Goal: Task Accomplishment & Management: Manage account settings

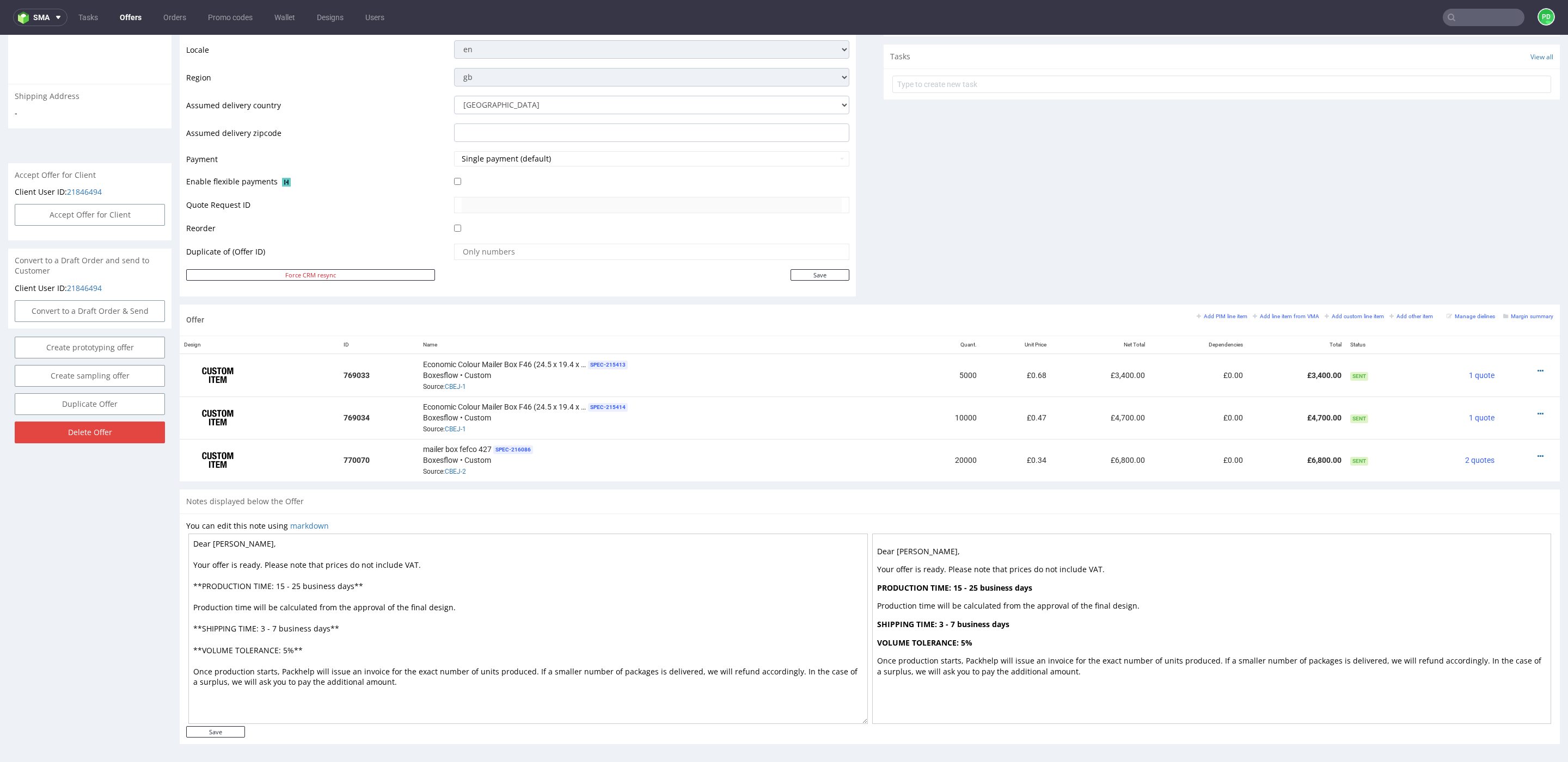
scroll to position [3, 0]
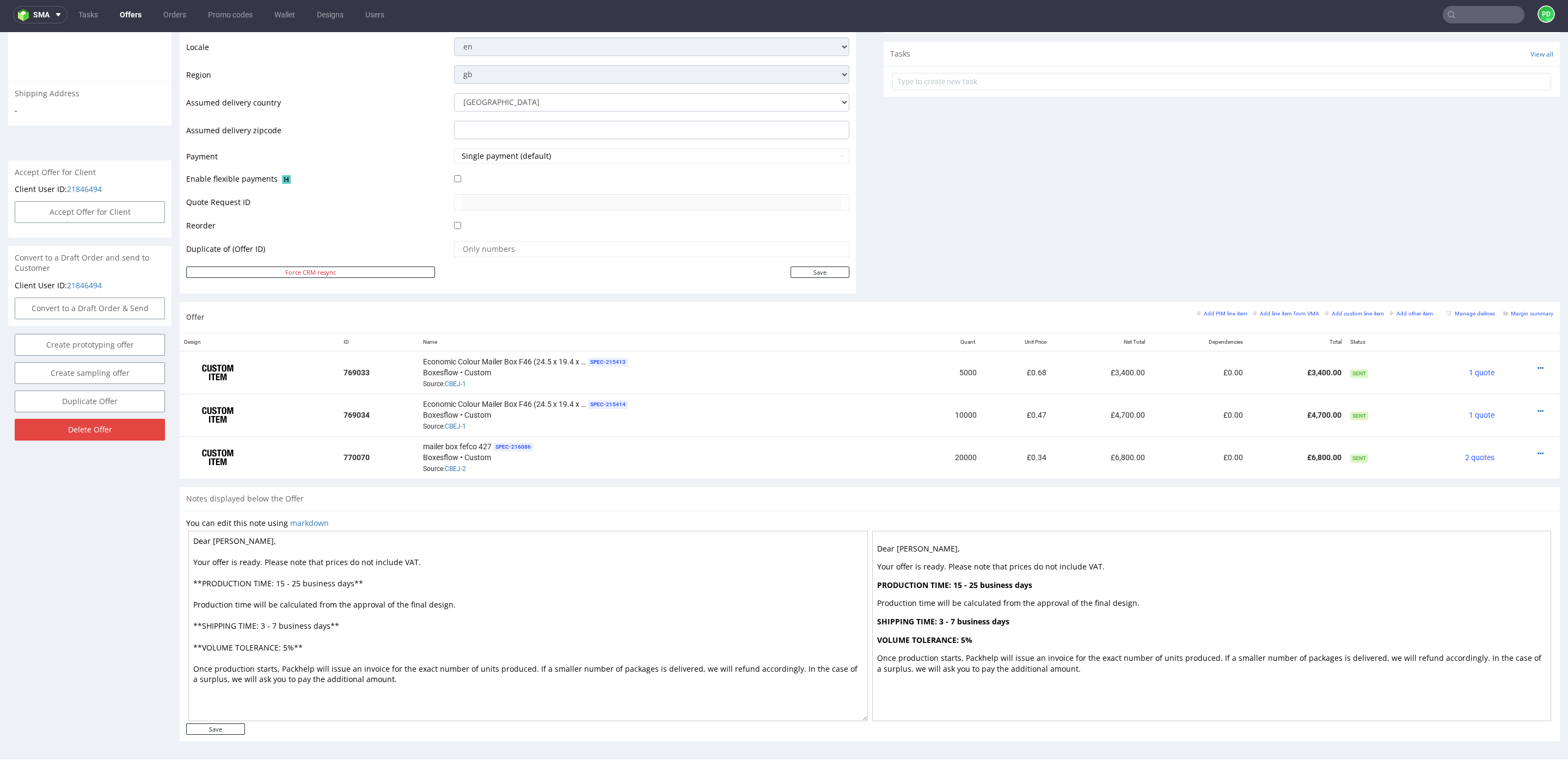
click at [496, 488] on div "Notes displayed below the Offer" at bounding box center [869, 499] width 1380 height 24
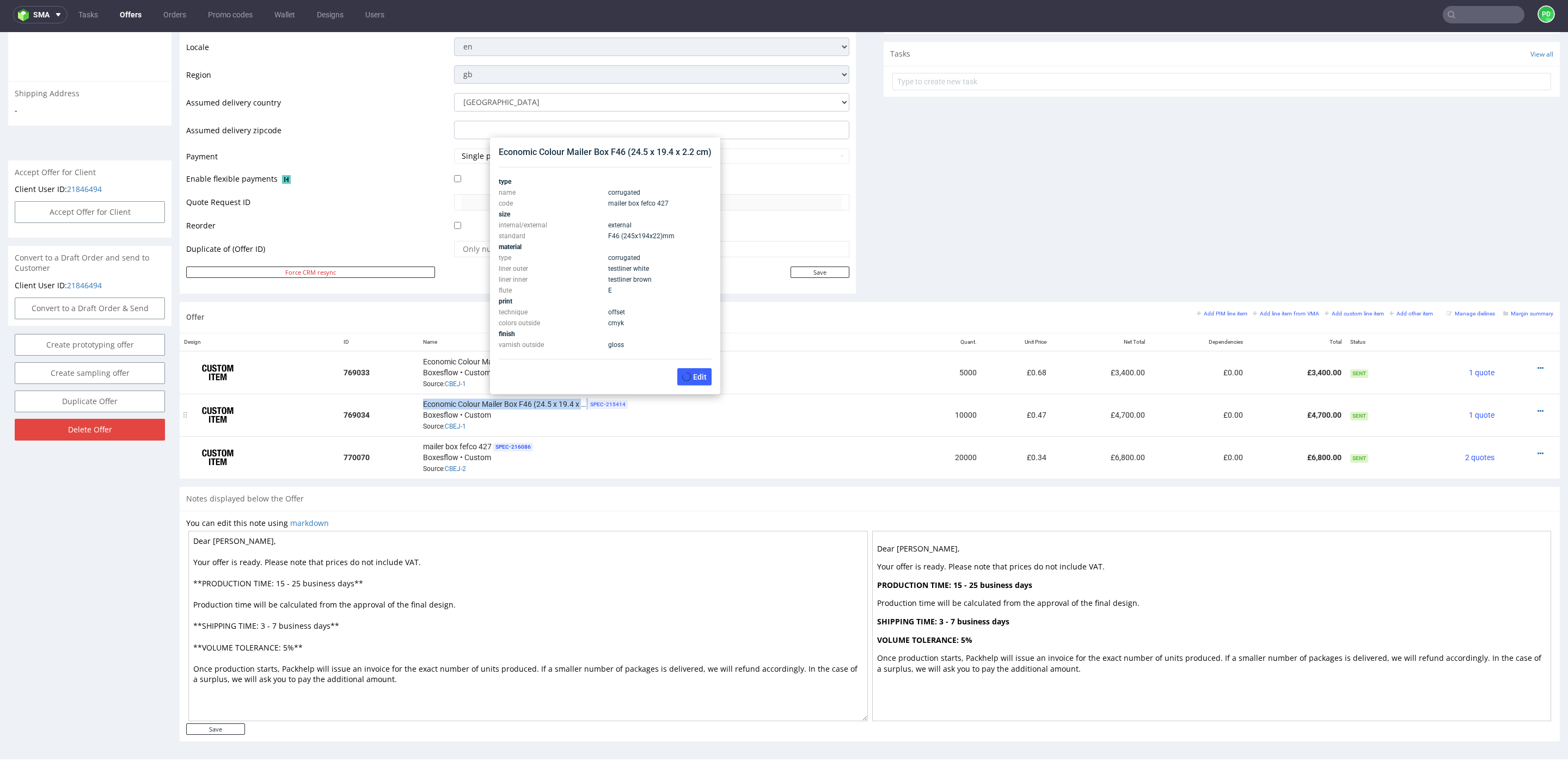
drag, startPoint x: 421, startPoint y: 402, endPoint x: 586, endPoint y: 402, distance: 165.0
click at [586, 402] on div "Economic Colour Mailer Box F46 (24.5 x 19.4 x 2.2 cm) SPEC- 215414 Boxesflow • …" at bounding box center [665, 415] width 484 height 34
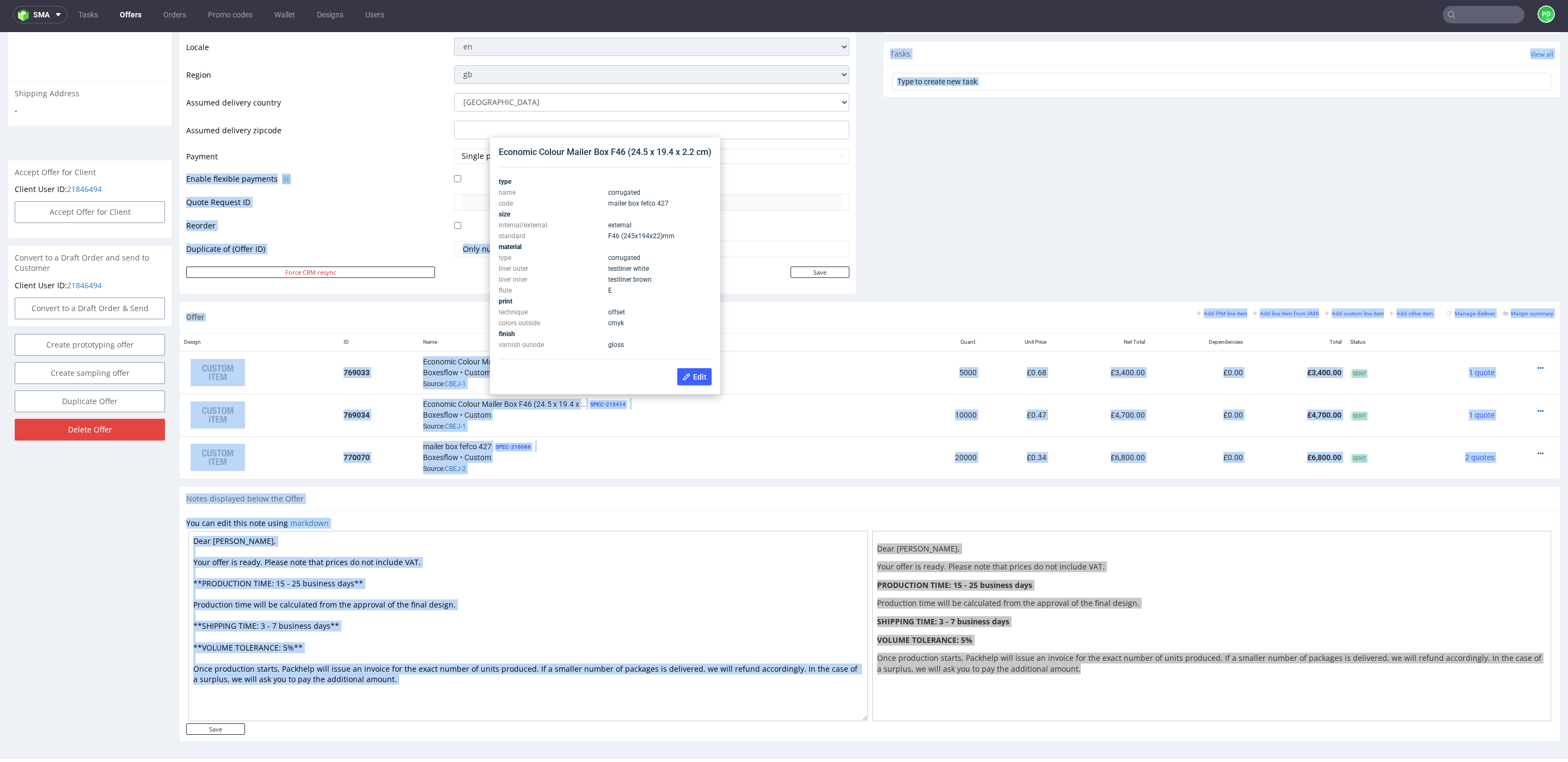
drag, startPoint x: 498, startPoint y: 155, endPoint x: 718, endPoint y: 153, distance: 220.0
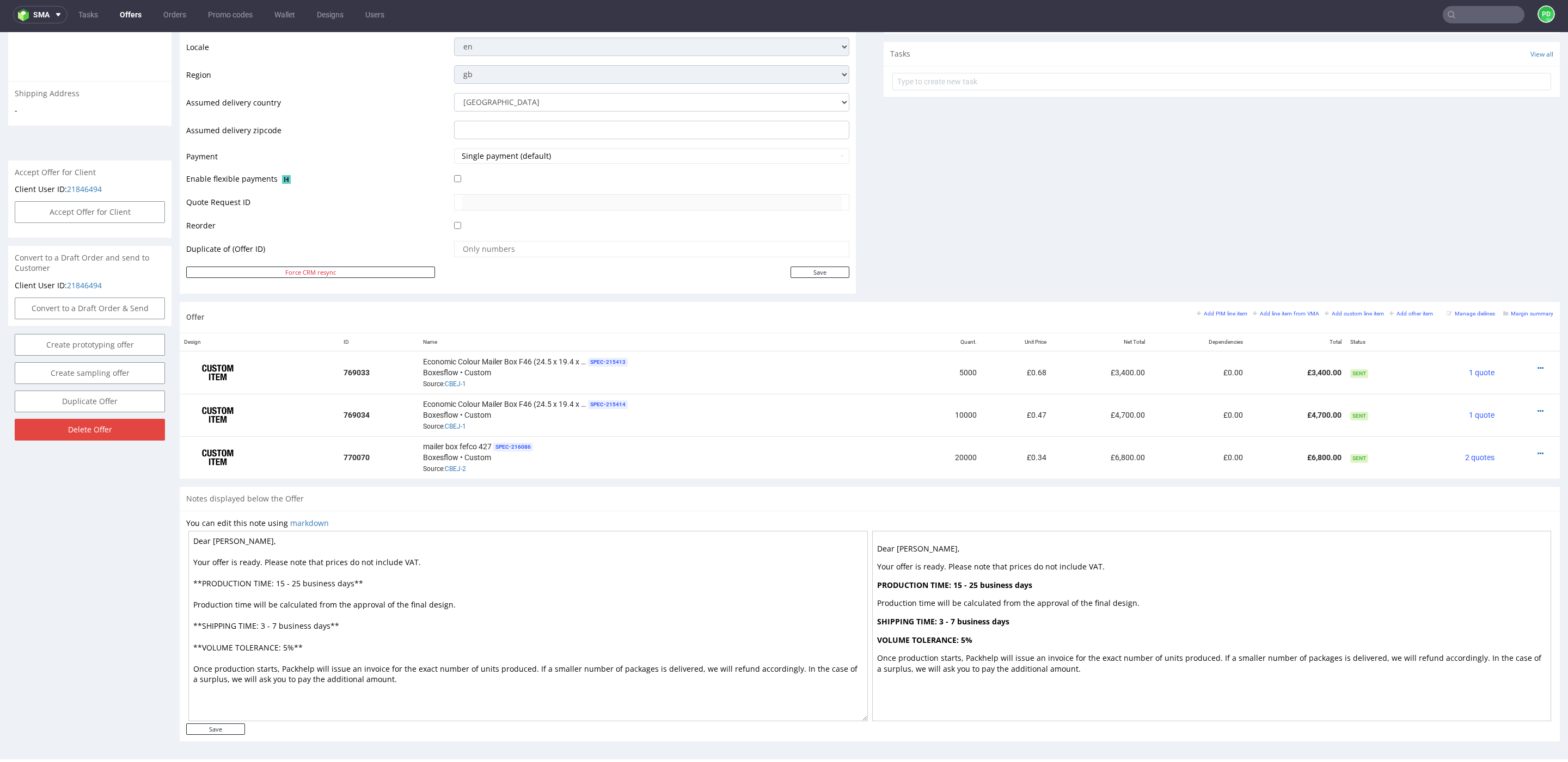
click at [671, 318] on div "Offer Add PIM line item Add line item from VMA Add custom line item Add other i…" at bounding box center [869, 318] width 1380 height 31
drag, startPoint x: 500, startPoint y: 110, endPoint x: 708, endPoint y: 112, distance: 208.0
click at [662, 335] on th "Name" at bounding box center [665, 342] width 493 height 18
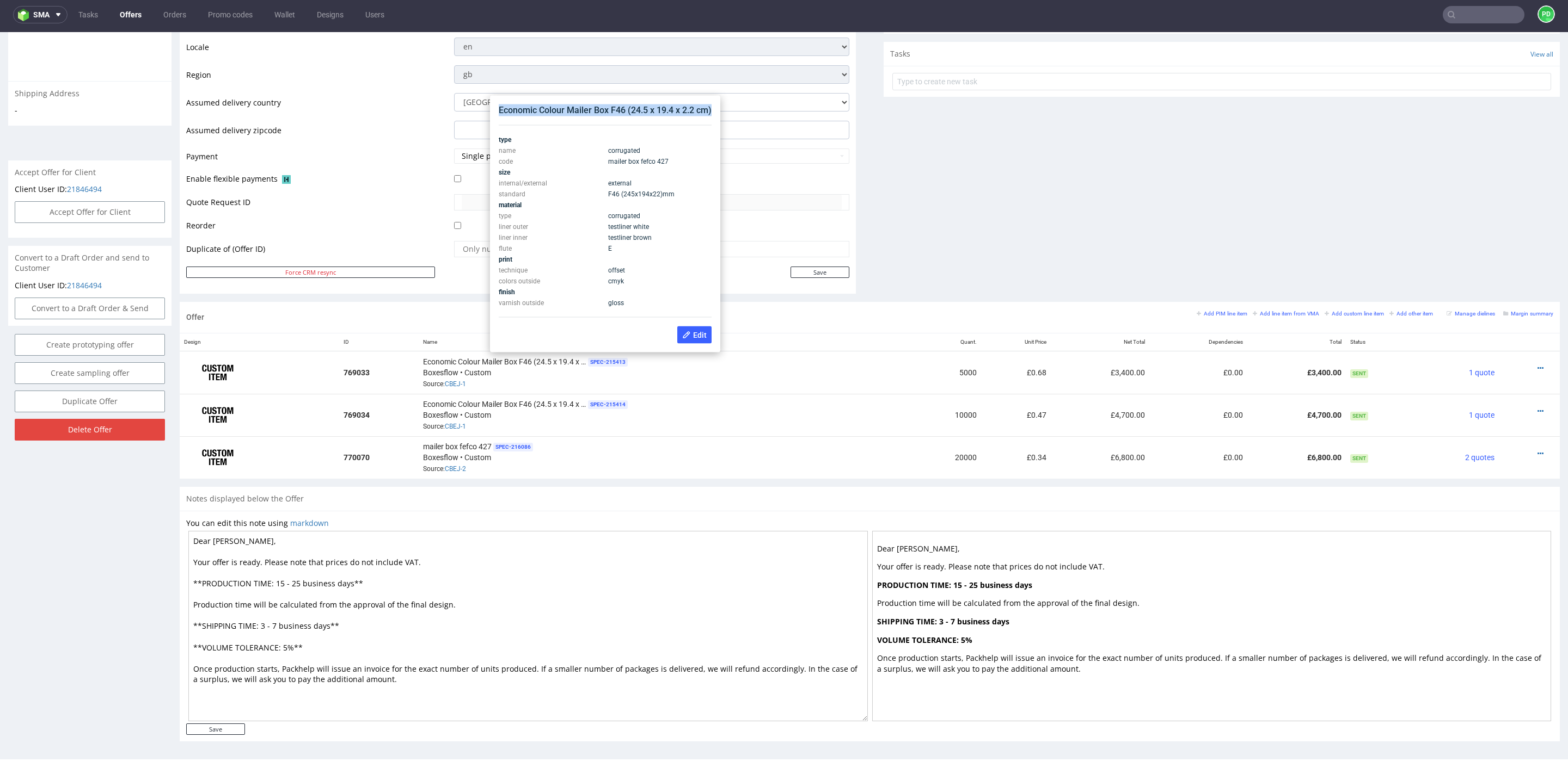
drag, startPoint x: 499, startPoint y: 111, endPoint x: 710, endPoint y: 111, distance: 211.0
click at [710, 111] on div "Economic Colour Mailer Box F46 (24.5 x 19.4 x 2.2 cm)" at bounding box center [605, 110] width 213 height 12
copy div "Economic Colour Mailer Box F46 (24.5 x 19.4 x 2.2 cm)"
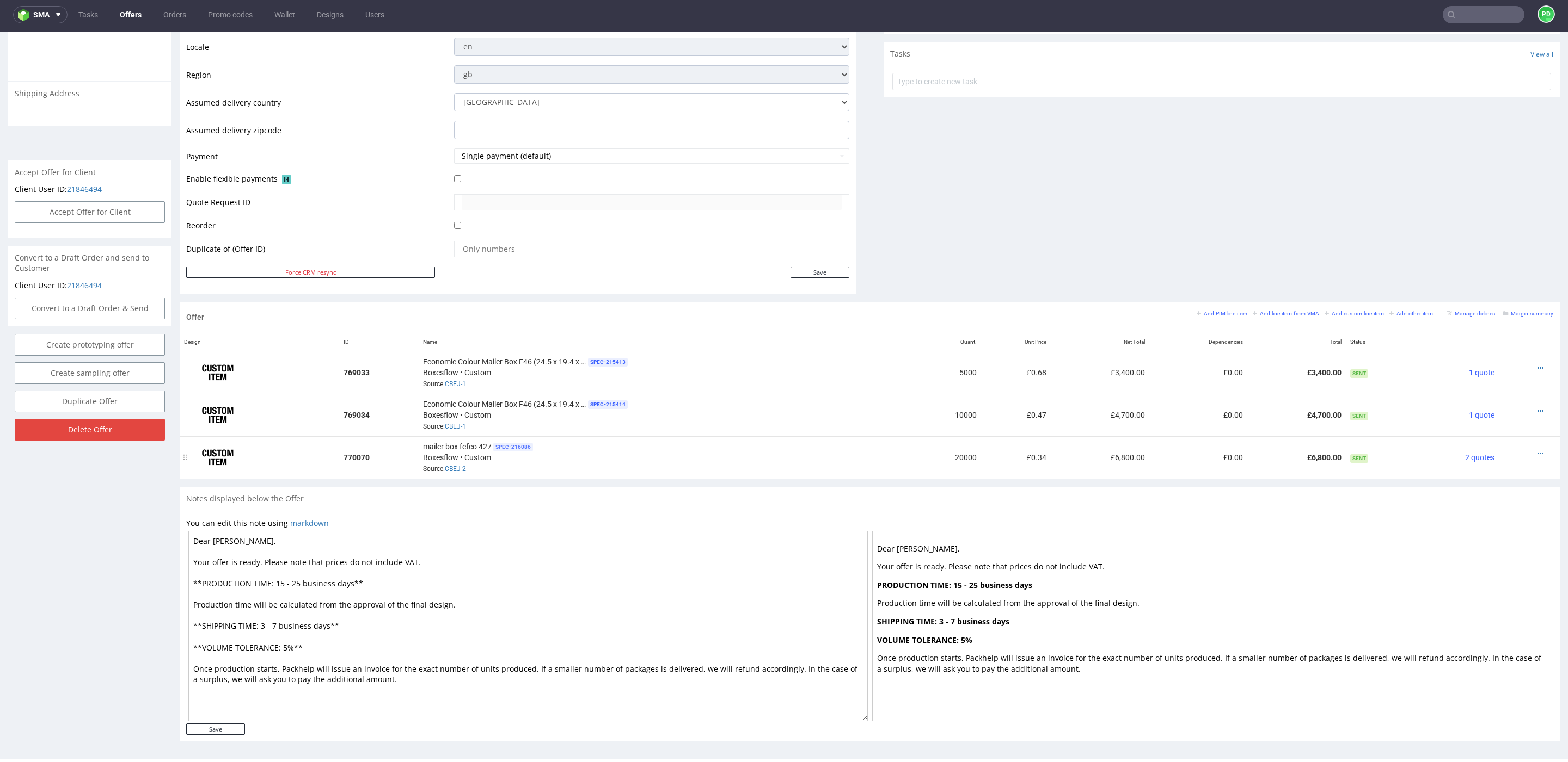
click at [526, 445] on span "SPEC- 216086" at bounding box center [513, 447] width 40 height 9
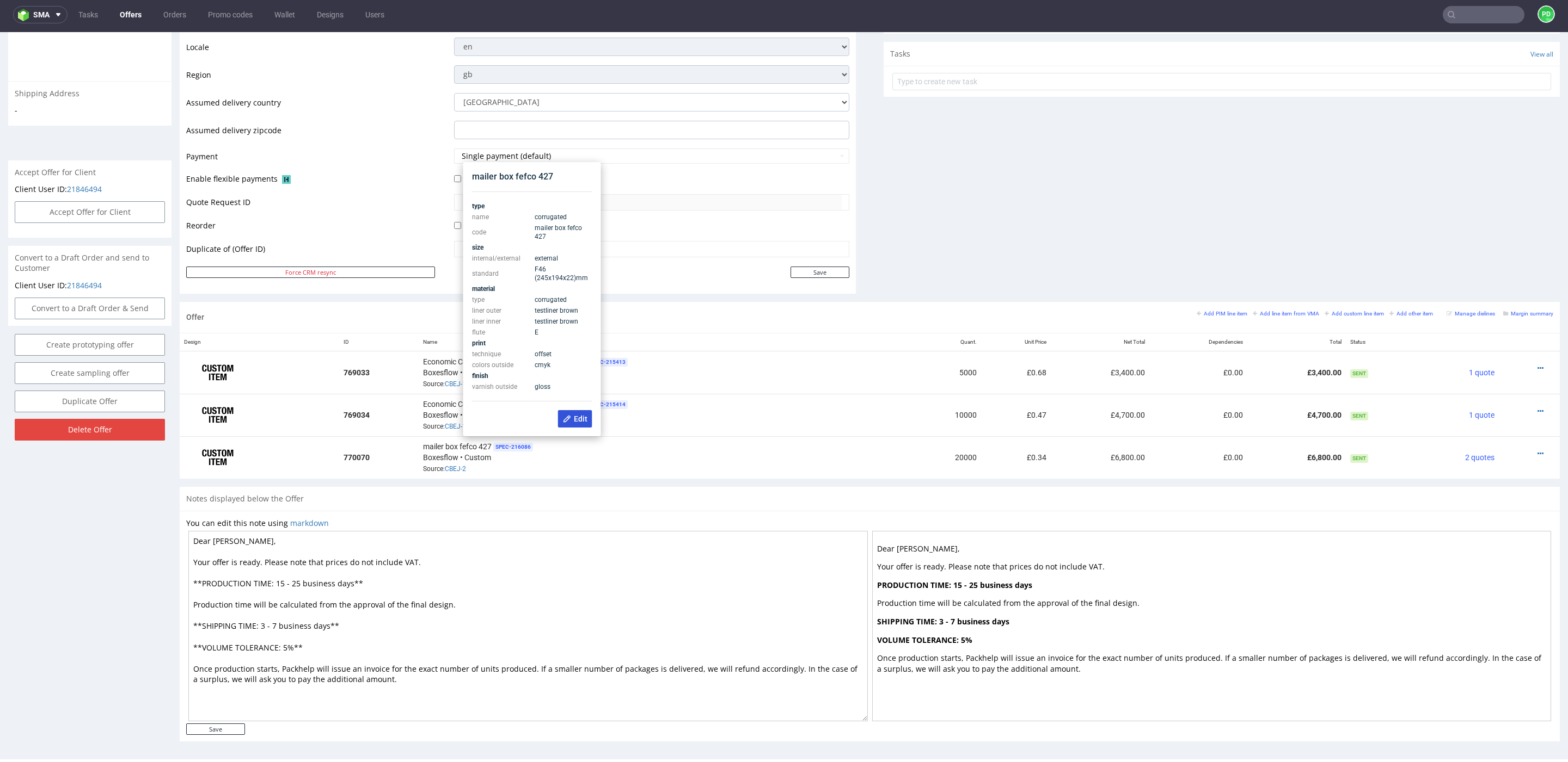
click at [577, 421] on span "Edit" at bounding box center [575, 419] width 24 height 9
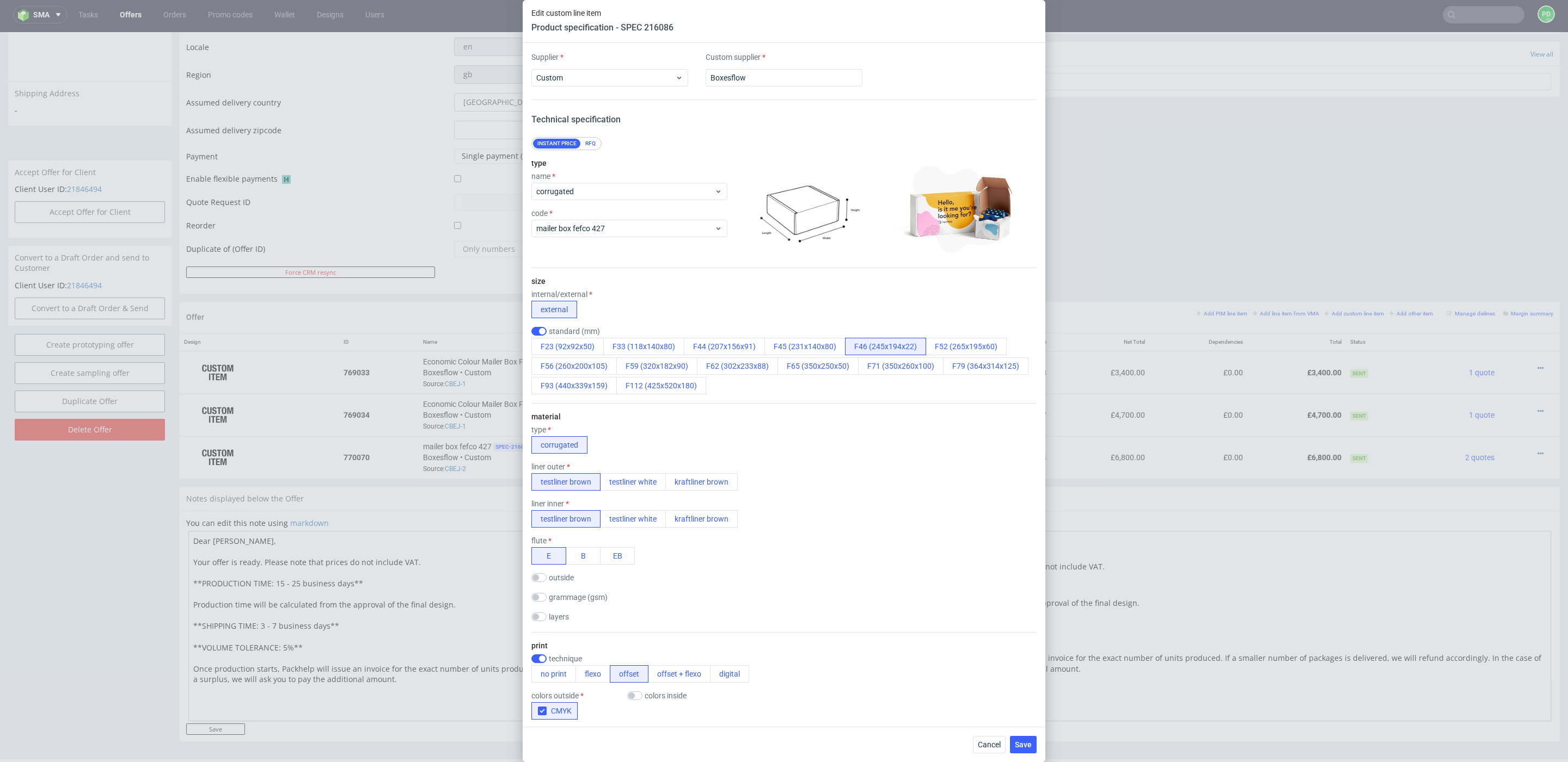
scroll to position [814, 0]
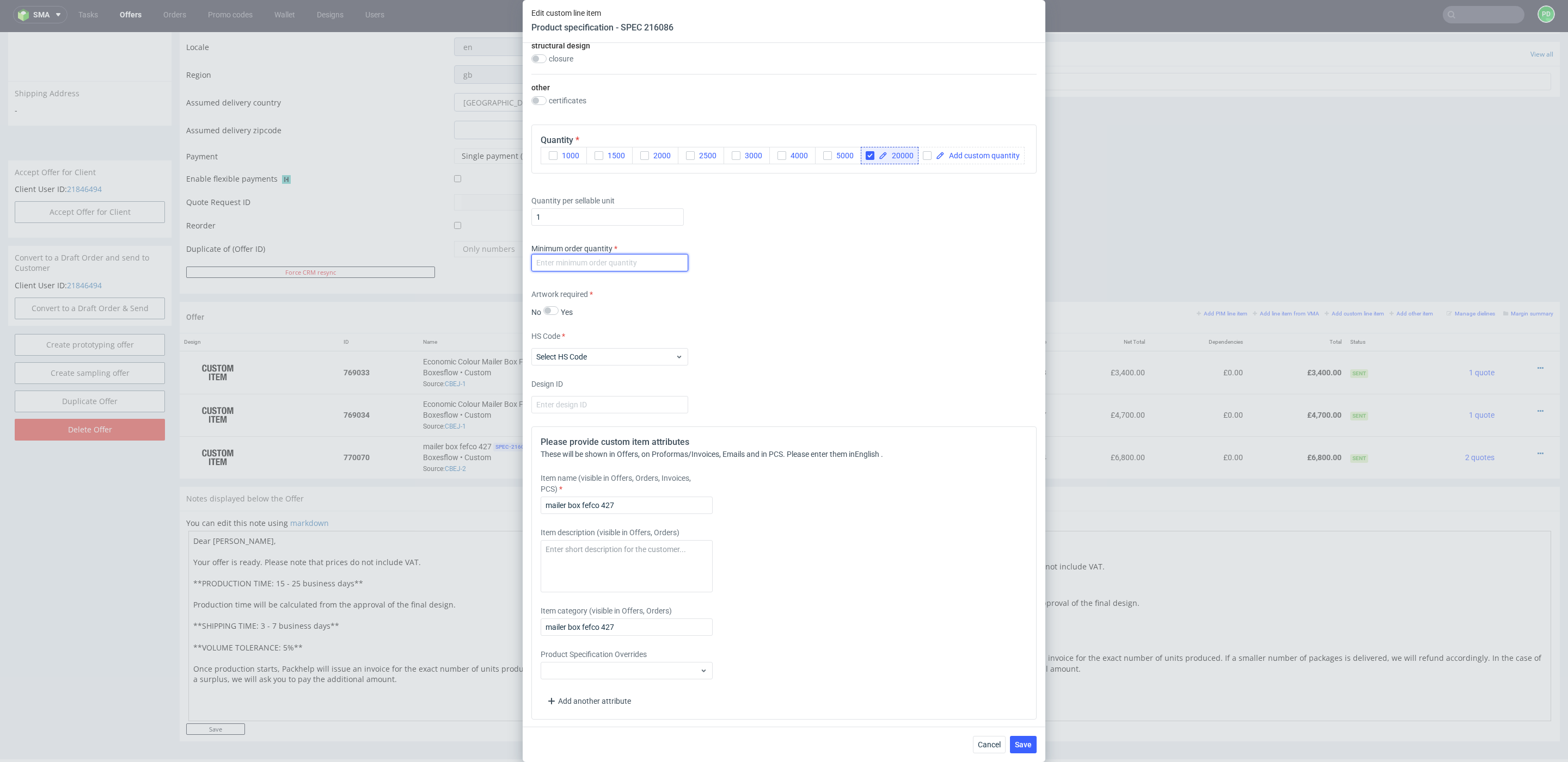
click at [585, 267] on input "number" at bounding box center [610, 263] width 157 height 17
type input "20000"
drag, startPoint x: 639, startPoint y: 505, endPoint x: 486, endPoint y: 498, distance: 153.2
click at [486, 504] on div "Edit custom line item Product specification - SPEC 216086 Supplier Custom Custo…" at bounding box center [784, 381] width 1568 height 762
paste input "Economic Colour Mailer Box F46 (24.5 x 19.4 x 2.2 cm)"
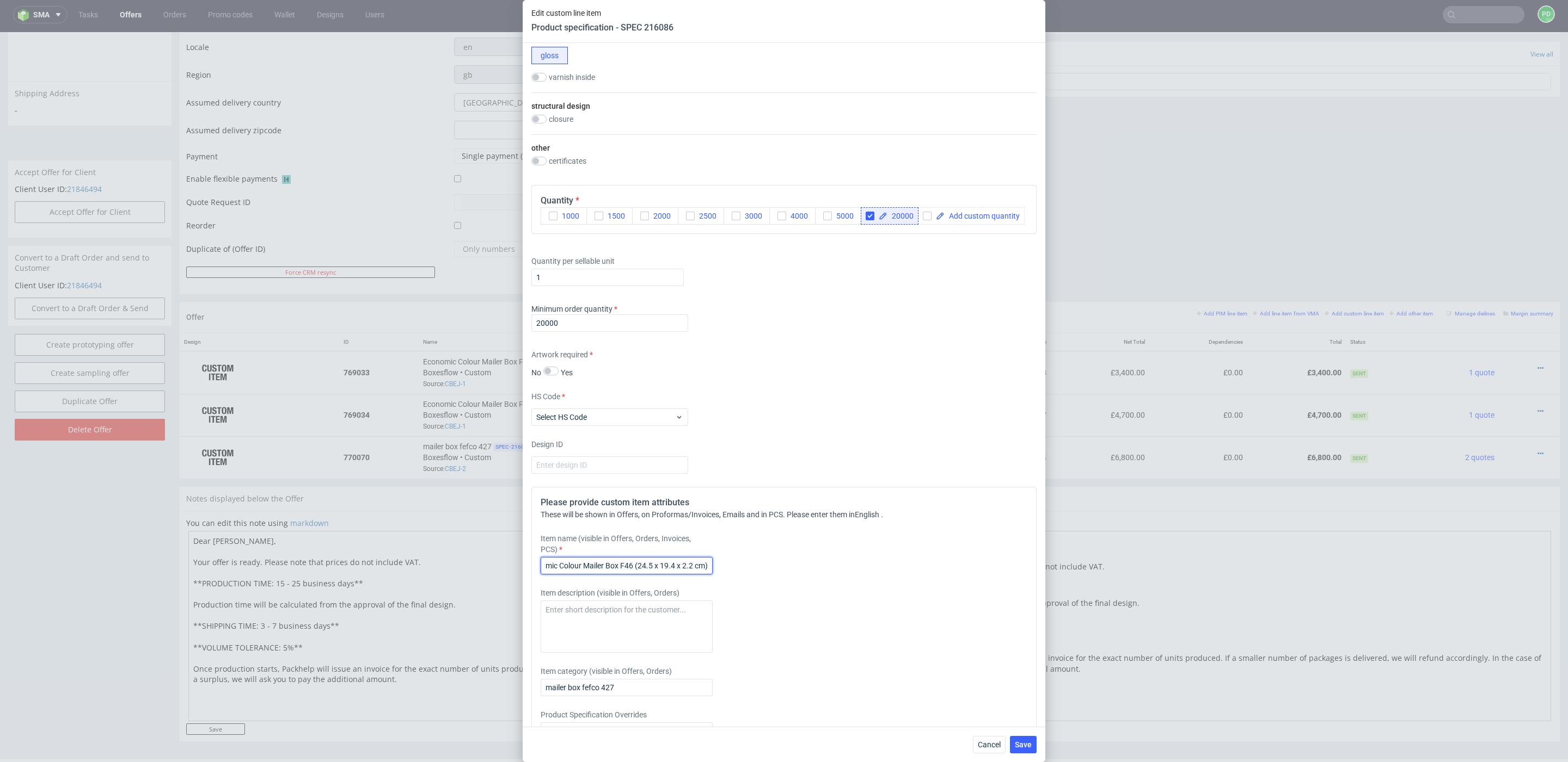
scroll to position [755, 0]
type input "Economic Colour Mailer Box F46 (24.5 x 19.4 x 2.2 cm)"
click at [1029, 745] on span "Save" at bounding box center [1022, 745] width 17 height 8
click at [642, 408] on div "Select HS Code" at bounding box center [610, 417] width 157 height 17
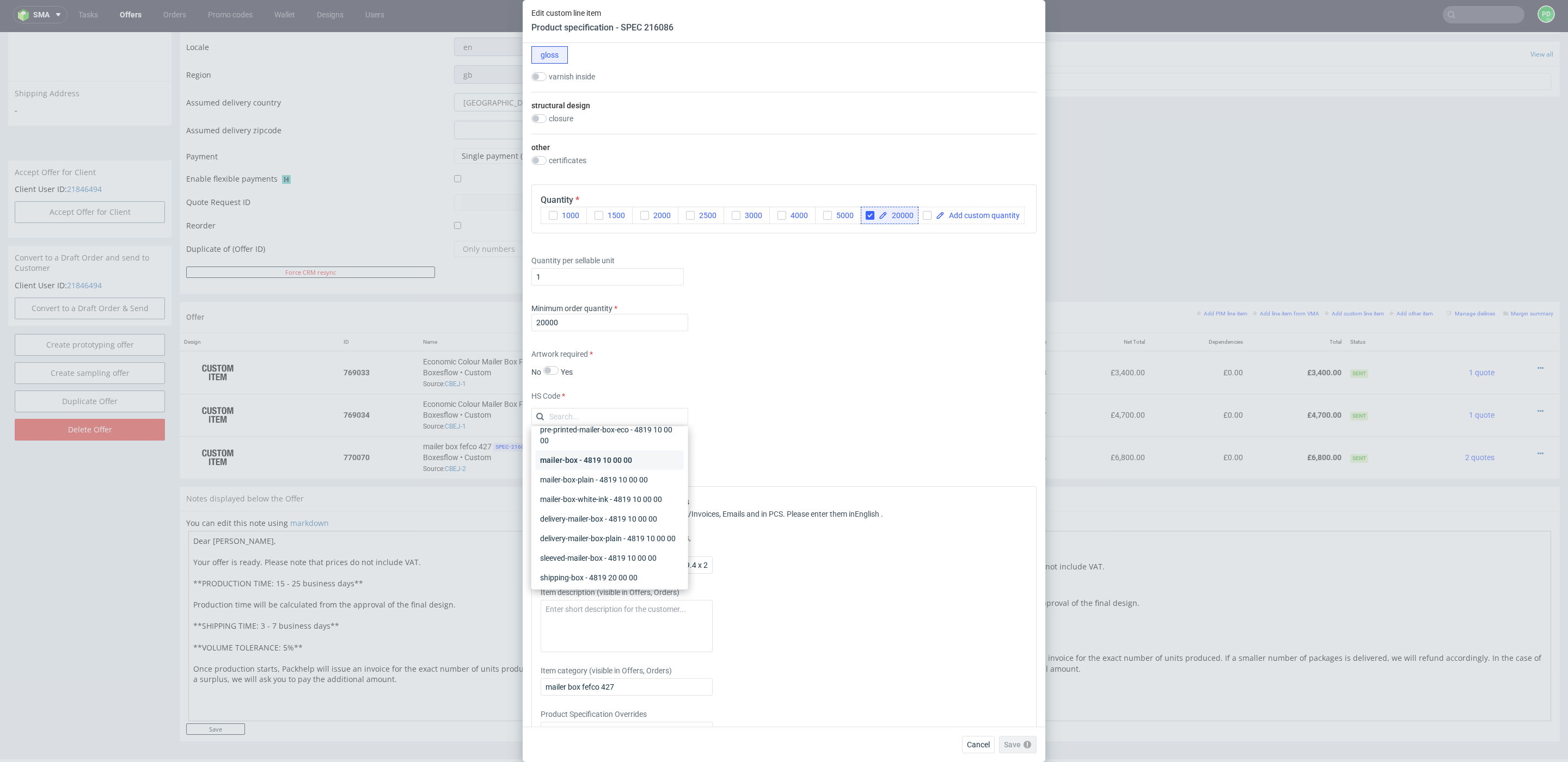
scroll to position [38, 0]
click at [604, 467] on div "mailer-box - 4819 10 00 00" at bounding box center [610, 464] width 148 height 20
click at [1020, 741] on span "Save" at bounding box center [1022, 745] width 17 height 8
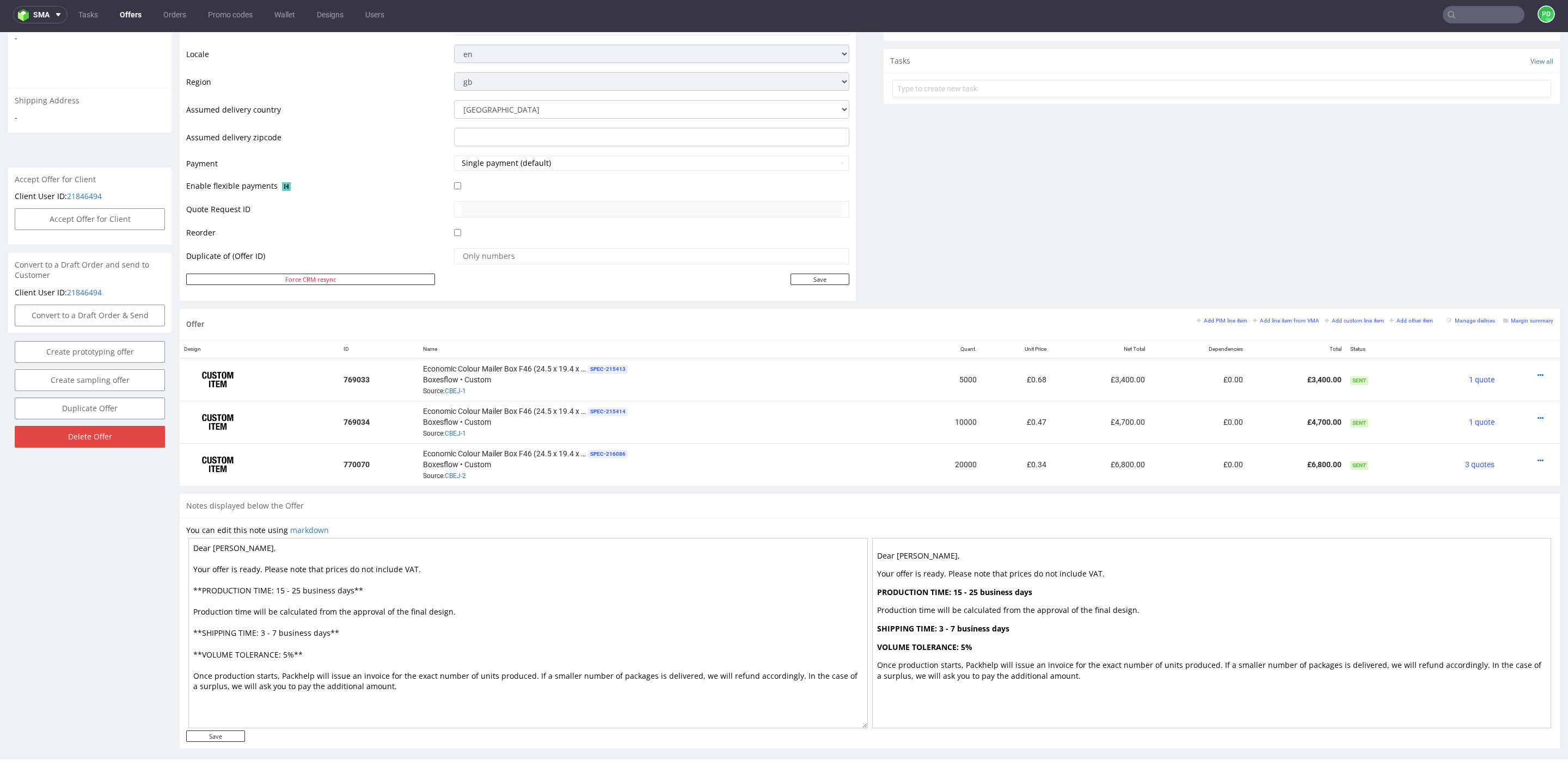
scroll to position [380, 0]
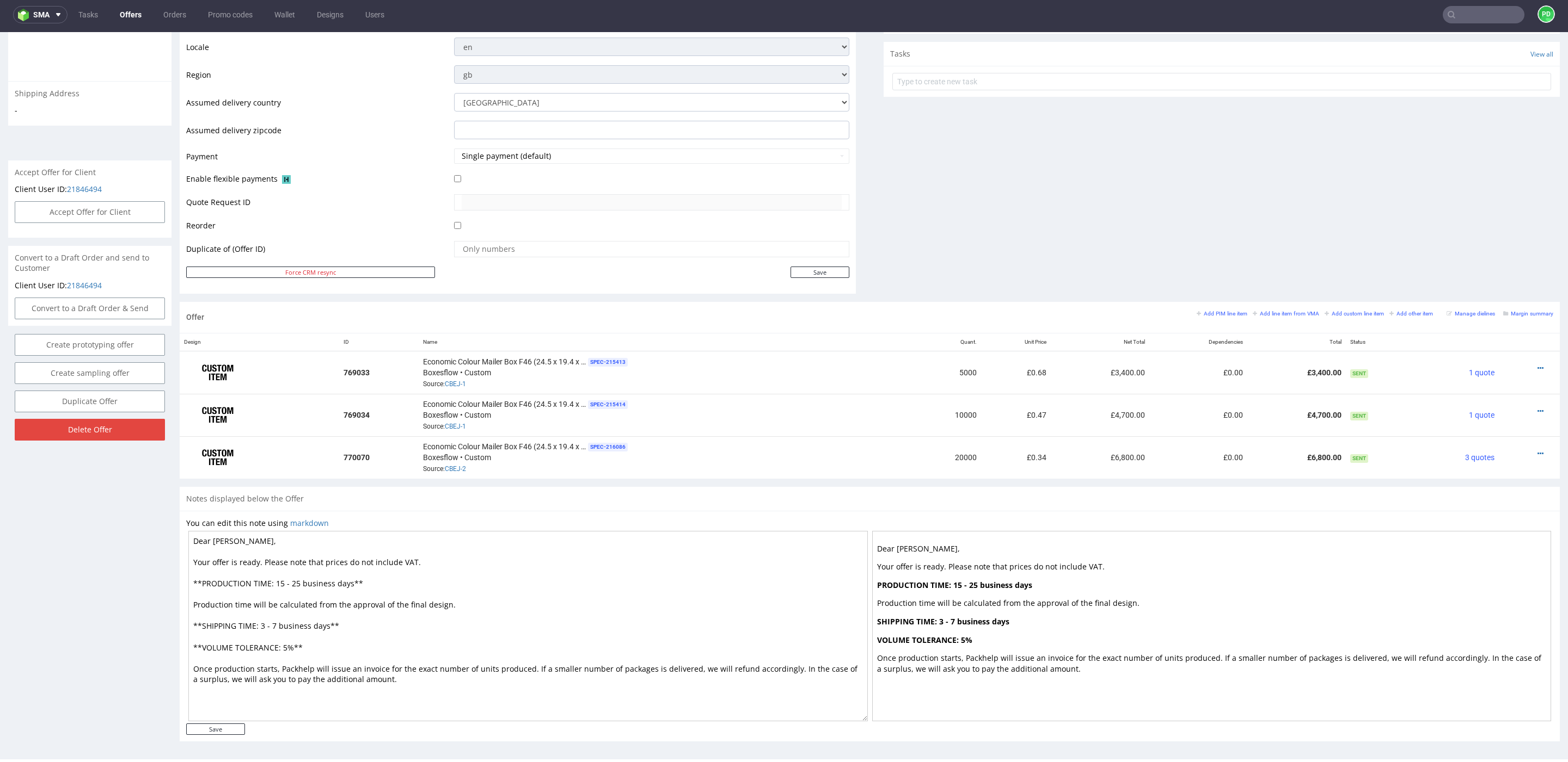
click at [397, 665] on textarea "Dear [PERSON_NAME], Your offer is ready. Please note that prices do not include…" at bounding box center [527, 626] width 680 height 190
drag, startPoint x: 412, startPoint y: 677, endPoint x: 261, endPoint y: 560, distance: 191.0
click at [261, 560] on textarea "Dear [PERSON_NAME], Your offer is ready. Please note that prices do not include…" at bounding box center [527, 626] width 680 height 190
paste textarea "e prices do not include the VAT. If you’re a [DEMOGRAPHIC_DATA] customer, you’l…"
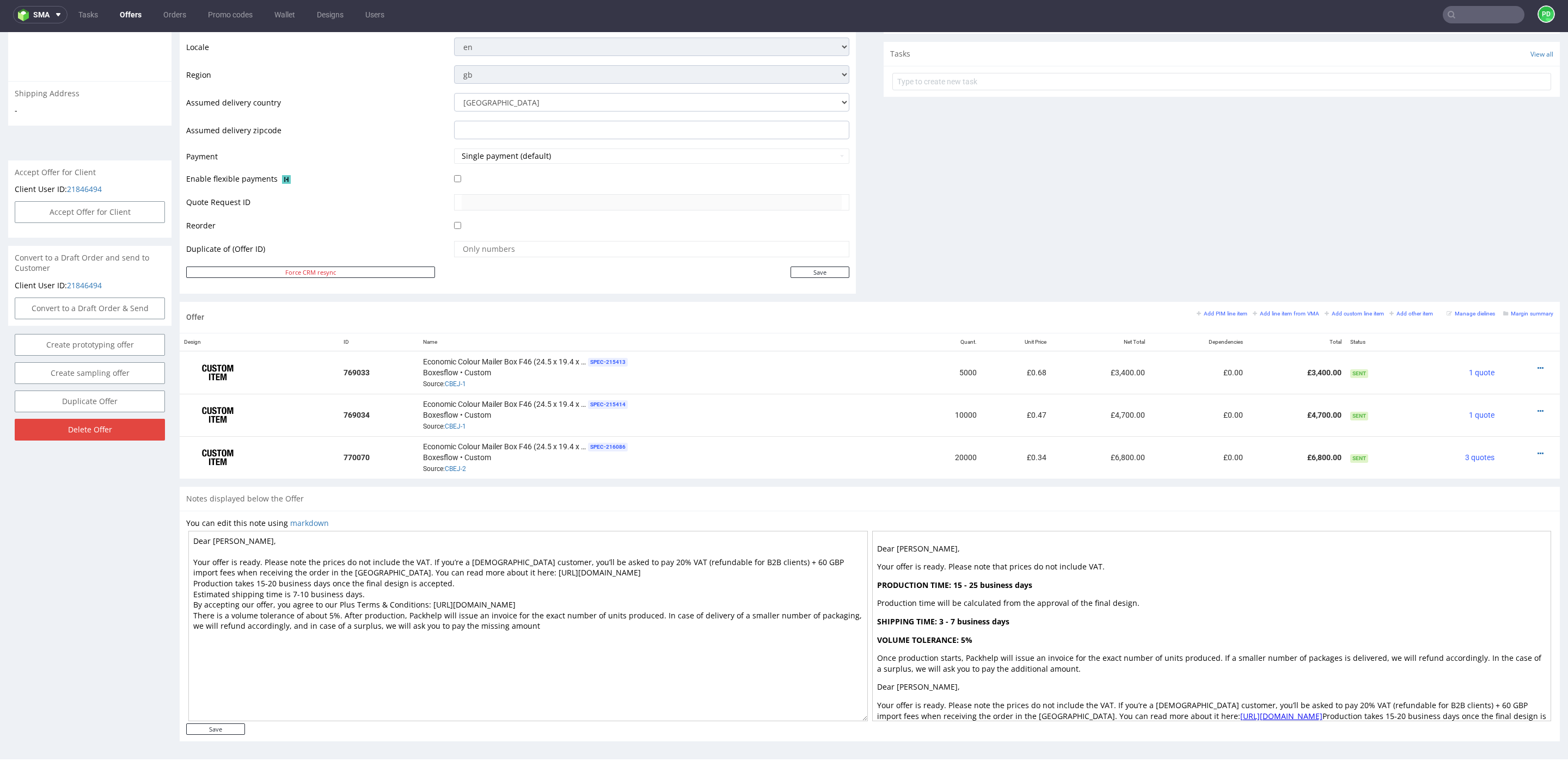
click at [425, 556] on textarea "Dear [PERSON_NAME], Your offer is ready. Please note the prices do not include …" at bounding box center [527, 626] width 680 height 190
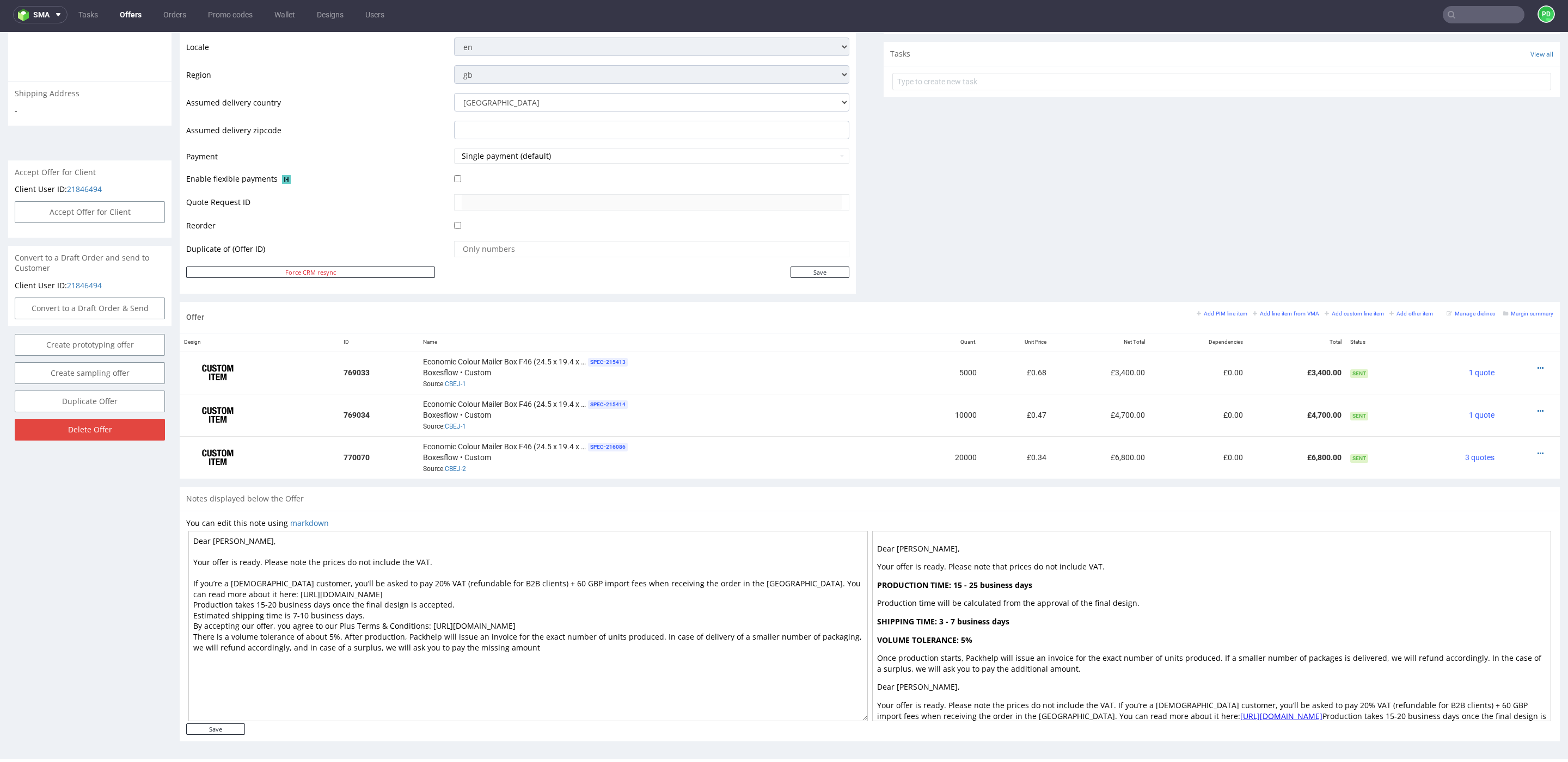
click at [346, 580] on textarea "Dear [PERSON_NAME], Your offer is ready. Please note the prices do not include …" at bounding box center [527, 626] width 680 height 190
click at [332, 589] on textarea "Dear [PERSON_NAME], Your offer is ready. Please note the prices do not include …" at bounding box center [527, 626] width 680 height 190
click at [365, 621] on textarea "Dear [PERSON_NAME], Your offer is ready. Please note the prices do not include …" at bounding box center [527, 626] width 680 height 190
click at [490, 614] on textarea "Dear [PERSON_NAME], Your offer is ready. Please note the prices do not include …" at bounding box center [527, 626] width 680 height 190
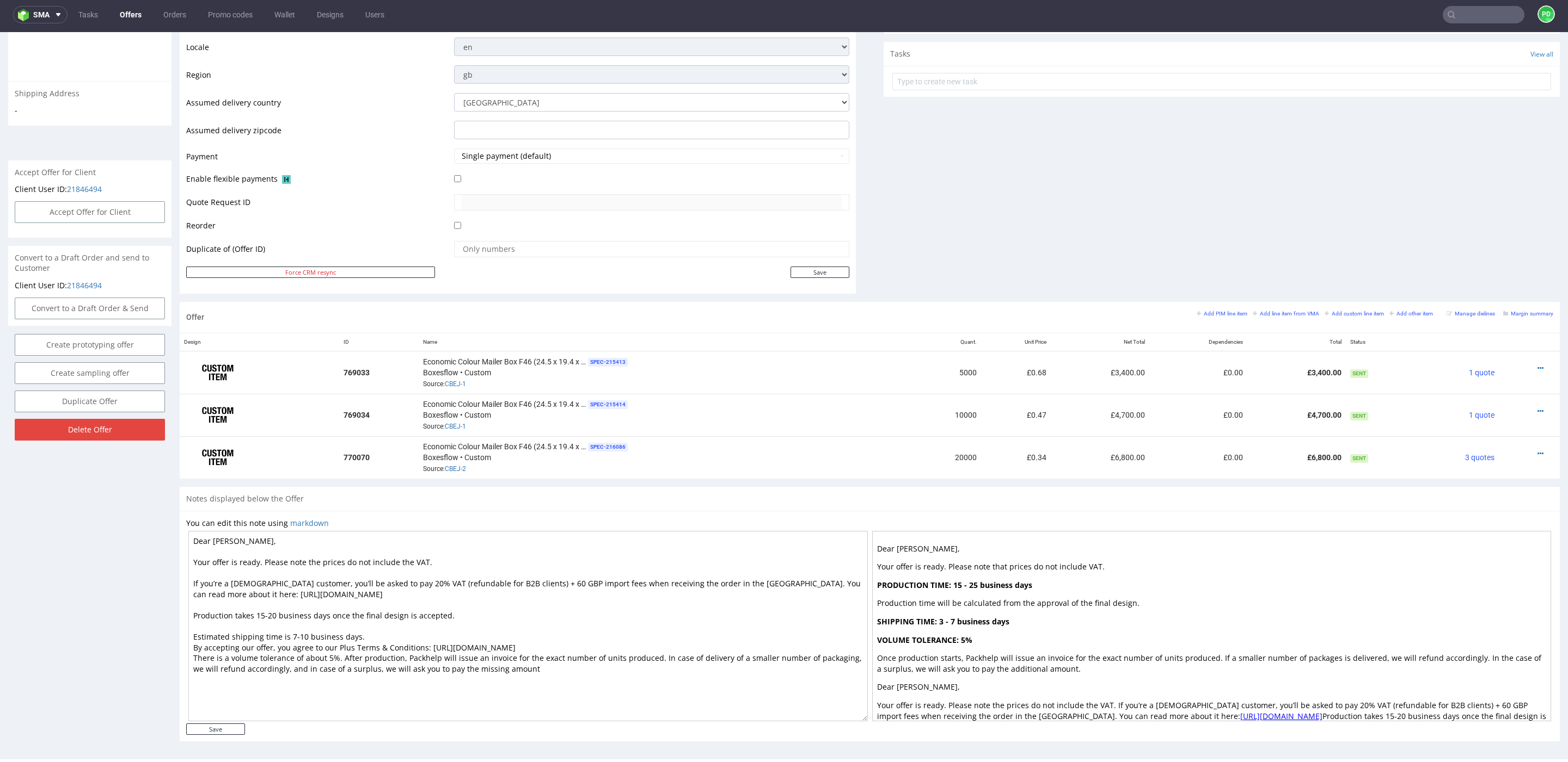
click at [378, 632] on textarea "Dear [PERSON_NAME], Your offer is ready. Please note the prices do not include …" at bounding box center [527, 626] width 680 height 190
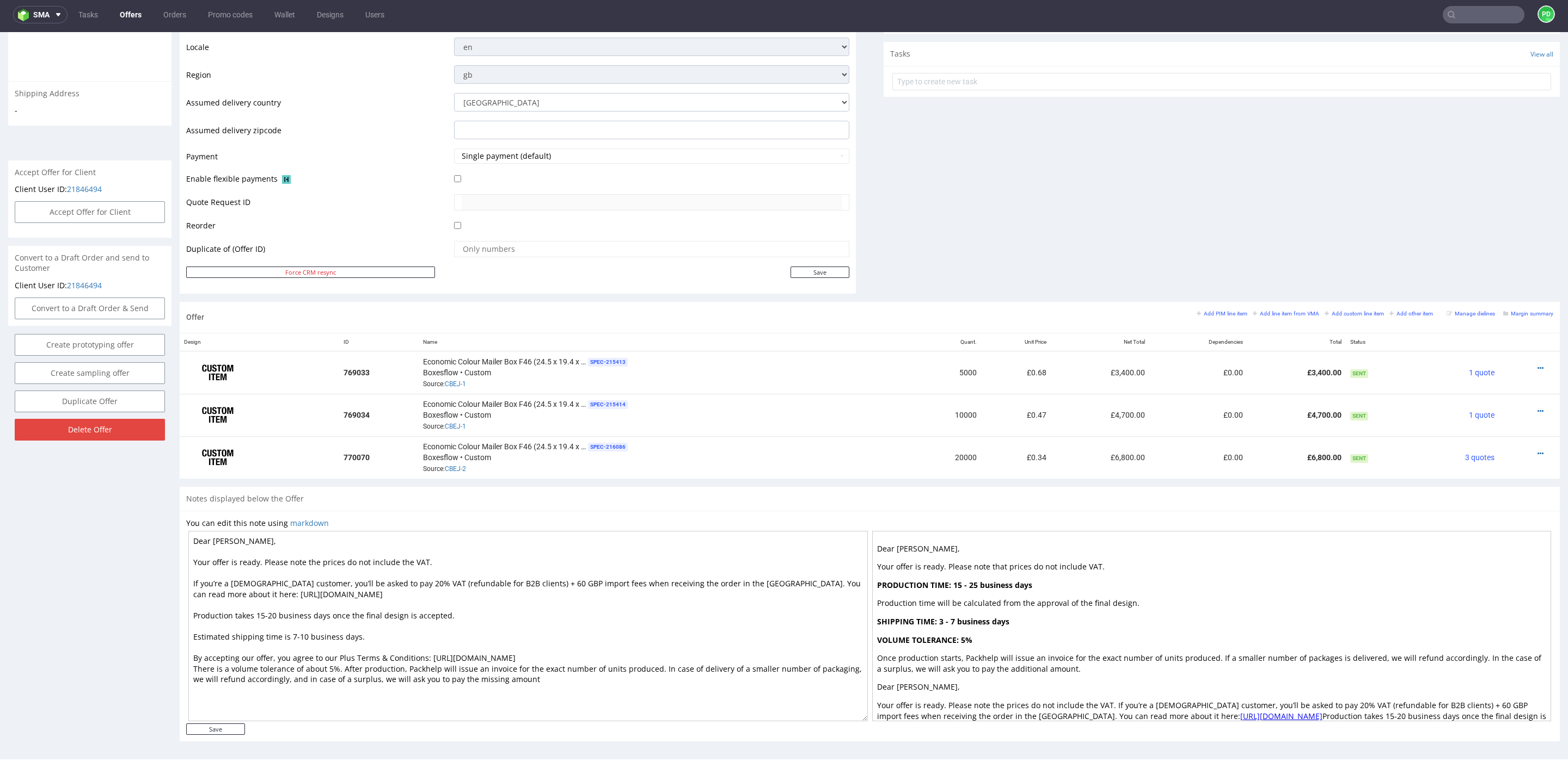
click at [647, 653] on textarea "Dear [PERSON_NAME], Your offer is ready. Please note the prices do not include …" at bounding box center [527, 626] width 680 height 190
click at [554, 688] on textarea "Dear [PERSON_NAME], Your offer is ready. Please note the prices do not include …" at bounding box center [527, 626] width 680 height 190
type textarea "Dear [PERSON_NAME], Your offer is ready. Please note the prices do not include …"
click at [223, 728] on input "Save" at bounding box center [216, 729] width 59 height 11
type input "In progress..."
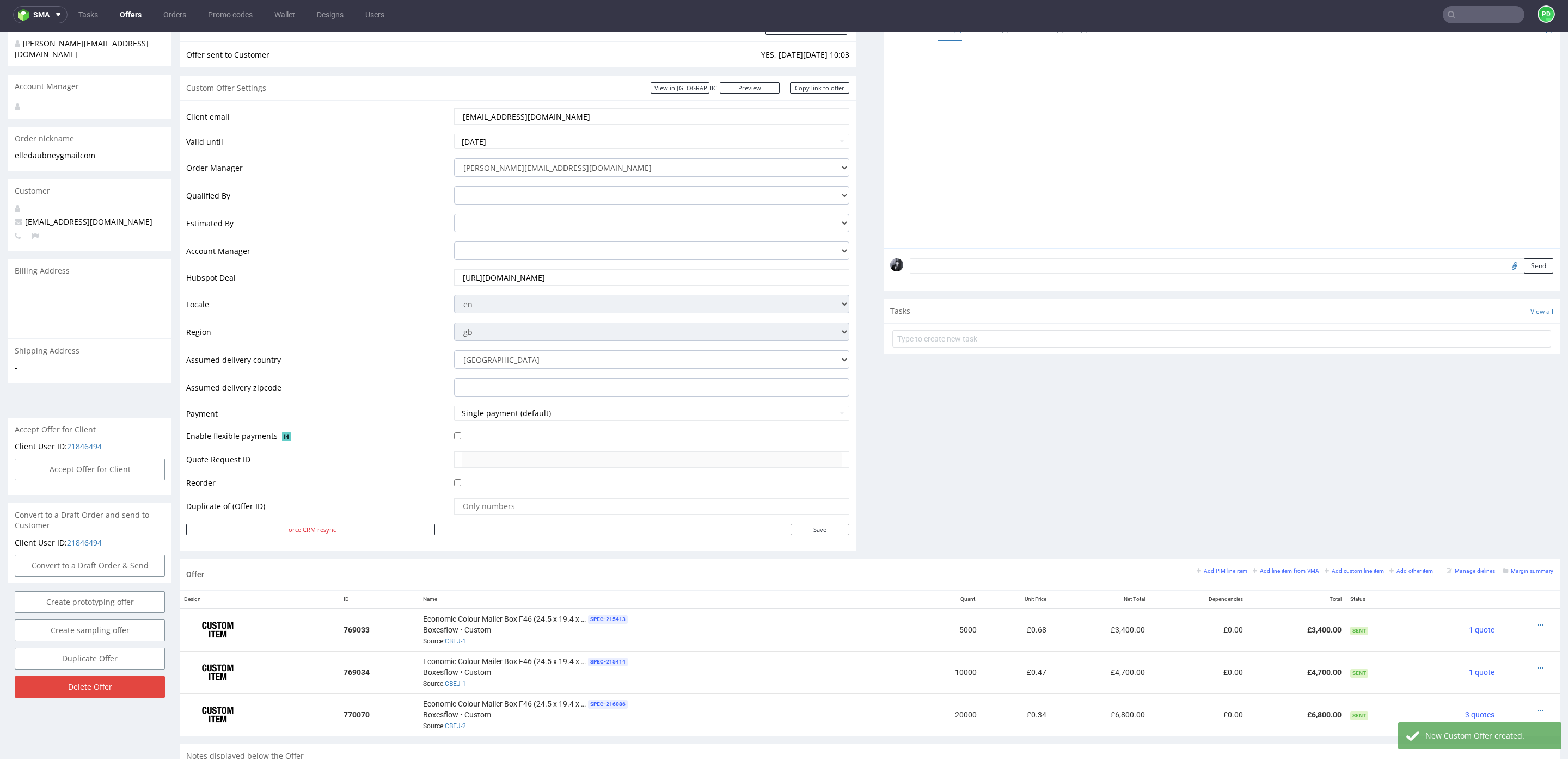
scroll to position [391, 0]
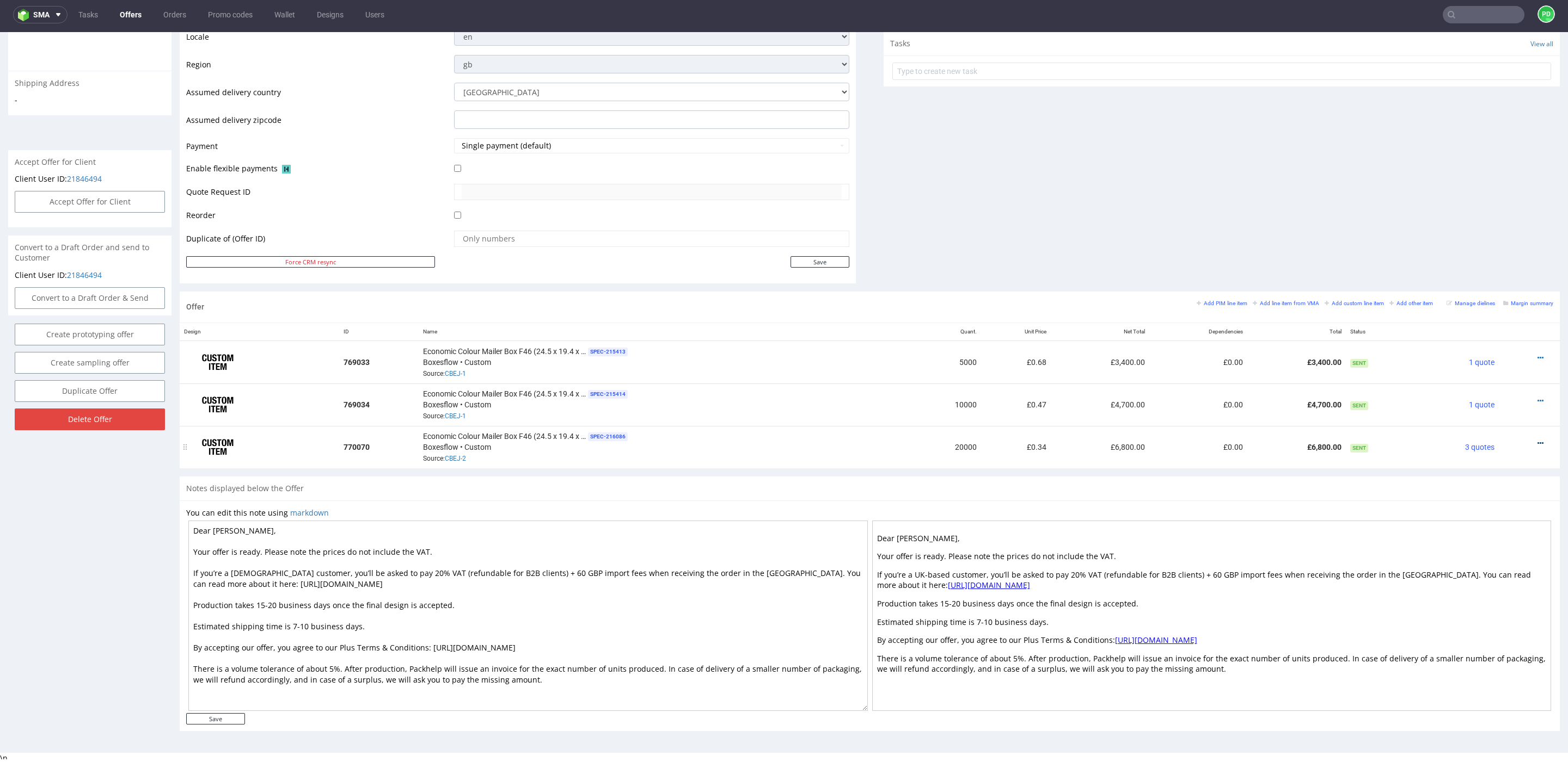
click at [1538, 439] on icon at bounding box center [1540, 443] width 6 height 8
click at [1470, 324] on span "Edit item price" at bounding box center [1491, 320] width 88 height 11
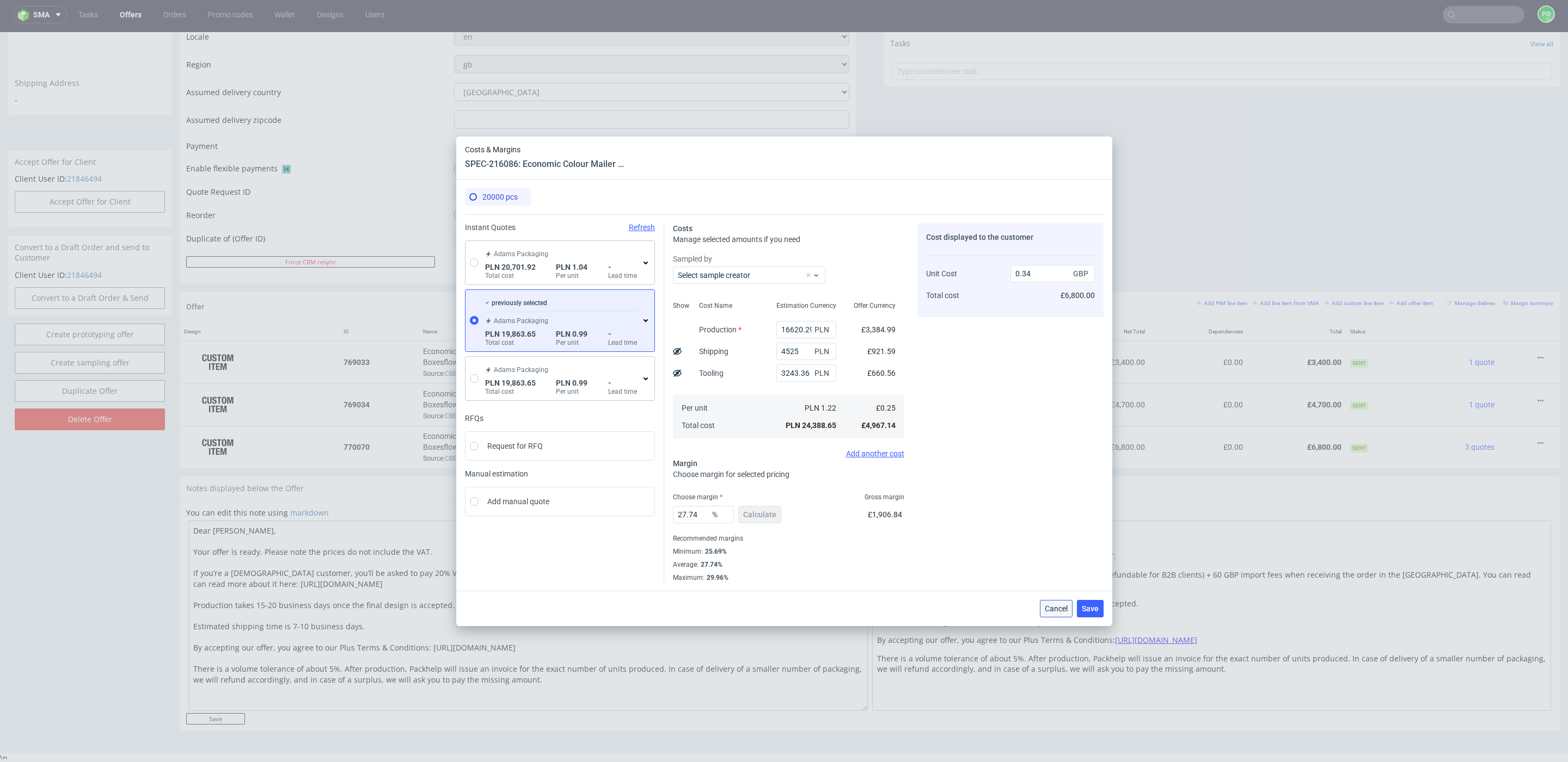
click at [1054, 607] on span "Cancel" at bounding box center [1055, 609] width 23 height 8
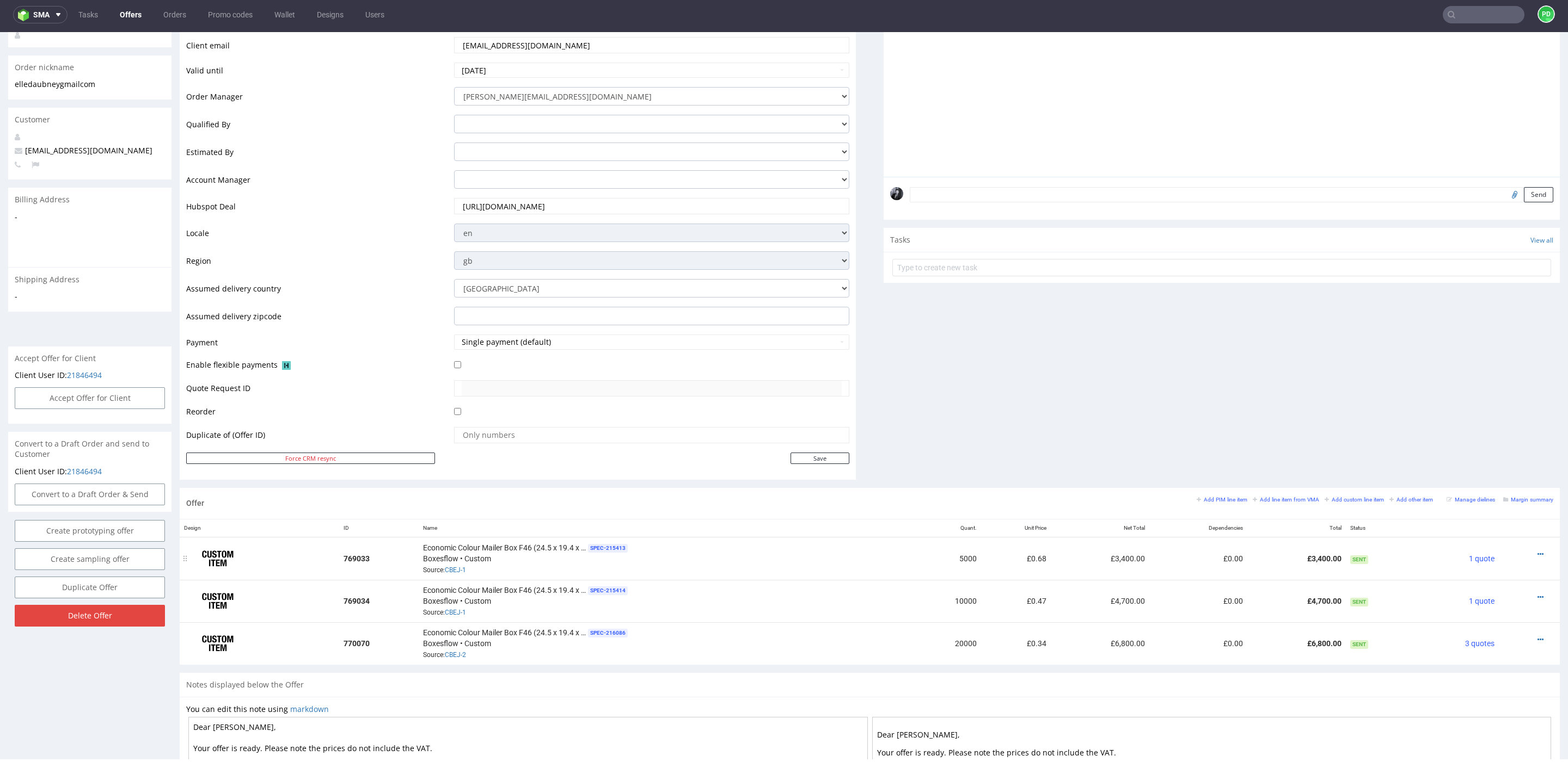
scroll to position [0, 0]
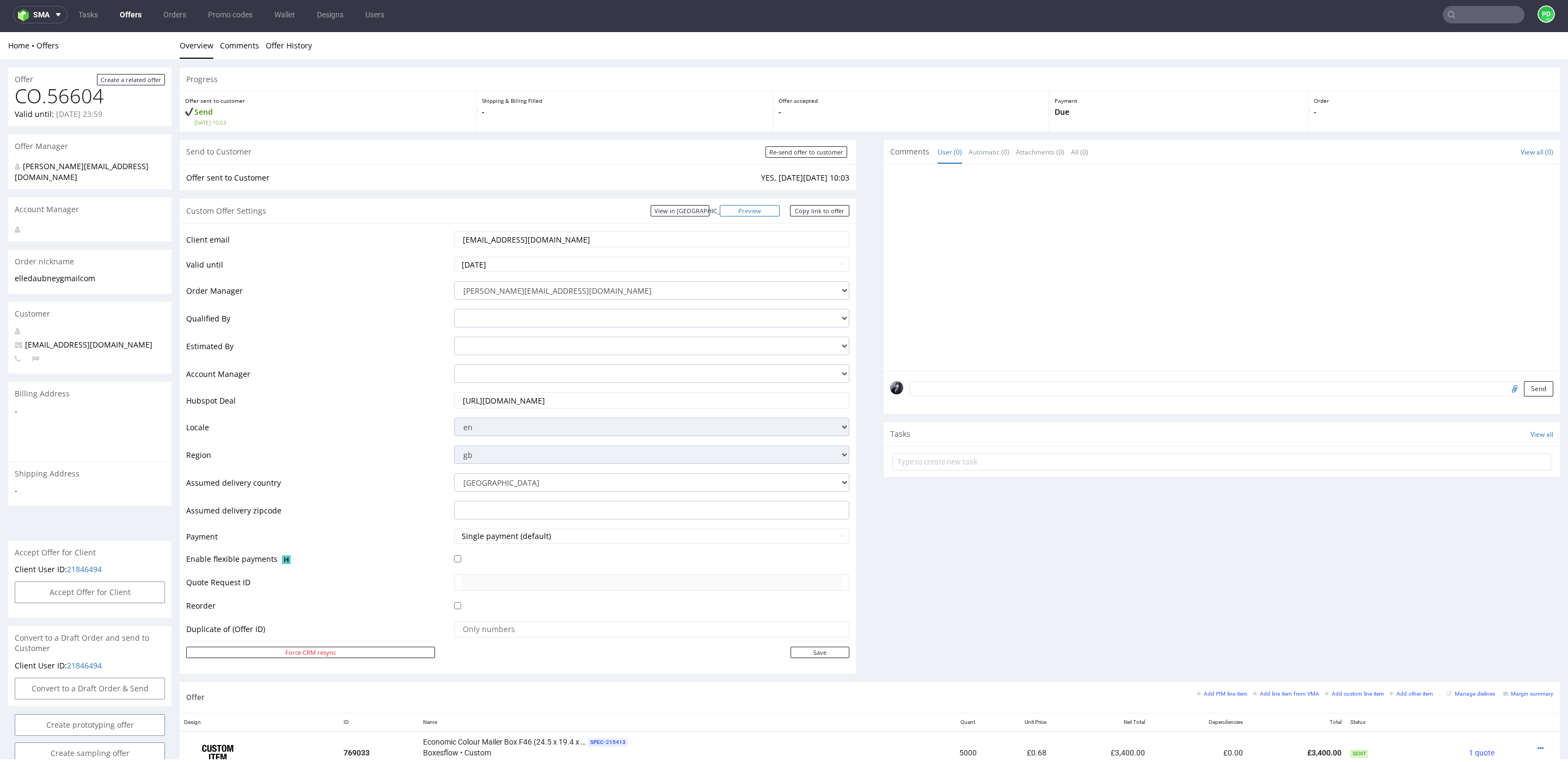
click at [769, 211] on link "Preview" at bounding box center [749, 211] width 60 height 11
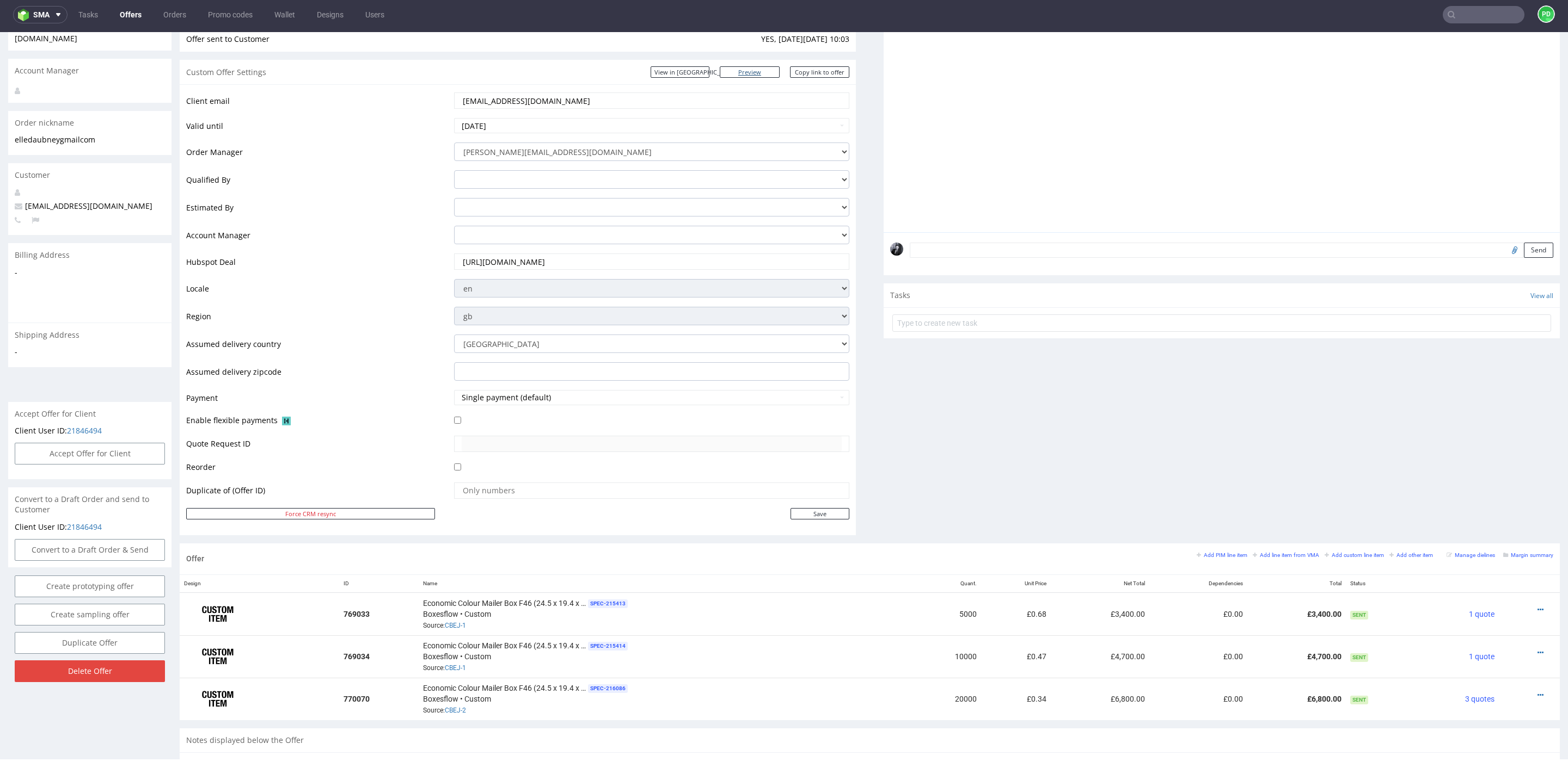
scroll to position [391, 0]
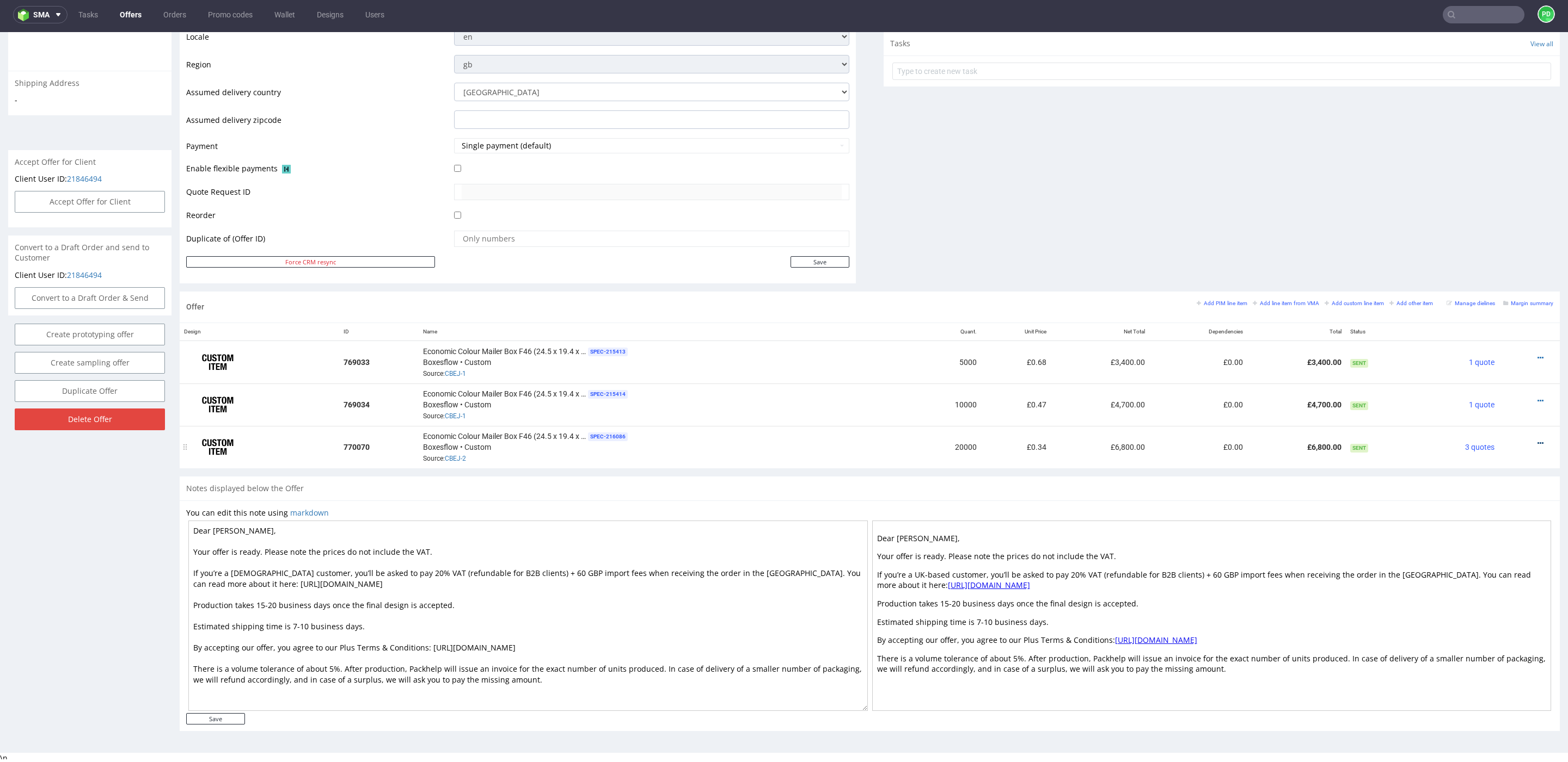
click at [1538, 441] on icon at bounding box center [1540, 443] width 6 height 8
click at [1471, 307] on li "Edit item specification" at bounding box center [1486, 301] width 105 height 20
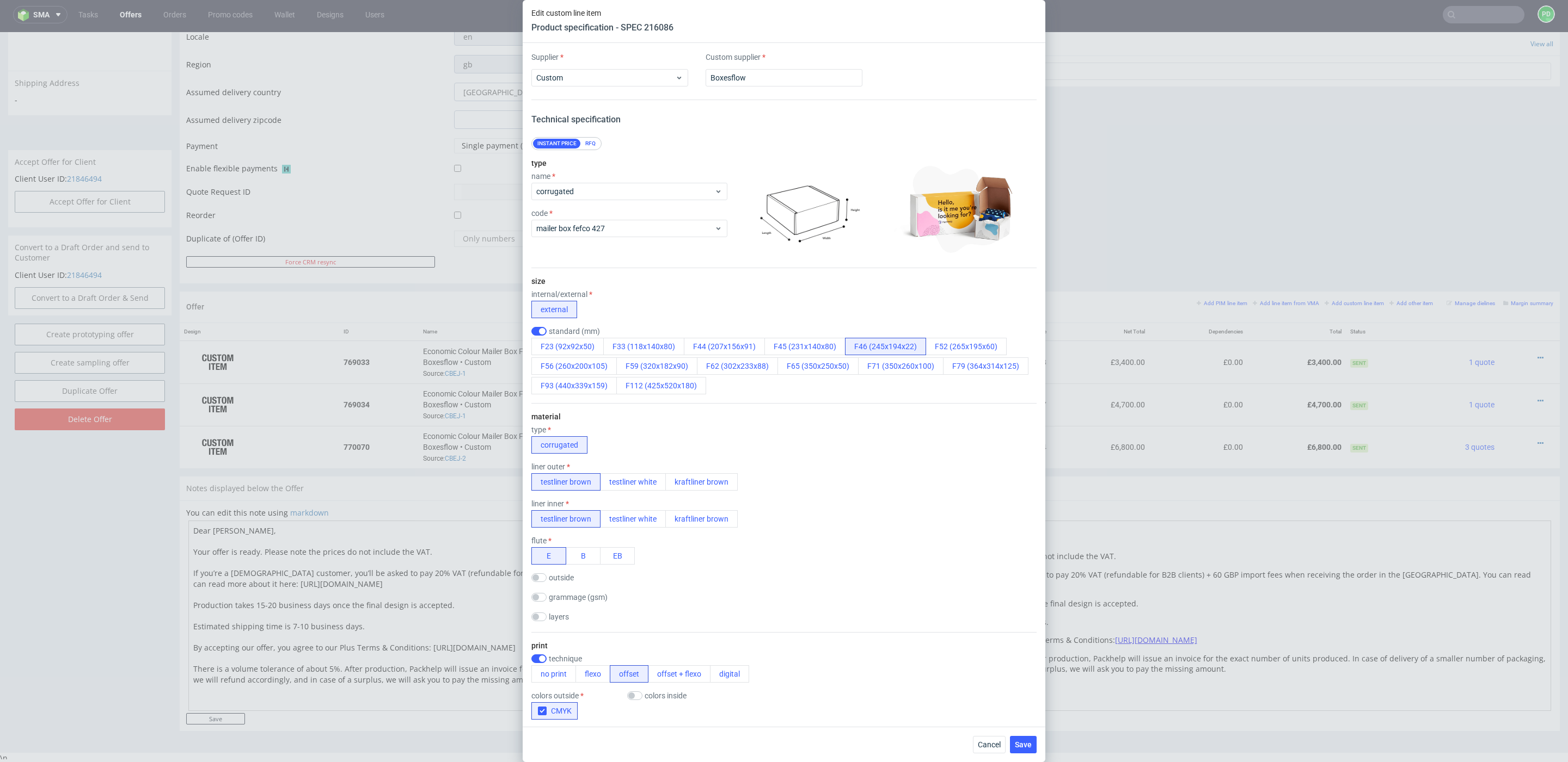
scroll to position [814, 0]
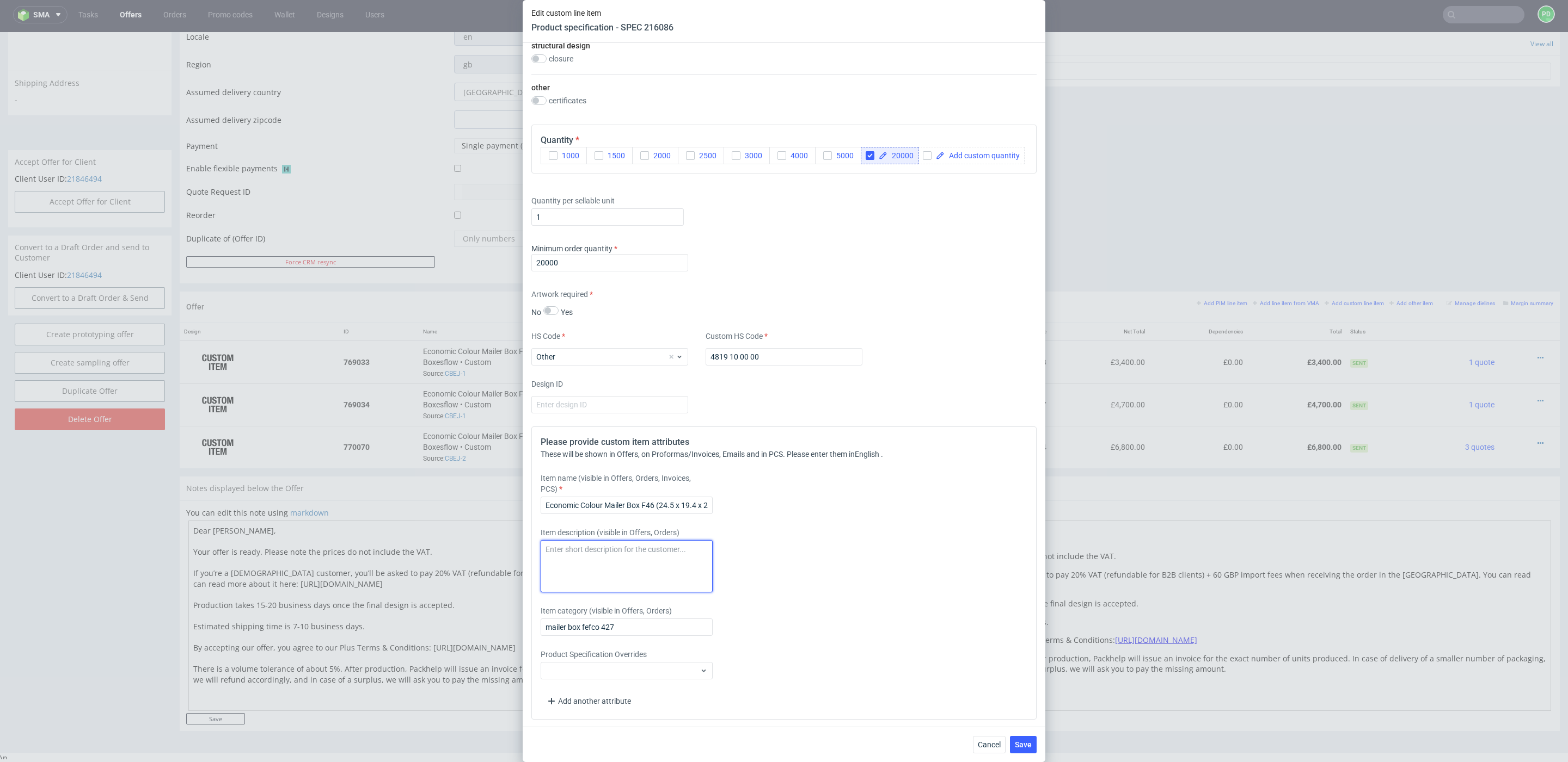
click at [606, 555] on textarea at bounding box center [627, 566] width 172 height 52
paste textarea "10000 units, 1 design"
click at [553, 547] on textarea "10000 units, 1 design" at bounding box center [627, 566] width 172 height 52
type textarea "20000 units, 1 design"
click at [1025, 744] on span "Save" at bounding box center [1022, 745] width 17 height 8
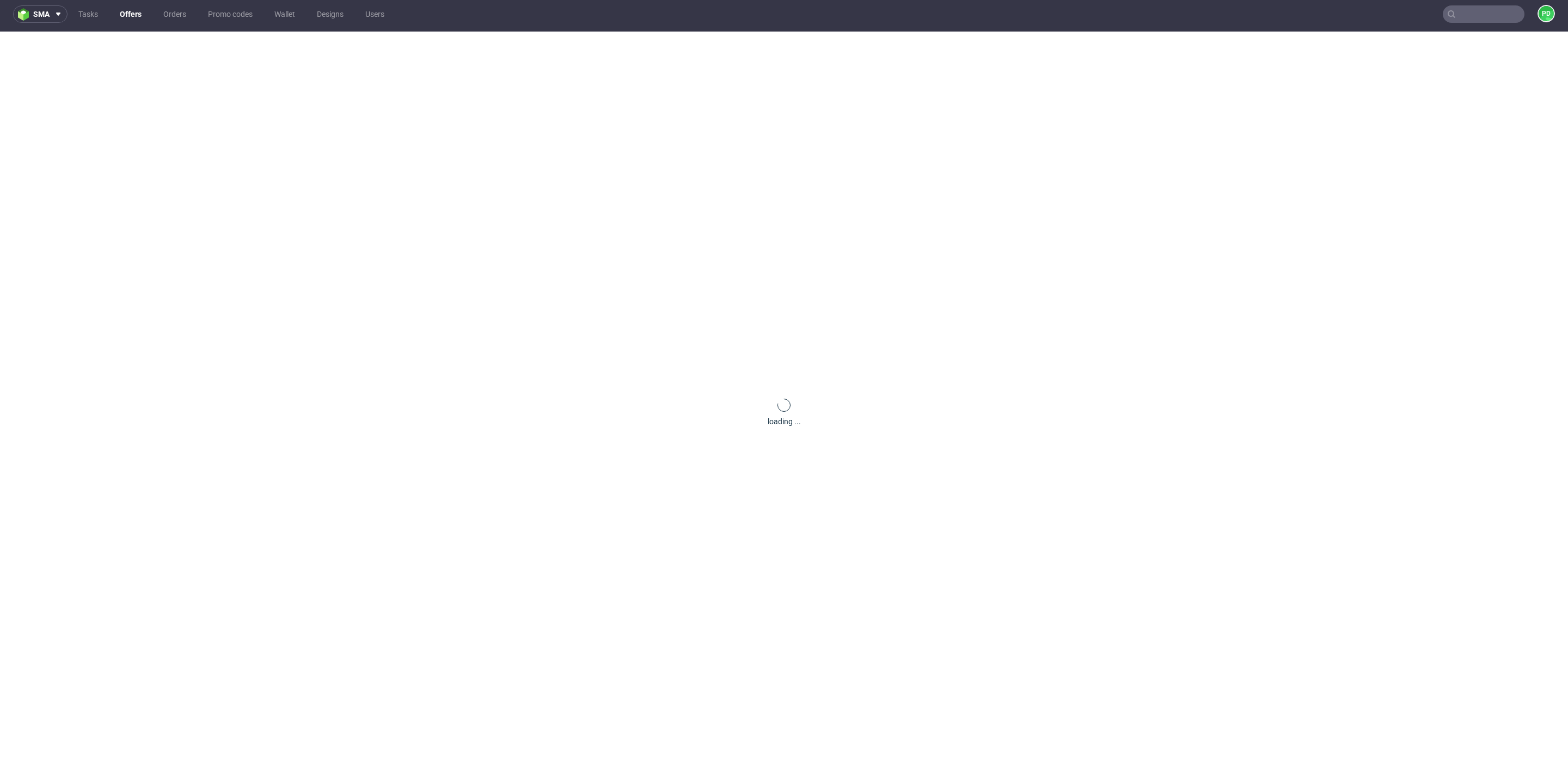
scroll to position [0, 0]
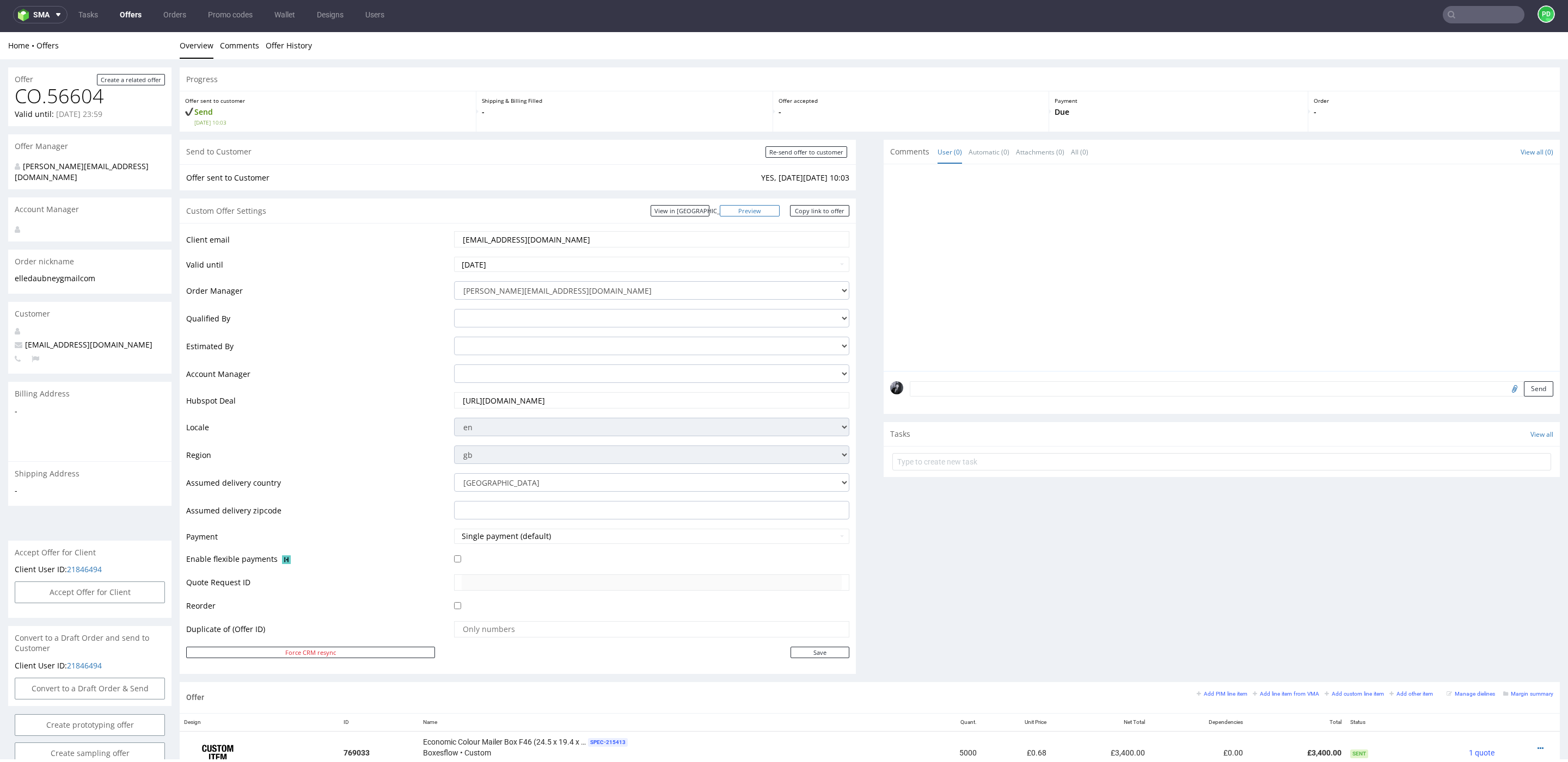
click at [766, 214] on link "Preview" at bounding box center [749, 211] width 60 height 11
click at [813, 213] on link "Copy link to offer" at bounding box center [820, 211] width 60 height 11
click at [805, 212] on link "Copy link to offer" at bounding box center [820, 211] width 60 height 11
click at [131, 18] on link "Offers" at bounding box center [131, 15] width 35 height 17
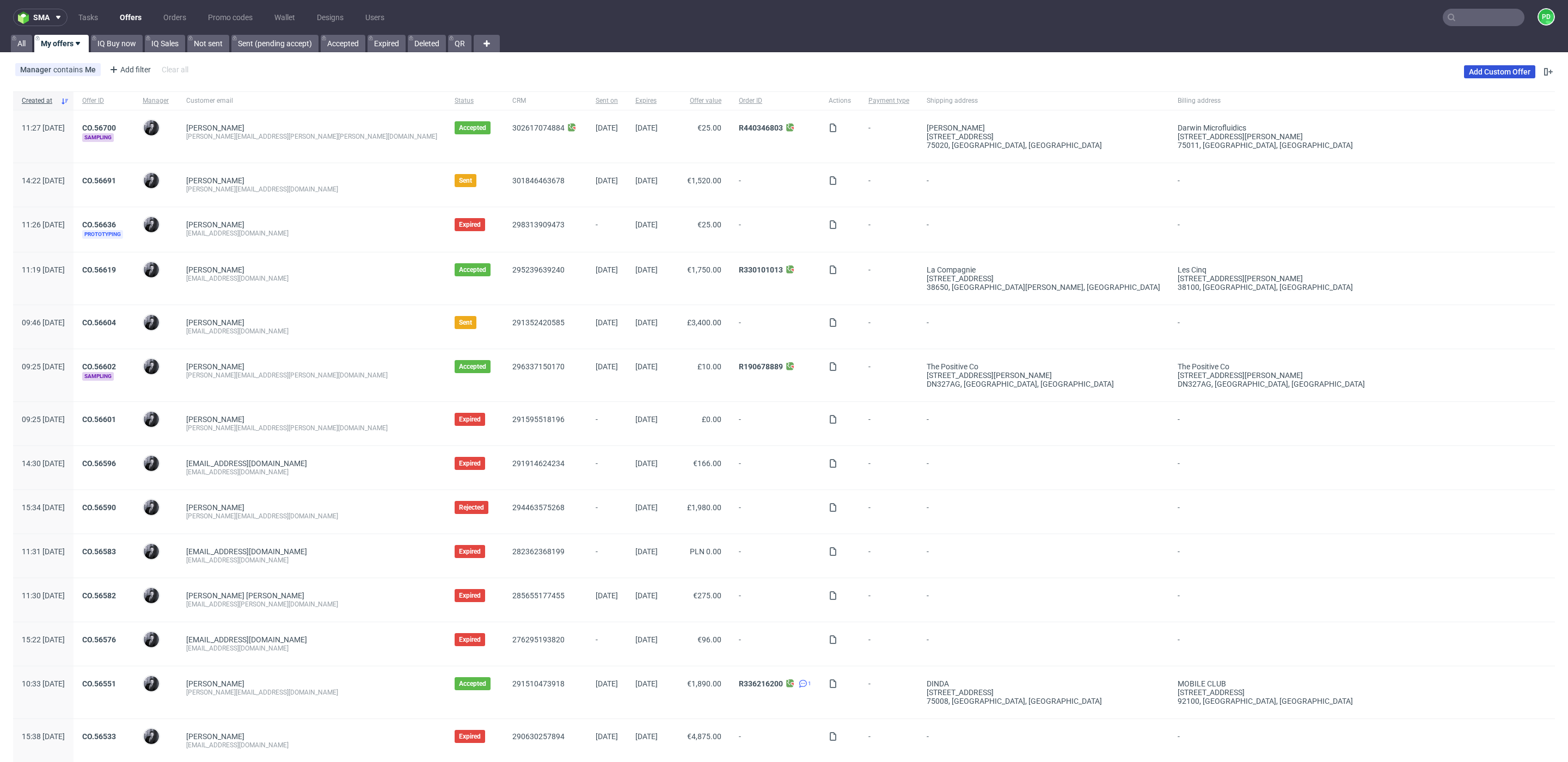
click at [1476, 76] on link "Add Custom Offer" at bounding box center [1499, 71] width 71 height 13
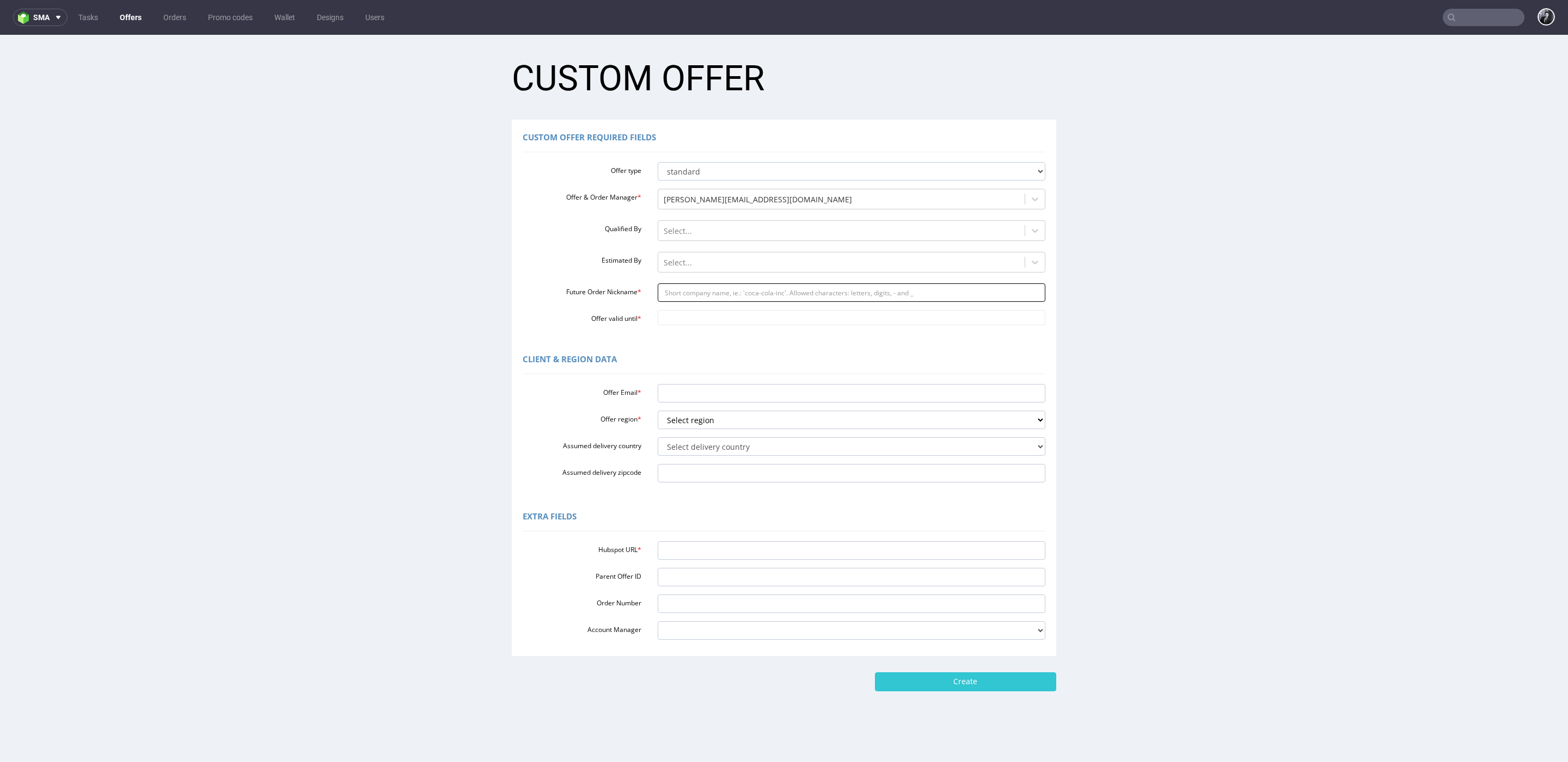
click at [702, 295] on input "Future Order Nickname *" at bounding box center [852, 292] width 388 height 18
paste input "philippanaereskincom"
type input "philippanaereskincom"
click at [707, 398] on input "Offer Email *" at bounding box center [852, 393] width 388 height 18
paste input "philippa@naereskin.com"
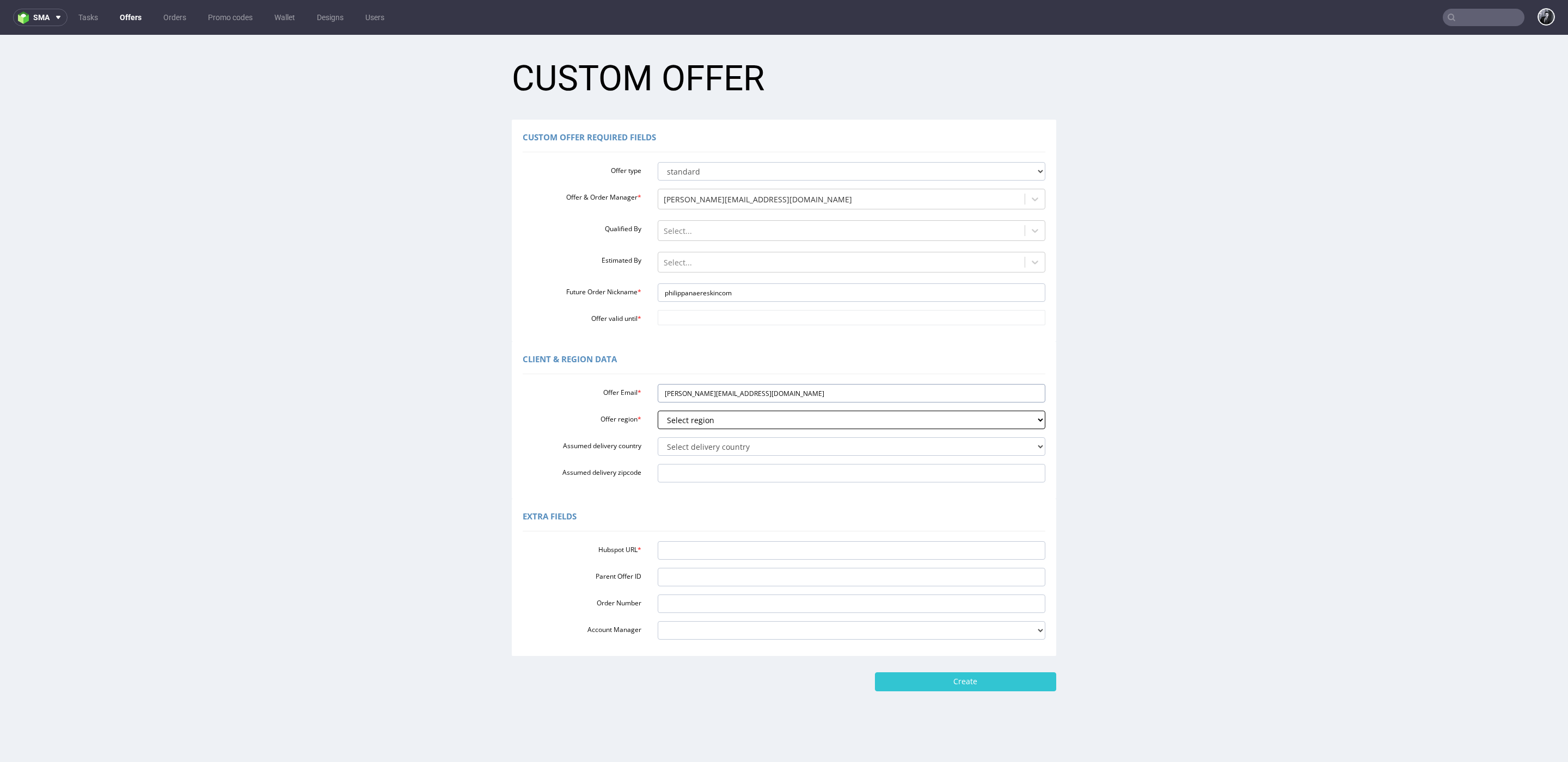
type input "philippa@naereskin.com"
click at [740, 415] on select "Select region eu gb de pl fr it es" at bounding box center [852, 419] width 388 height 18
select select "gb"
click at [658, 411] on select "Select region eu gb de pl fr it es" at bounding box center [852, 419] width 388 height 18
click at [727, 443] on select "Select delivery country Andorra Afghanistan Anguilla Albania Armenia Antarctica…" at bounding box center [852, 446] width 388 height 18
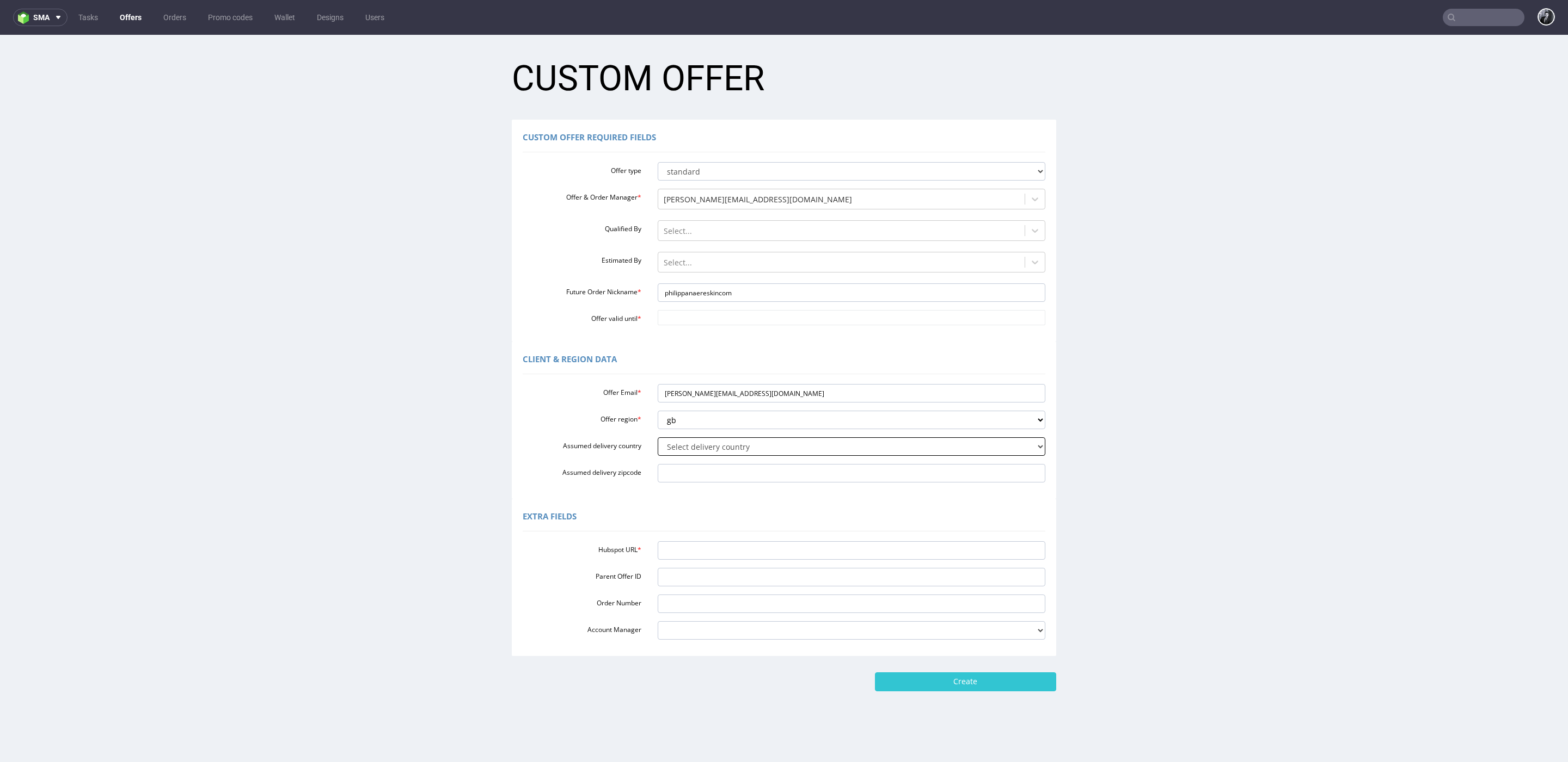
select select "77"
click at [658, 438] on select "Select delivery country Andorra Afghanistan Anguilla Albania Armenia Antarctica…" at bounding box center [852, 446] width 388 height 18
click at [685, 550] on input "Hubspot URL *" at bounding box center [852, 550] width 388 height 18
click at [721, 473] on input "Assumed delivery zipcode" at bounding box center [852, 473] width 388 height 18
paste input "BA2 3HS"
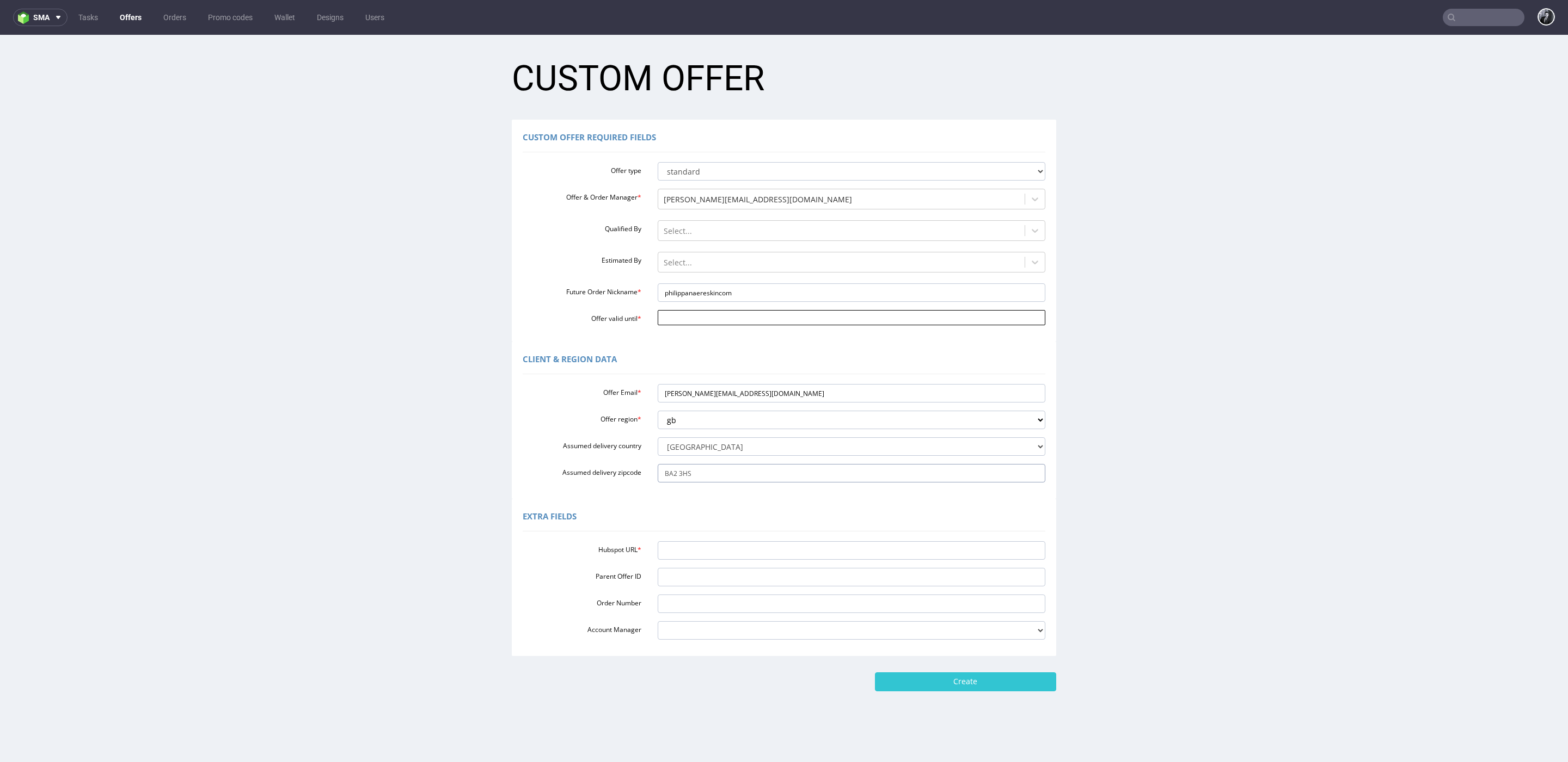
type input "BA2 3HS"
click at [701, 320] on input "Offer valid until *" at bounding box center [852, 318] width 388 height 16
click at [740, 257] on td "19" at bounding box center [744, 253] width 17 height 17
type input "[DATE]"
click at [763, 339] on div "Custom Offer Required Fields Offer type standard prototyping sampling Offer & O…" at bounding box center [784, 231] width 545 height 222
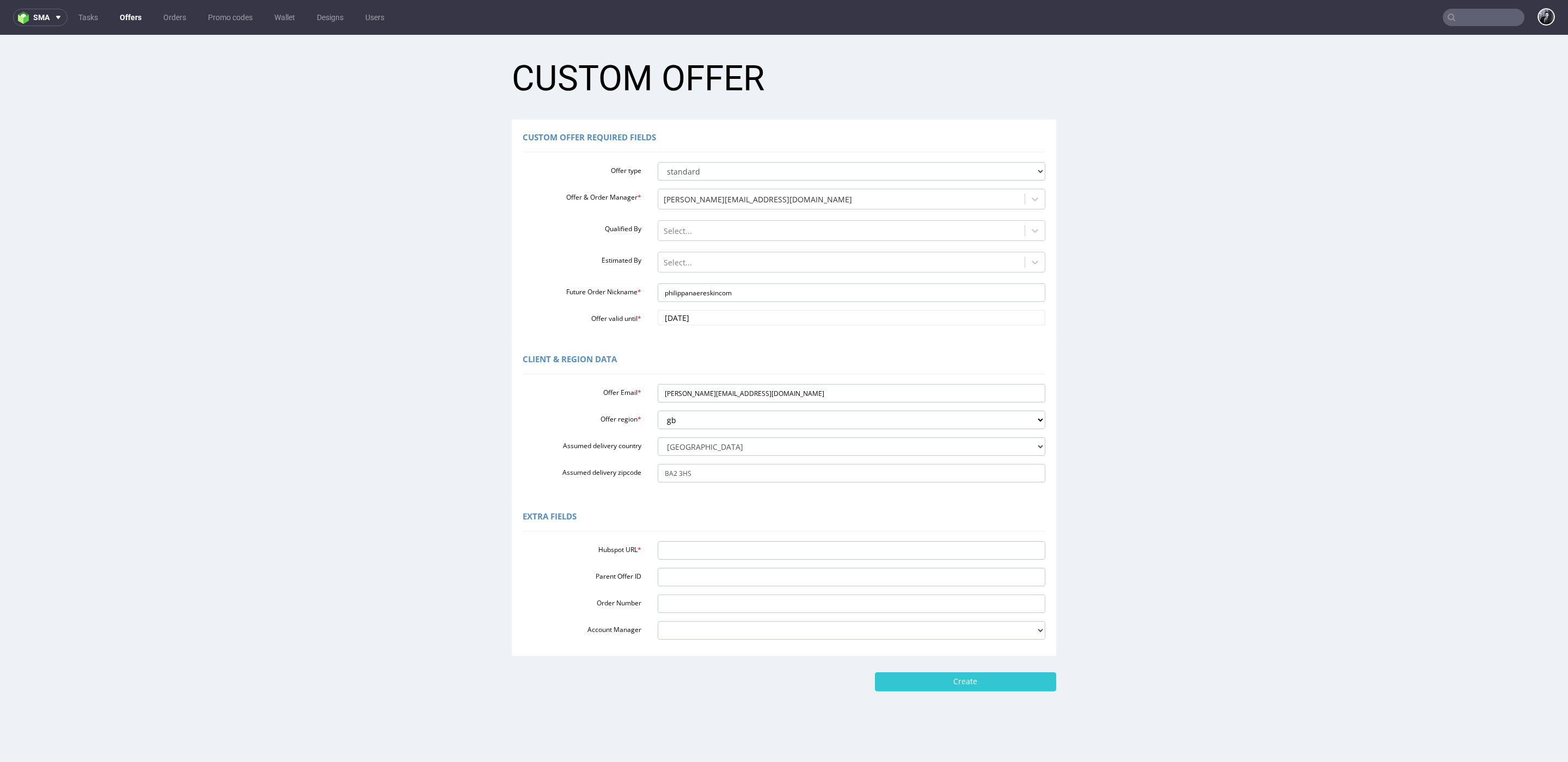
scroll to position [3, 0]
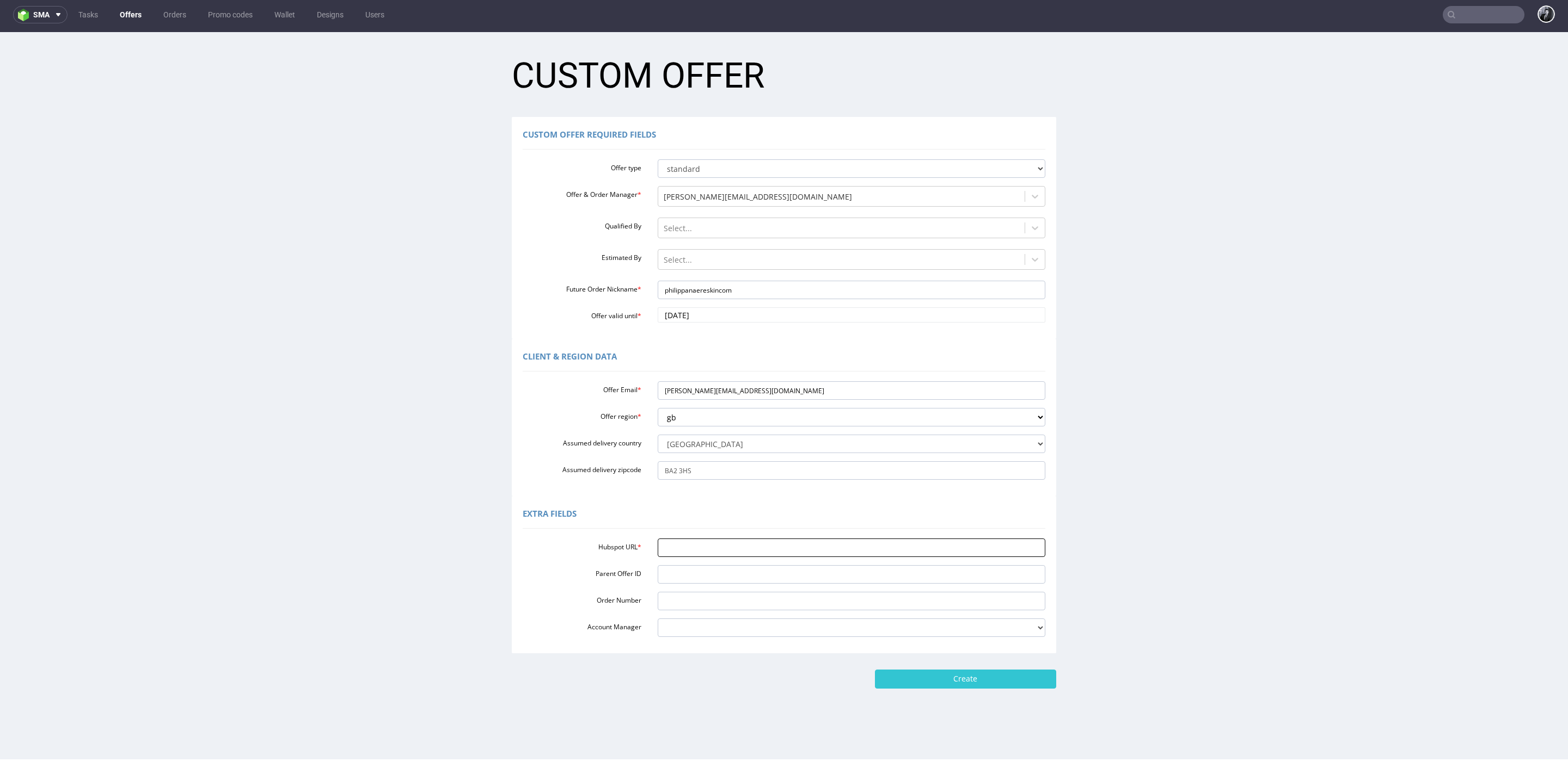
click at [720, 542] on input "Hubspot URL *" at bounding box center [852, 547] width 388 height 18
paste input "https://app-eu1.hubspot.com/contacts/25600958/record/0-3/305625795773/"
type input "https://app-eu1.hubspot.com/contacts/25600958/record/0-3/305625795773/"
click at [996, 679] on input "Create" at bounding box center [965, 678] width 181 height 18
type input "Please wait..."
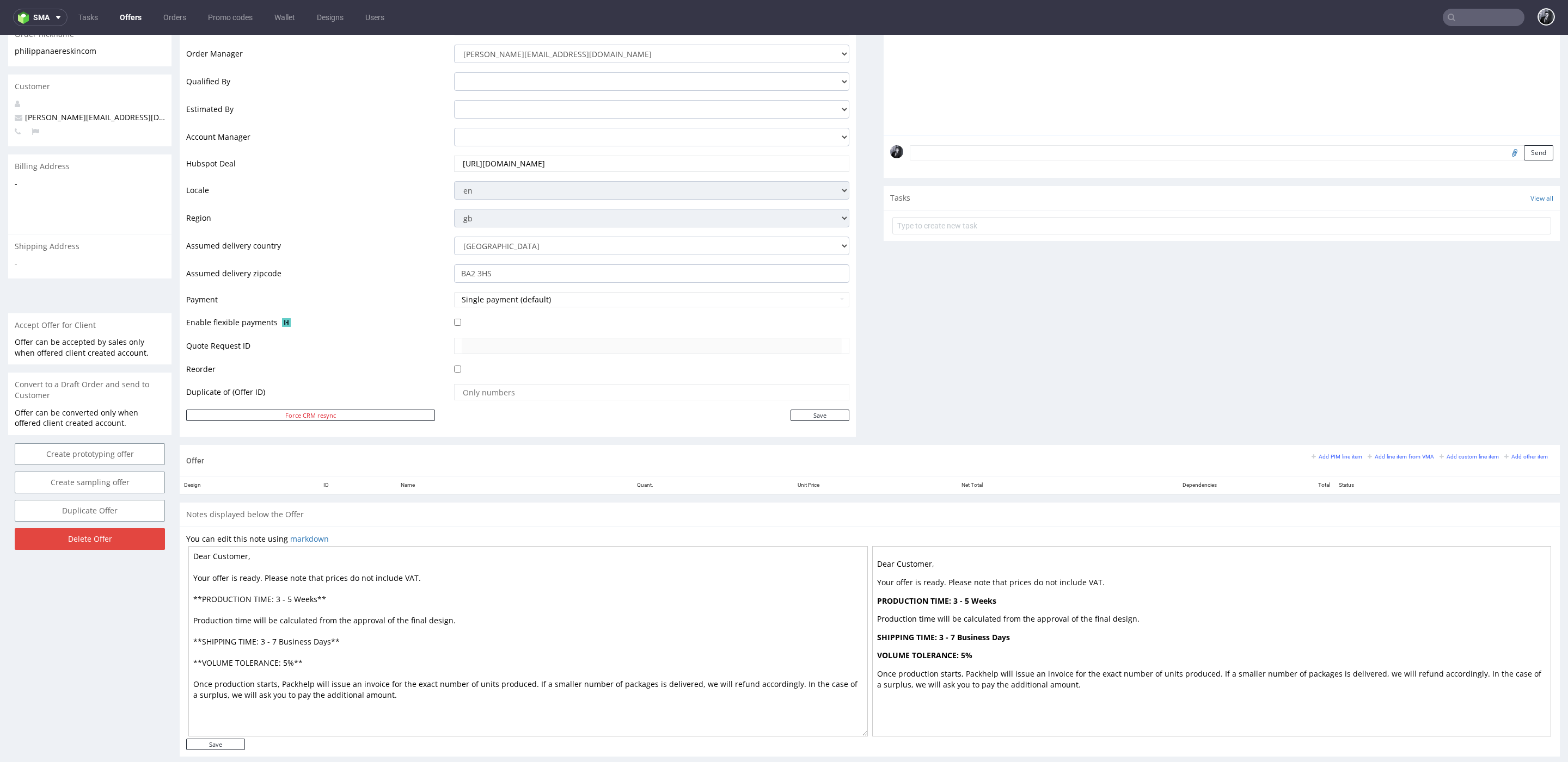
scroll to position [244, 0]
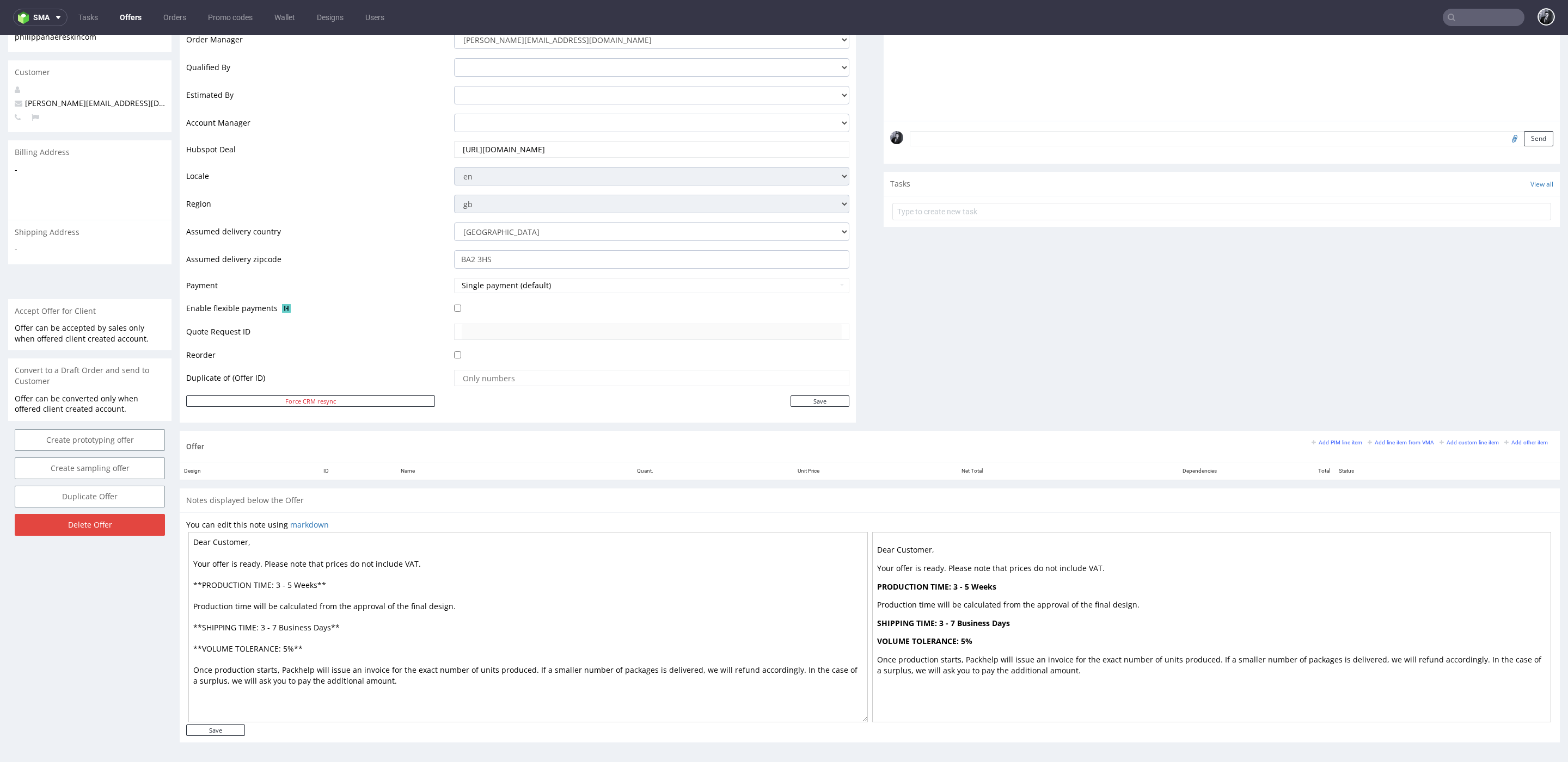
drag, startPoint x: 245, startPoint y: 540, endPoint x: 213, endPoint y: 538, distance: 32.1
click at [213, 538] on textarea "Dear Customer, Your offer is ready. Please note that prices do not include VAT.…" at bounding box center [527, 627] width 680 height 190
drag, startPoint x: 403, startPoint y: 679, endPoint x: 185, endPoint y: 581, distance: 239.0
click at [185, 581] on div "You can edit this note using markdown Dear Philippa, Your offer is ready. Pleas…" at bounding box center [869, 627] width 1380 height 231
paste textarea "Please note the prices do not include the VAT. If you’re a UK-based customer, y…"
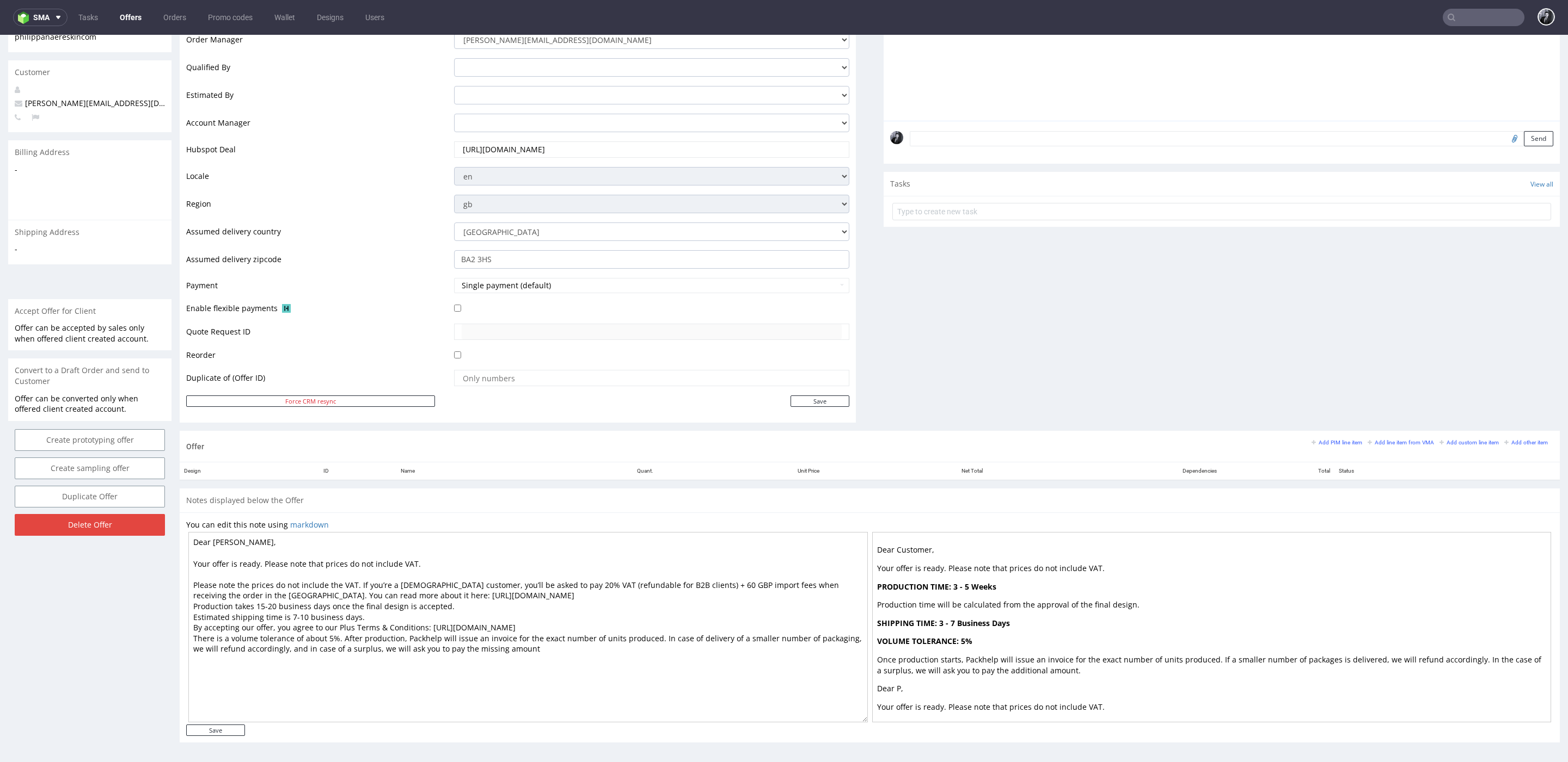
drag, startPoint x: 353, startPoint y: 579, endPoint x: 164, endPoint y: 586, distance: 189.1
click at [164, 585] on div "Offer Create a related offer CO.56769 Valid until: September 19, 2025 23:59 Off…" at bounding box center [784, 288] width 1568 height 942
click at [332, 591] on textarea "Dear Philippa, Your offer is ready. Please note that prices do not include VAT.…" at bounding box center [527, 627] width 680 height 190
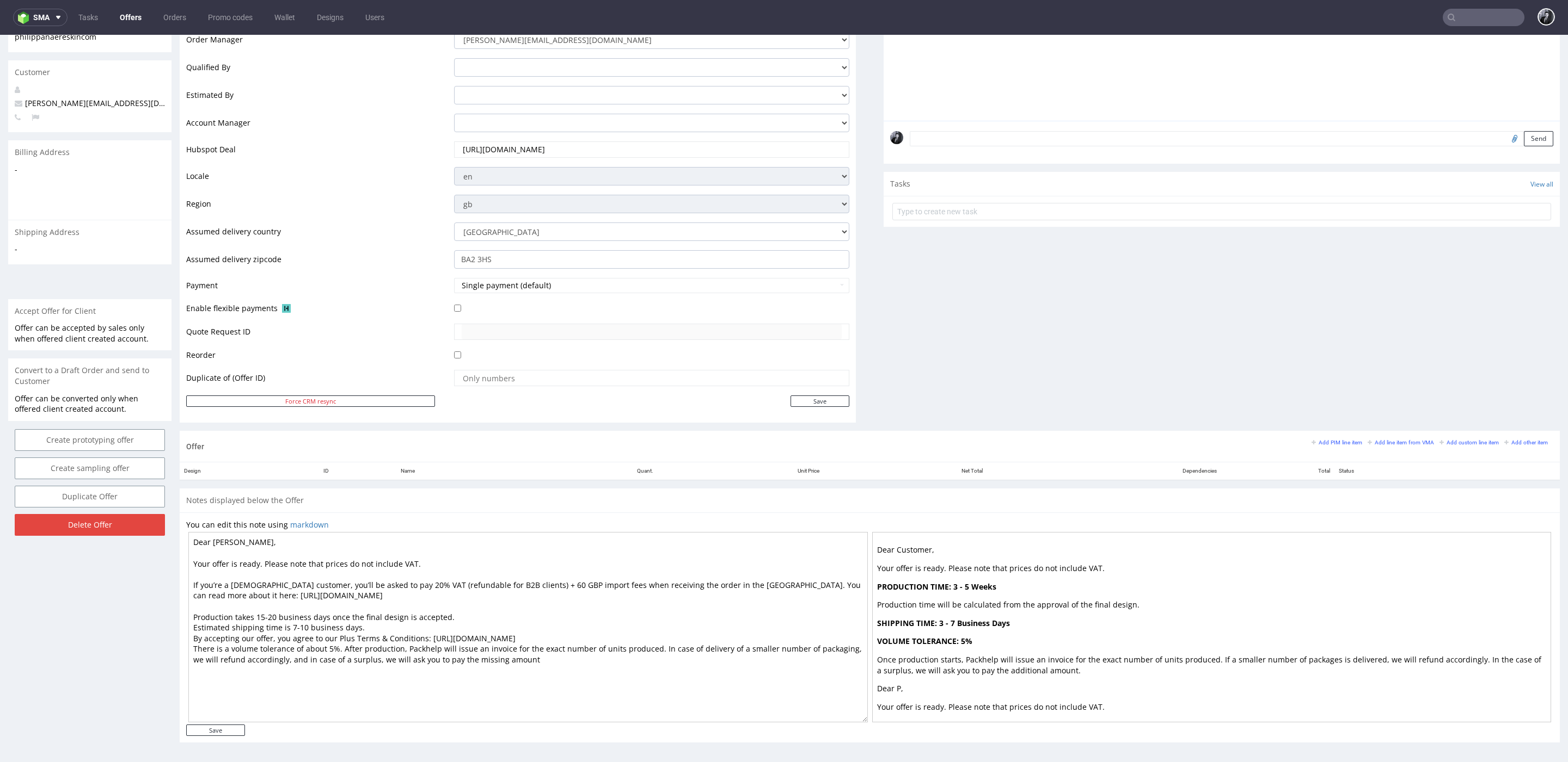
click at [472, 610] on textarea "Dear Philippa, Your offer is ready. Please note that prices do not include VAT.…" at bounding box center [527, 627] width 680 height 190
click at [424, 635] on textarea "Dear Philippa, Your offer is ready. Please note that prices do not include VAT.…" at bounding box center [527, 627] width 680 height 190
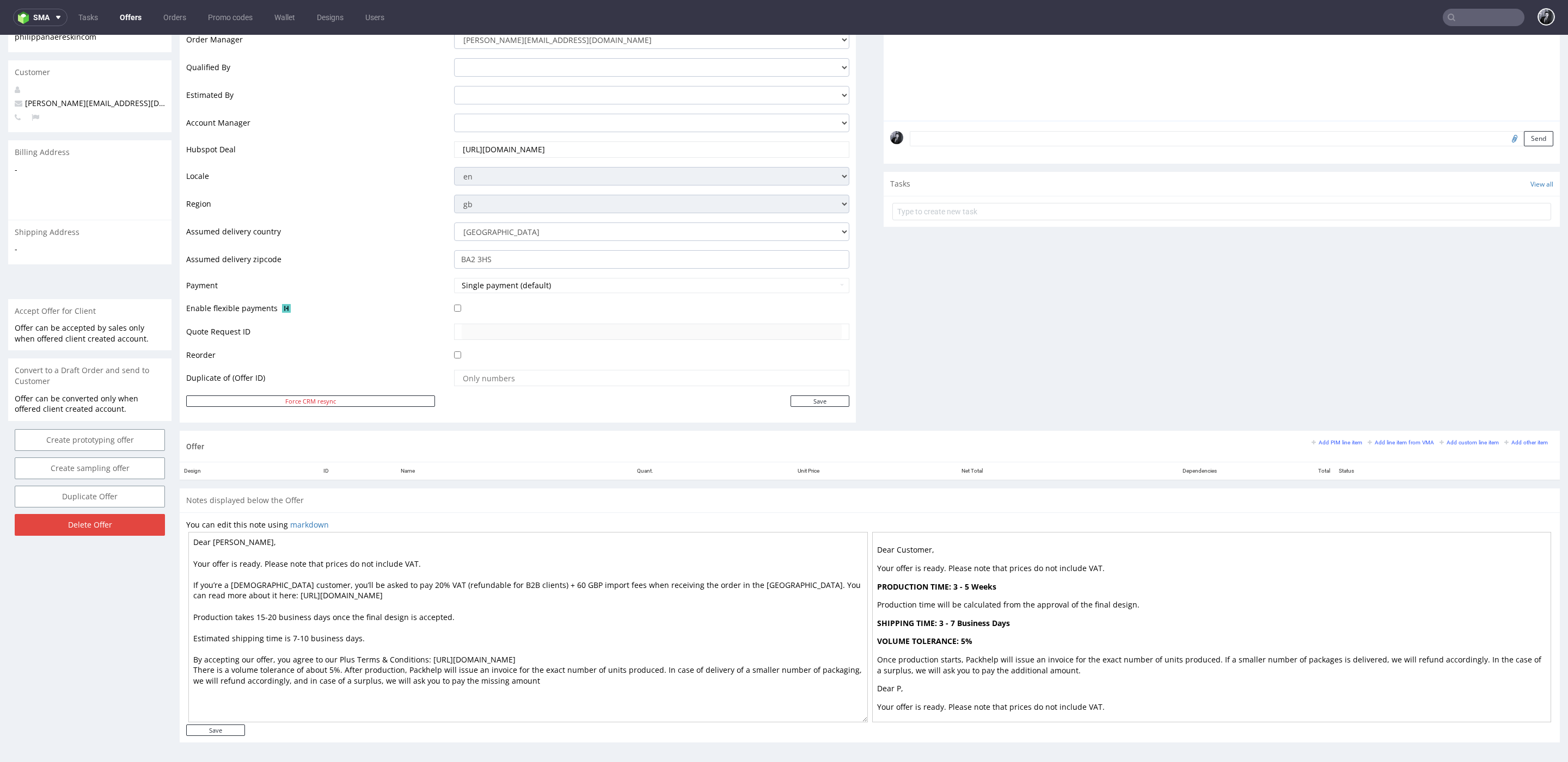
click at [667, 659] on textarea "Dear Philippa, Your offer is ready. Please note that prices do not include VAT.…" at bounding box center [527, 627] width 680 height 190
click at [526, 693] on textarea "Dear Philippa, Your offer is ready. Please note that prices do not include VAT.…" at bounding box center [527, 627] width 680 height 190
type textarea "Dear Philippa, Your offer is ready. Please note that prices do not include VAT.…"
click at [221, 729] on input "Save" at bounding box center [216, 730] width 59 height 11
type input "In progress..."
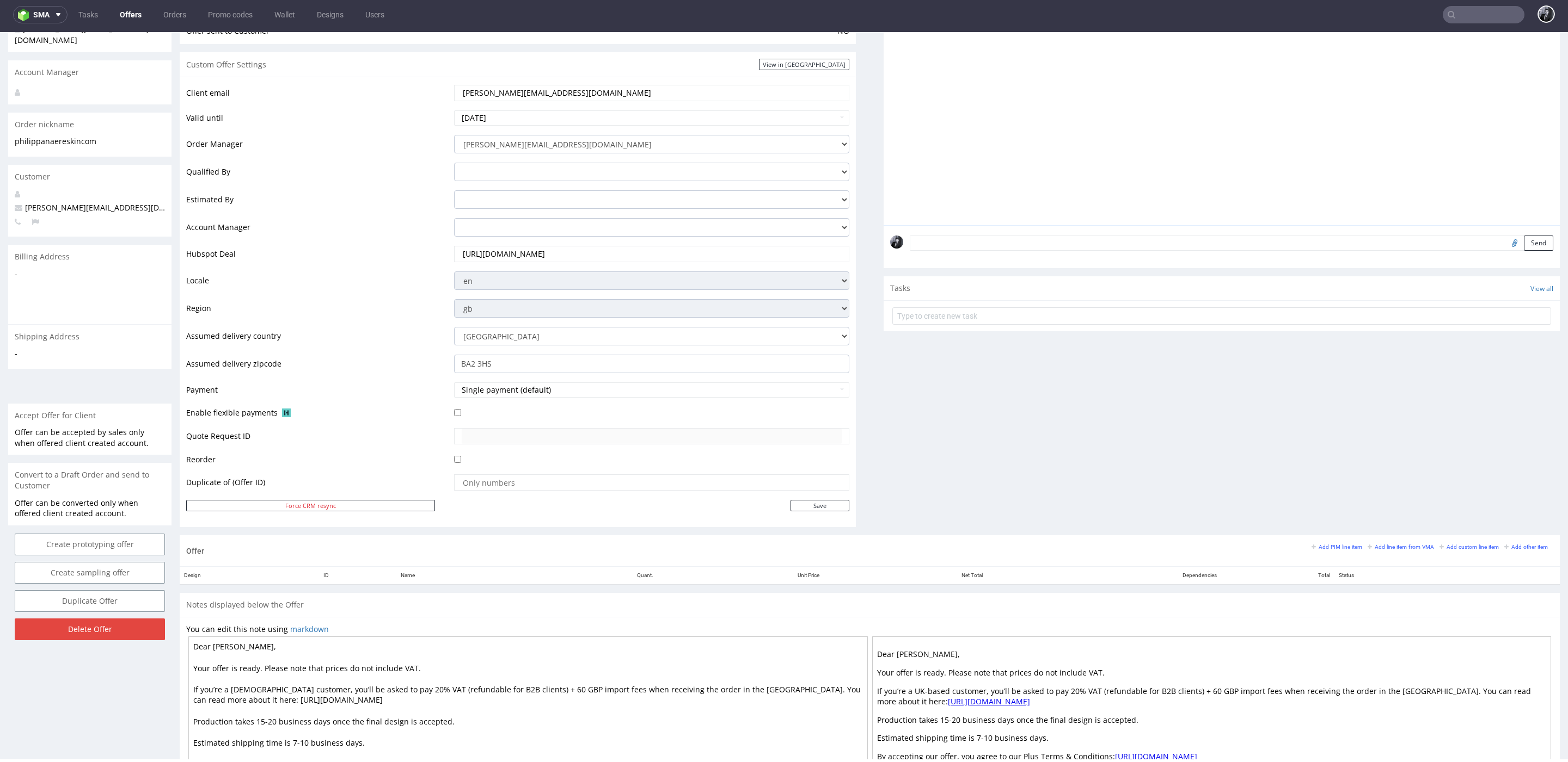
scroll to position [233, 0]
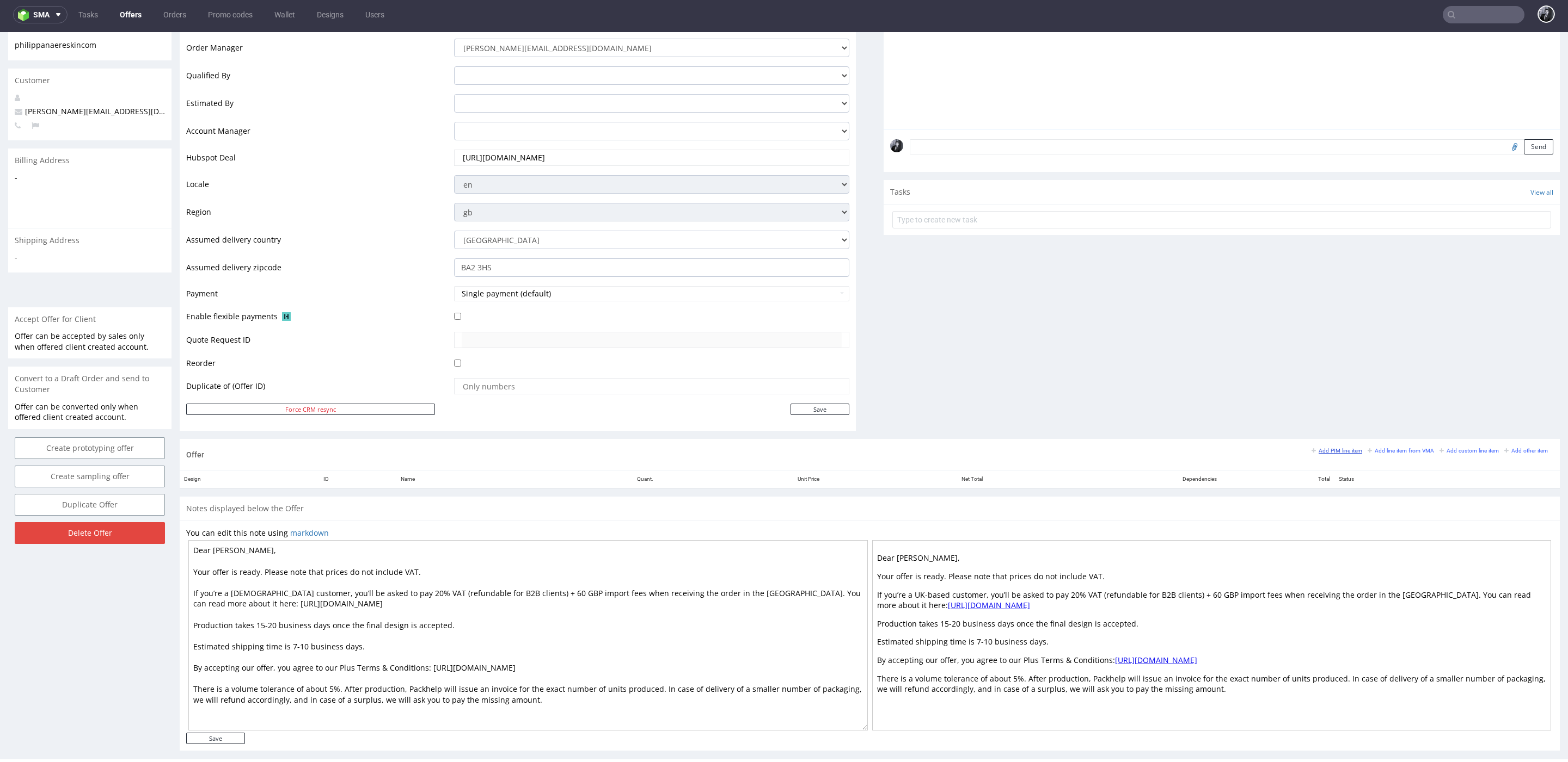
click at [1323, 448] on small "Add PIM line item" at bounding box center [1337, 451] width 50 height 6
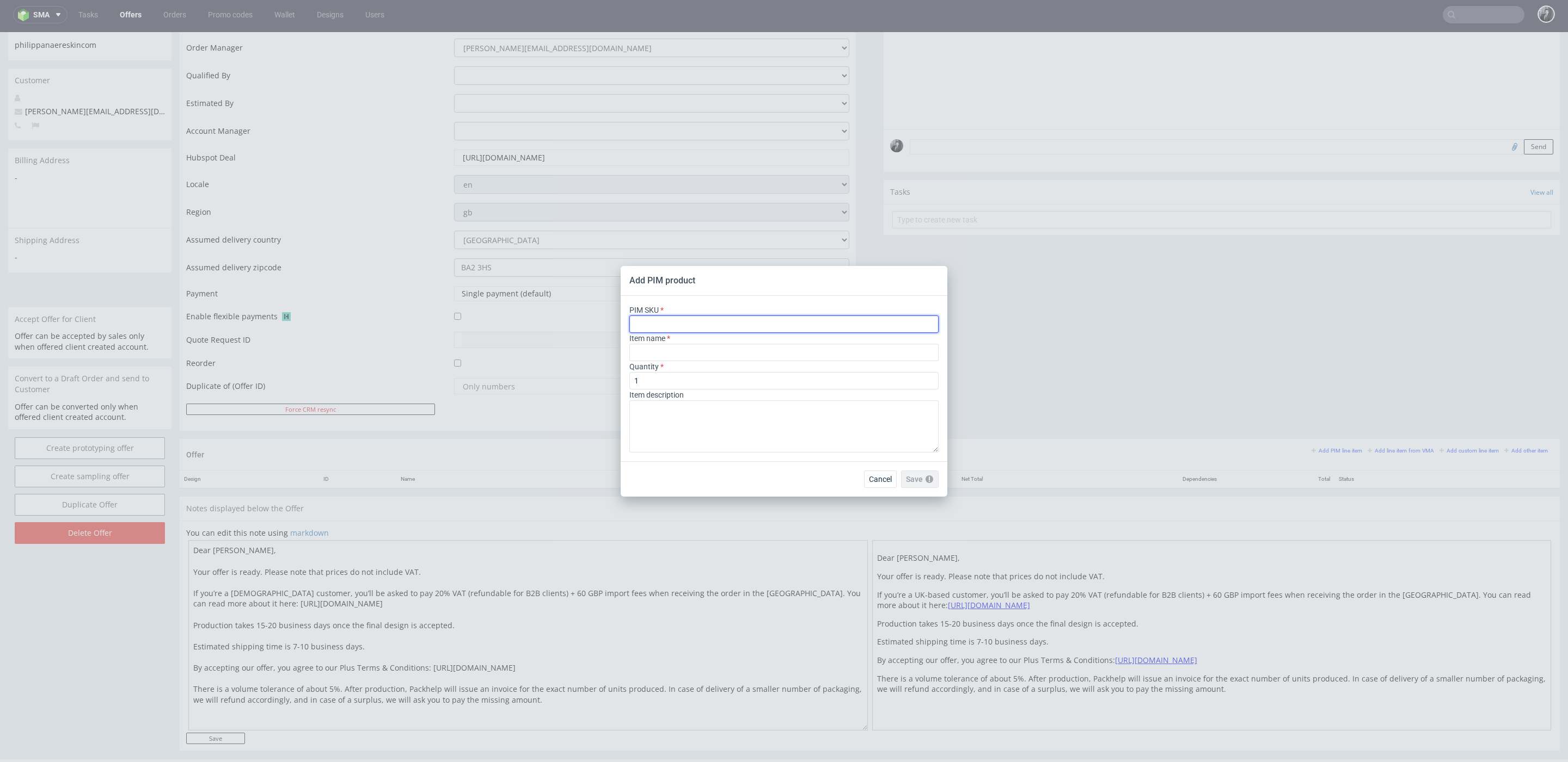
click at [865, 331] on input "text" at bounding box center [783, 324] width 309 height 17
paste input "BA2 3HS"
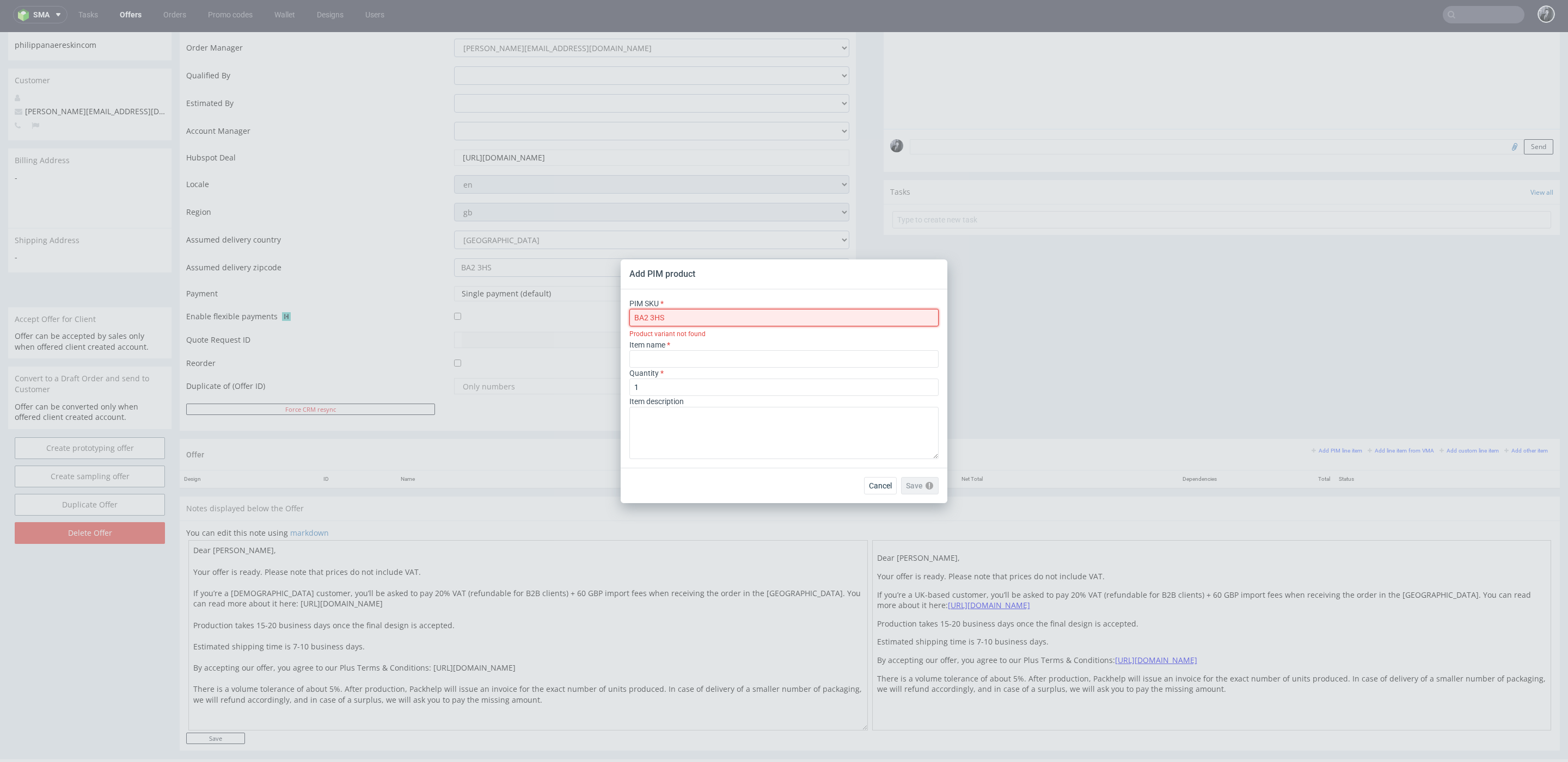
type input "BA2 3HS"
drag, startPoint x: 848, startPoint y: 327, endPoint x: 716, endPoint y: 319, distance: 132.2
click at [717, 320] on div "PIM SKU BA2 3HS Product variant not found" at bounding box center [783, 319] width 309 height 42
drag, startPoint x: 716, startPoint y: 319, endPoint x: 600, endPoint y: 317, distance: 116.0
click at [603, 318] on div "Add PIM product PIM SKU BA2 3HS Product variant not found Item name Quantity 1 …" at bounding box center [784, 381] width 1568 height 762
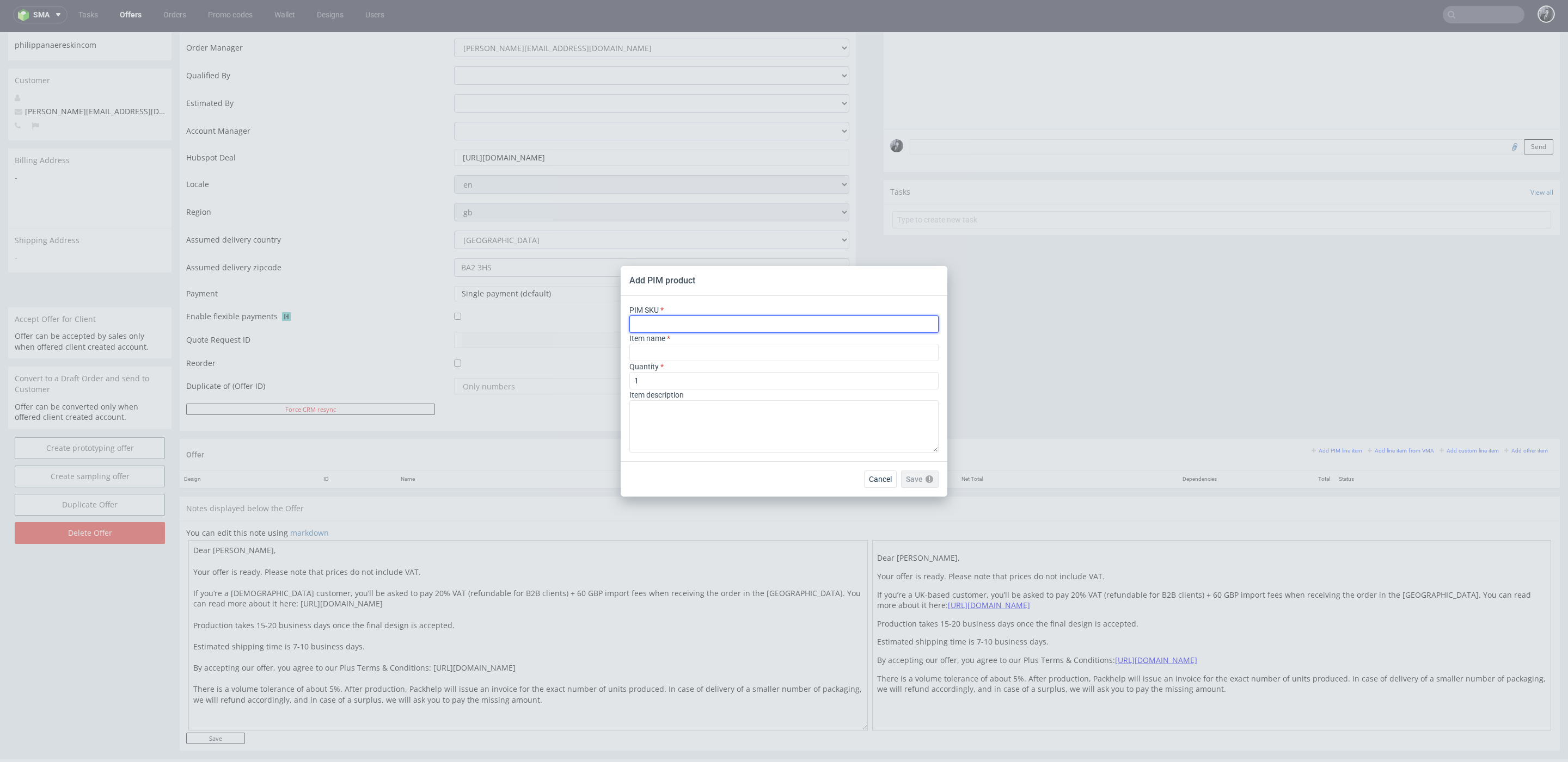
paste input "box--mailer-box--56--cardboard-white-one-side--print-eco-color-with-print-insid…"
type input "box--mailer-box--56--cardboard-white-one-side--print-eco-color-with-print-insid…"
type input "Verzenddozen"
type input "box--mailer-box--56--cardboard-white-one-side--print-eco-color-with-print-insid…"
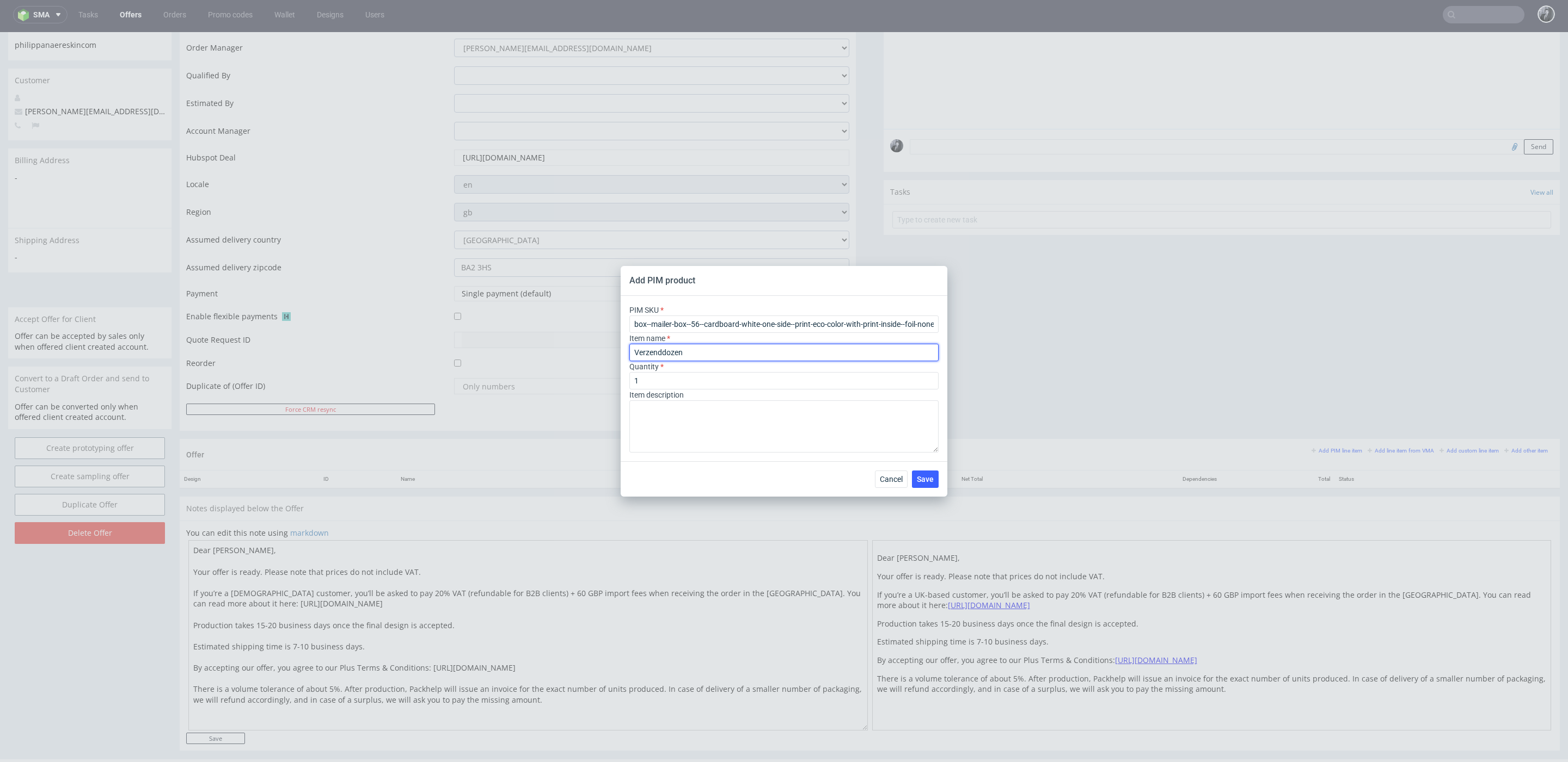
drag, startPoint x: 753, startPoint y: 358, endPoint x: 533, endPoint y: 354, distance: 220.0
click at [536, 354] on div "Add PIM product PIM SKU box--mailer-box--56--cardboard-white-one-side--print-ec…" at bounding box center [784, 381] width 1568 height 762
paste input "Custom Mailer Box F56 (26 x 20 x 10.5 cm)"
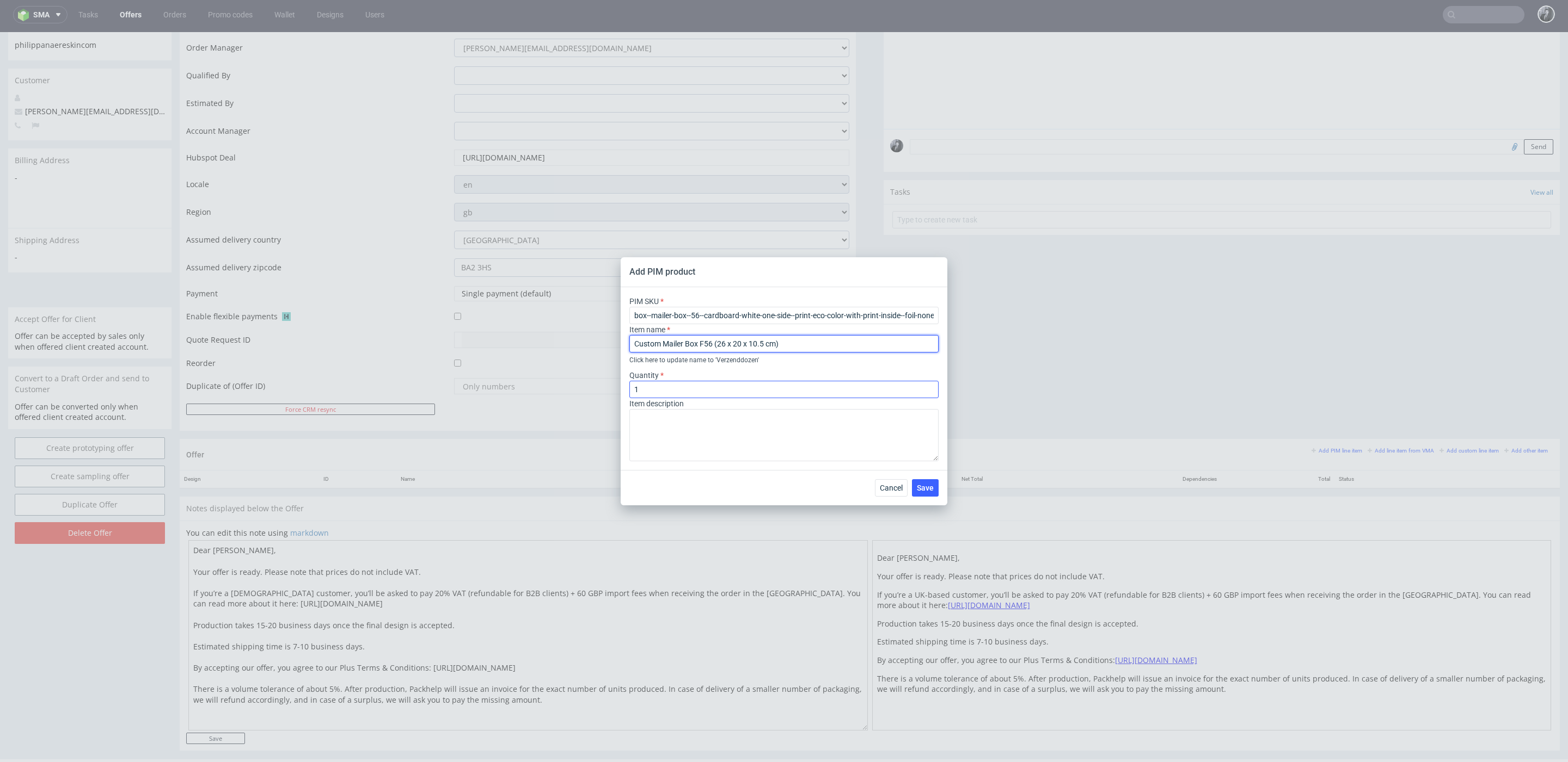
type input "Custom Mailer Box F56 (26 x 20 x 10.5 cm)"
click at [739, 389] on input "1" at bounding box center [783, 390] width 309 height 17
type input "2000"
click at [924, 485] on span "Save" at bounding box center [924, 488] width 17 height 8
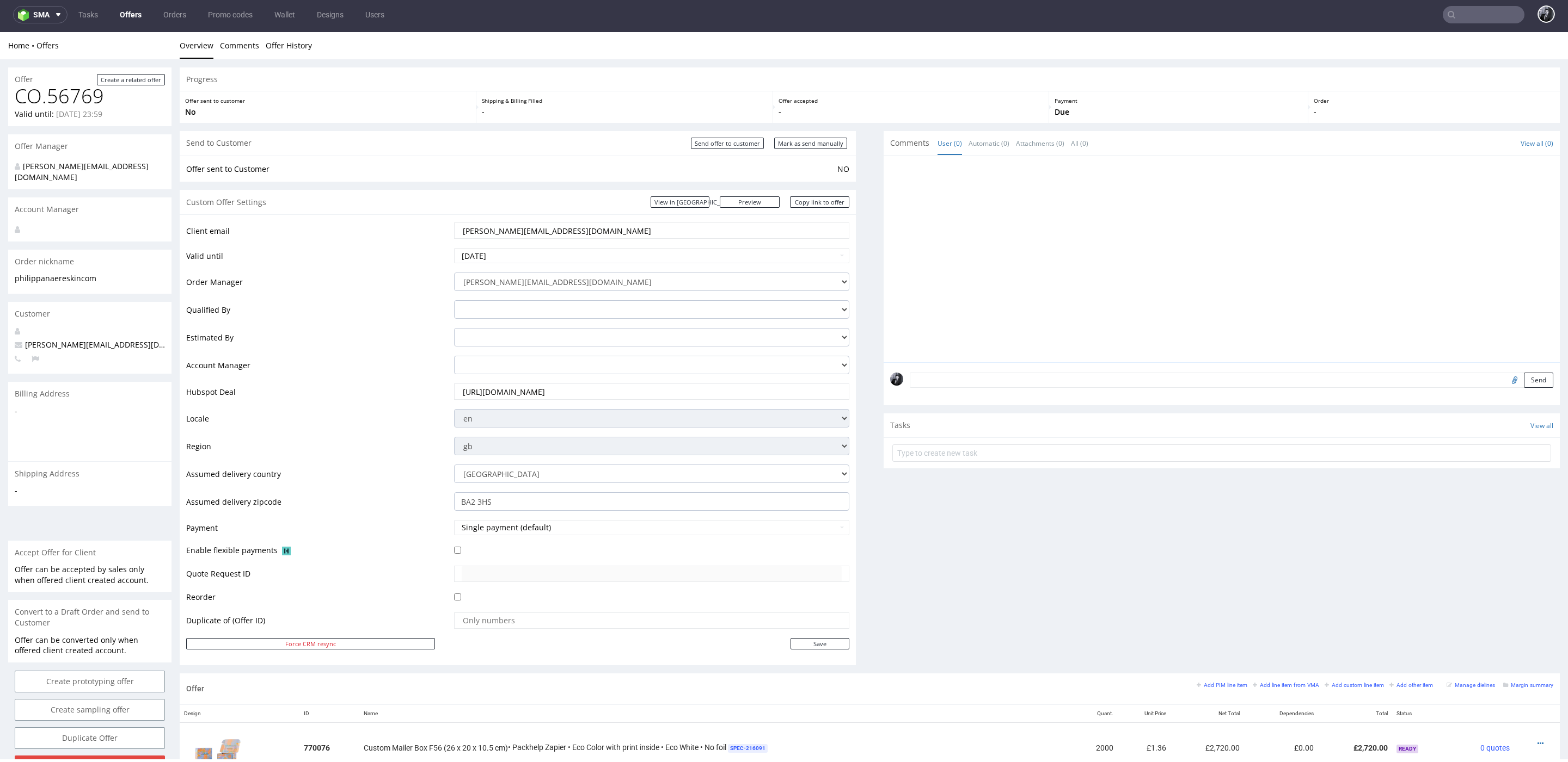
scroll to position [296, 0]
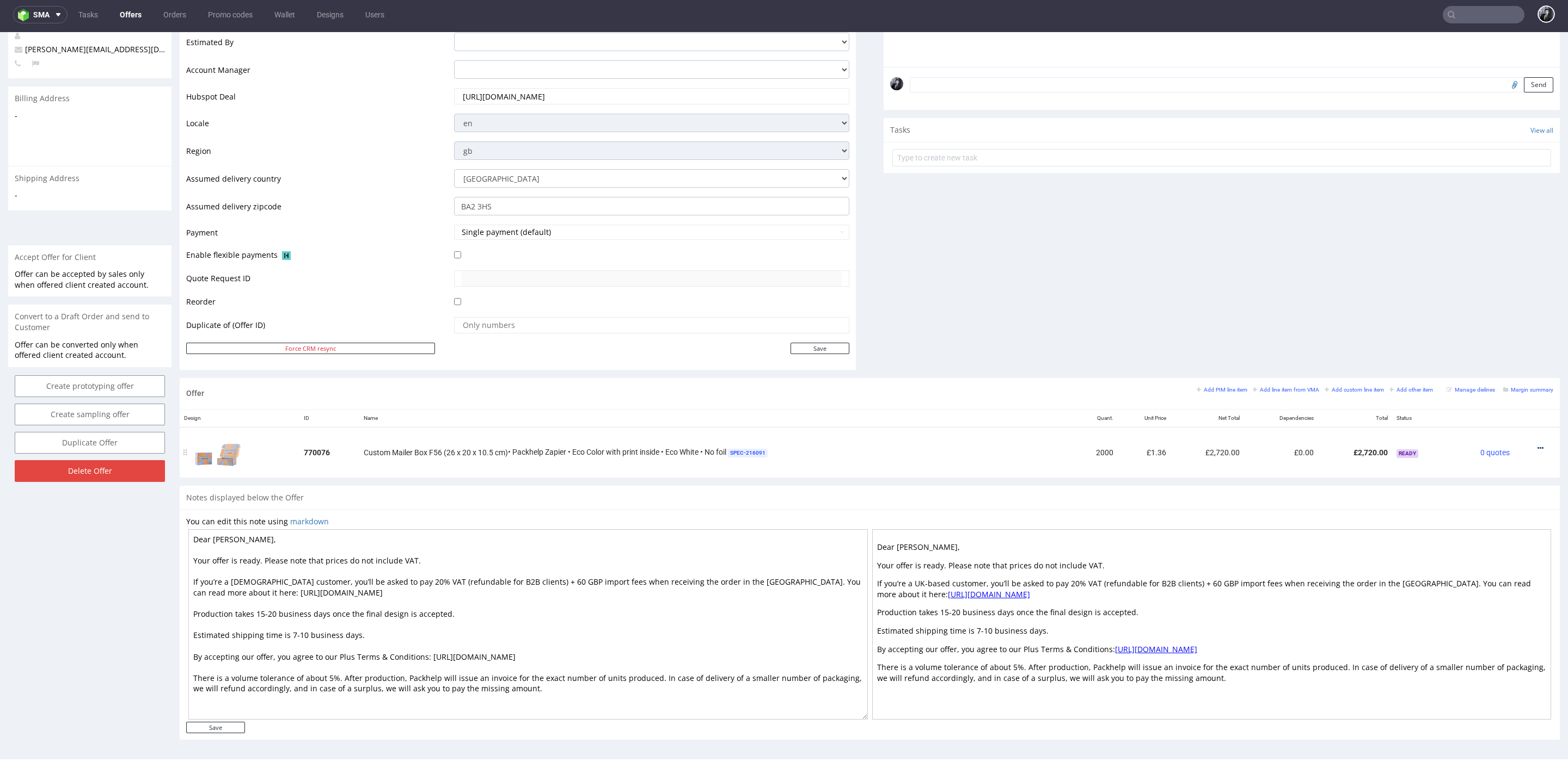
click at [1538, 447] on icon at bounding box center [1540, 448] width 6 height 8
click at [1490, 343] on span "Edit item price" at bounding box center [1491, 346] width 88 height 11
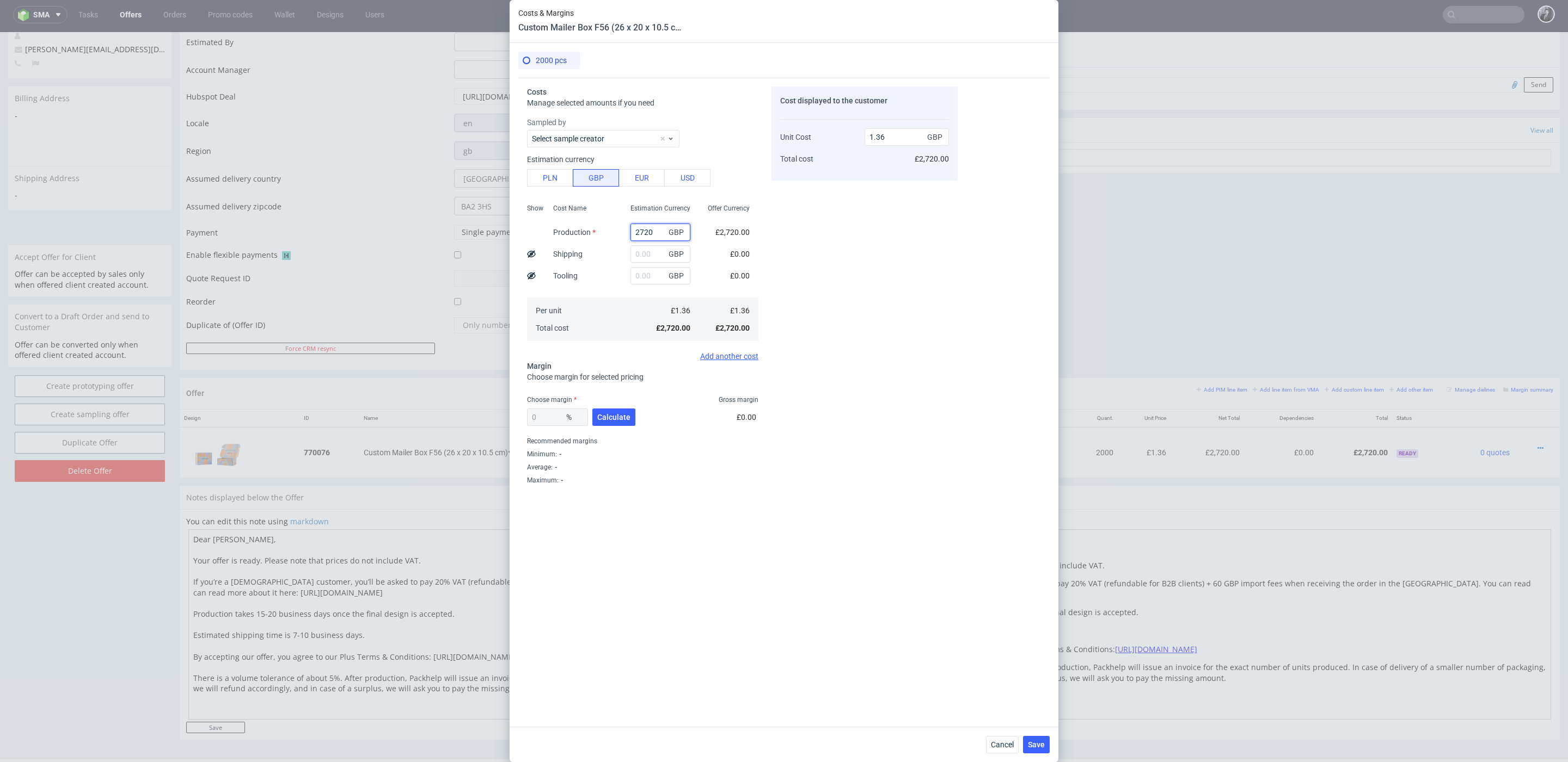
drag, startPoint x: 656, startPoint y: 235, endPoint x: 591, endPoint y: 235, distance: 65.0
click at [591, 235] on div "Show Cost Name Production Shipping Tooling Per unit Total cost Estimation Curre…" at bounding box center [643, 271] width 231 height 144
type input "0"
click at [549, 178] on button "PLN" at bounding box center [550, 178] width 46 height 17
click at [643, 233] on input "text" at bounding box center [660, 232] width 60 height 17
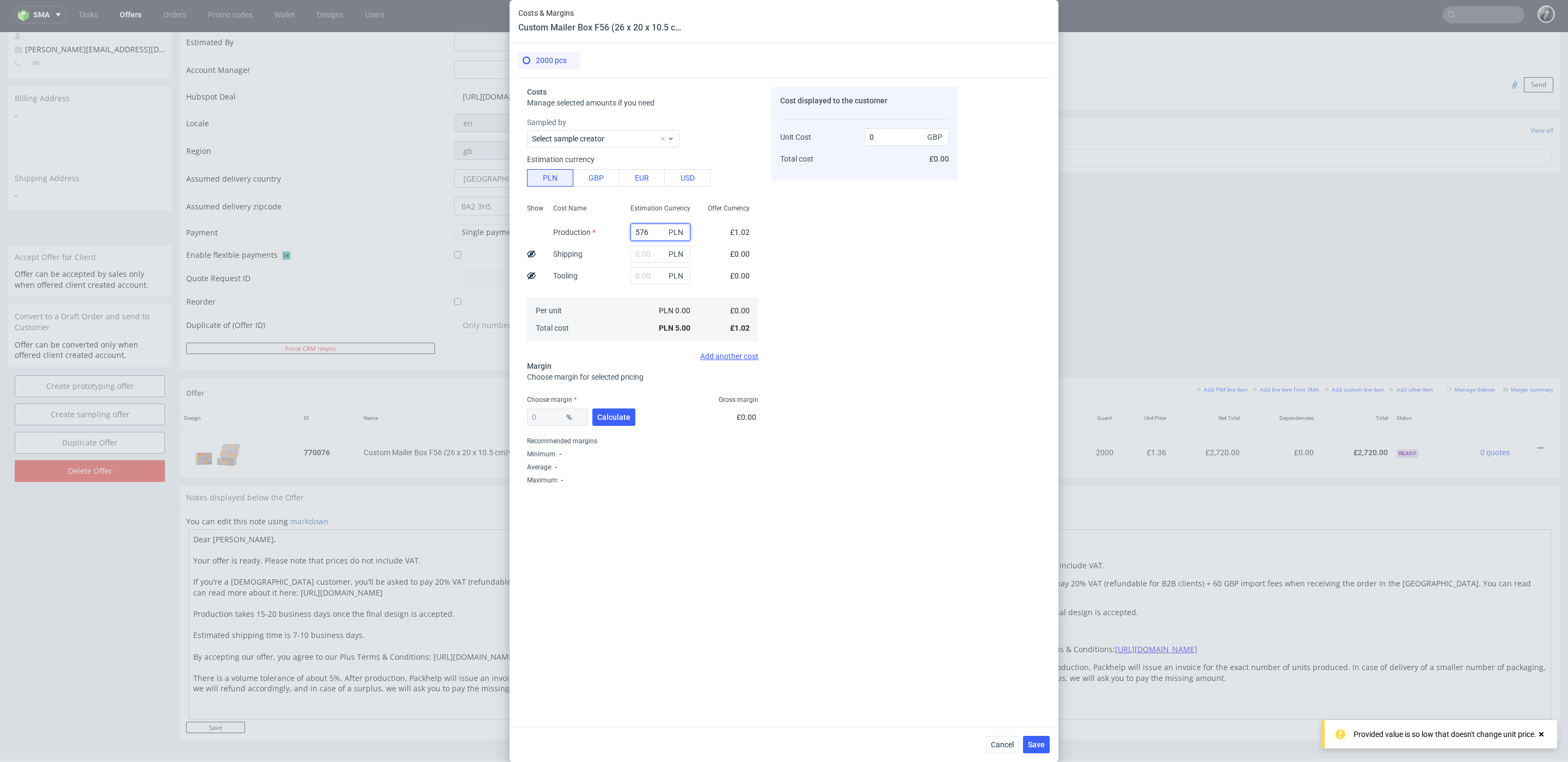
type input "5760"
type input "0.59"
type input "5760"
click at [650, 256] on input "text" at bounding box center [660, 254] width 60 height 17
type input "1520"
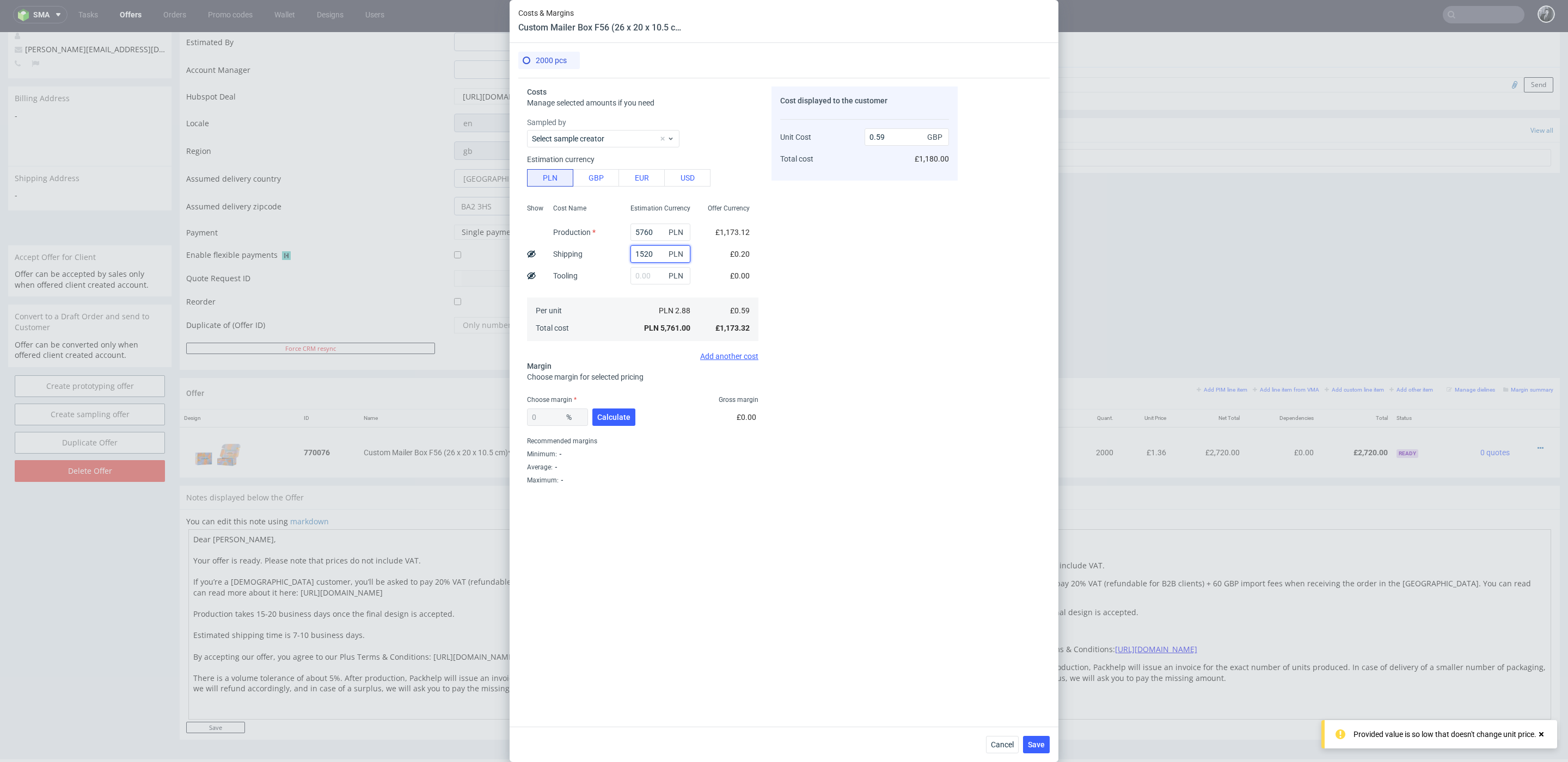
type input "0.74"
type input "1520"
click at [827, 368] on div "Cost displayed to the customer Unit Cost Total cost 0.74 GBP £1,480.00" at bounding box center [864, 384] width 186 height 597
click at [621, 419] on span "Calculate" at bounding box center [613, 417] width 33 height 8
type input "35.79"
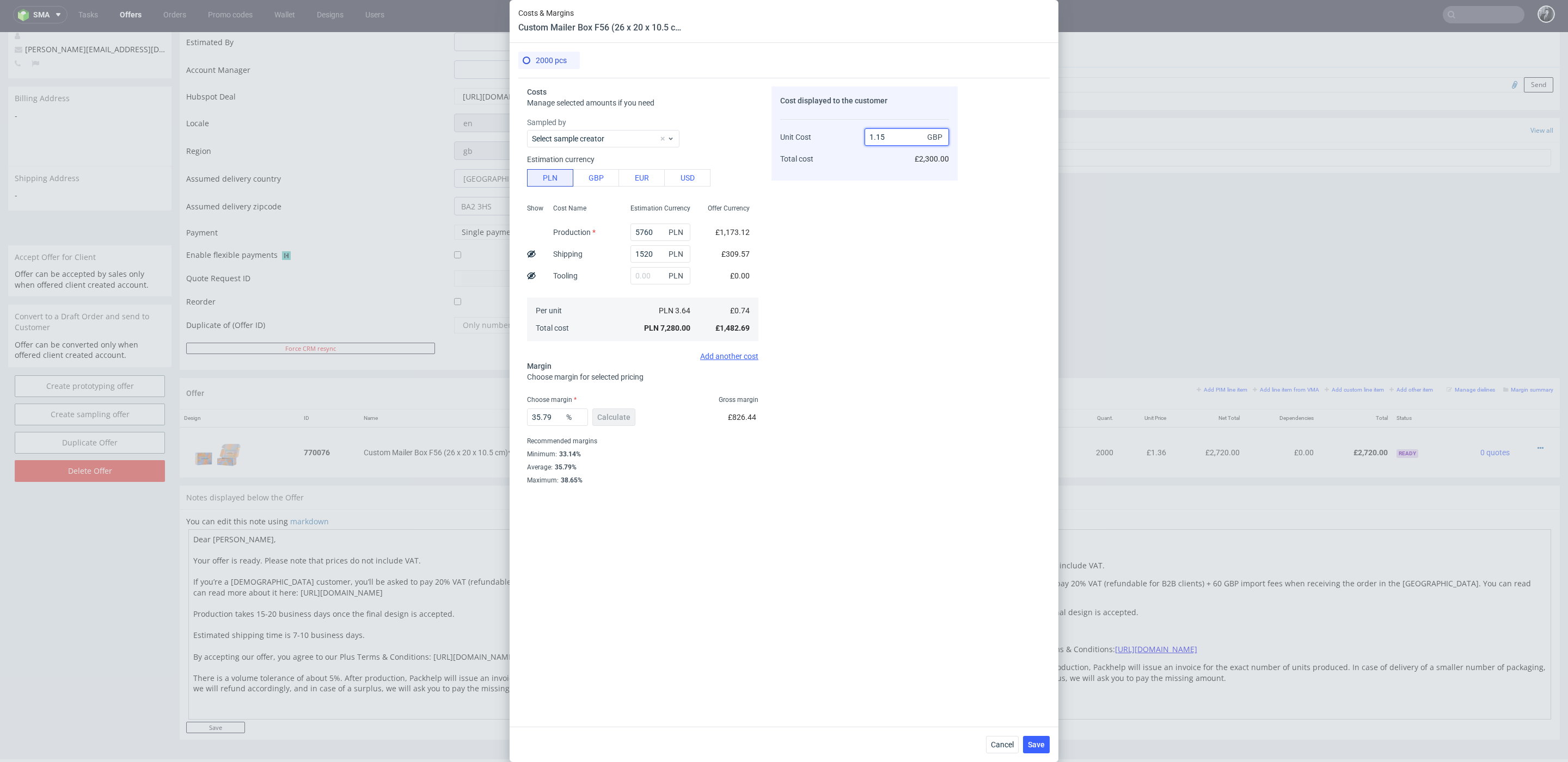
click at [891, 135] on input "1.15" at bounding box center [906, 137] width 84 height 17
type input "1.2"
type input "38.333333333333336"
type input "1.23"
type input "39.83739837398374"
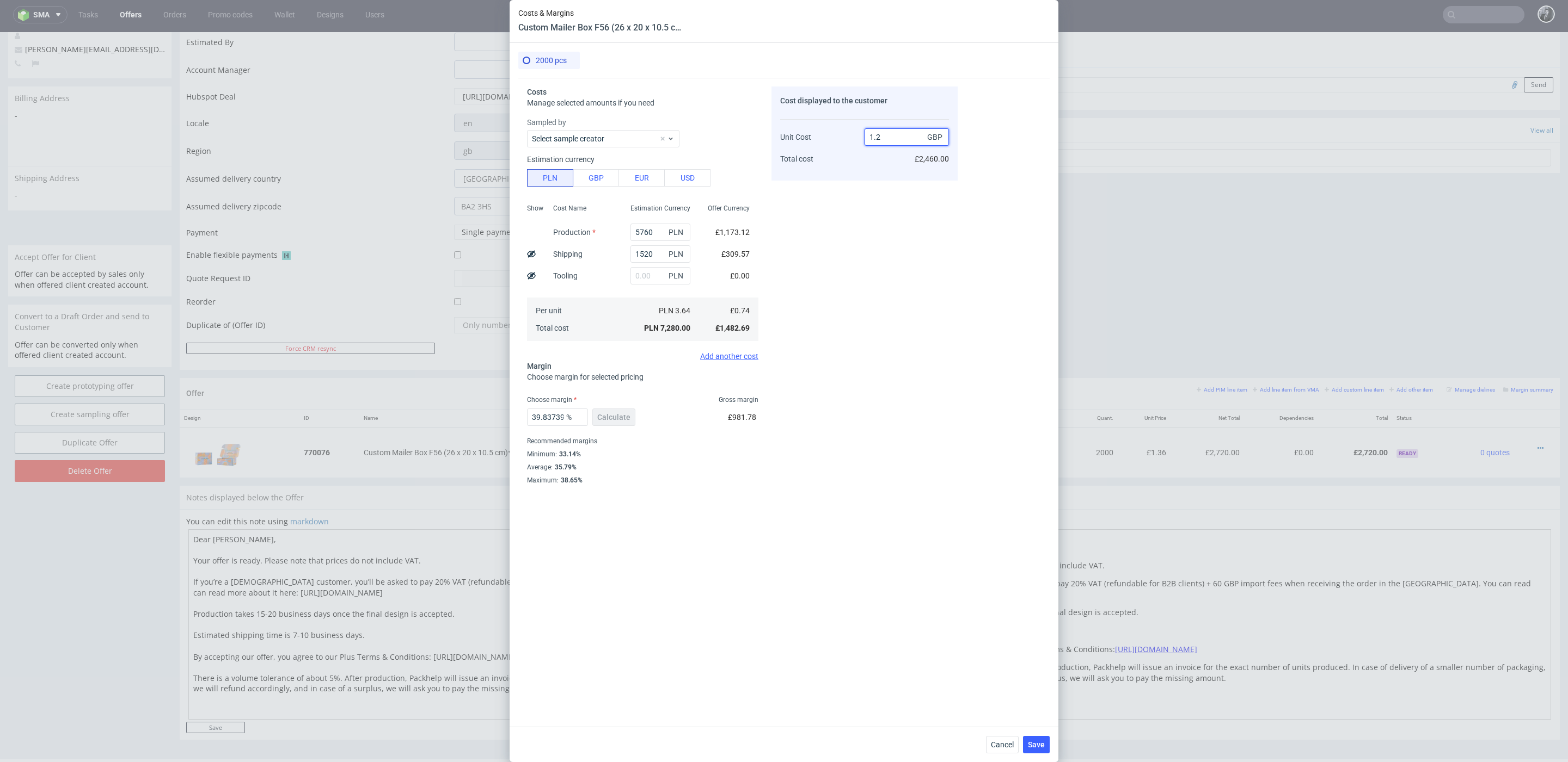
type input "1.25"
type input "40.8"
type input "1.25"
click at [814, 424] on div "Cost displayed to the customer Unit Cost Total cost 1.25 GBP £2,500.00" at bounding box center [864, 384] width 186 height 597
click at [1042, 746] on span "Save" at bounding box center [1035, 745] width 17 height 8
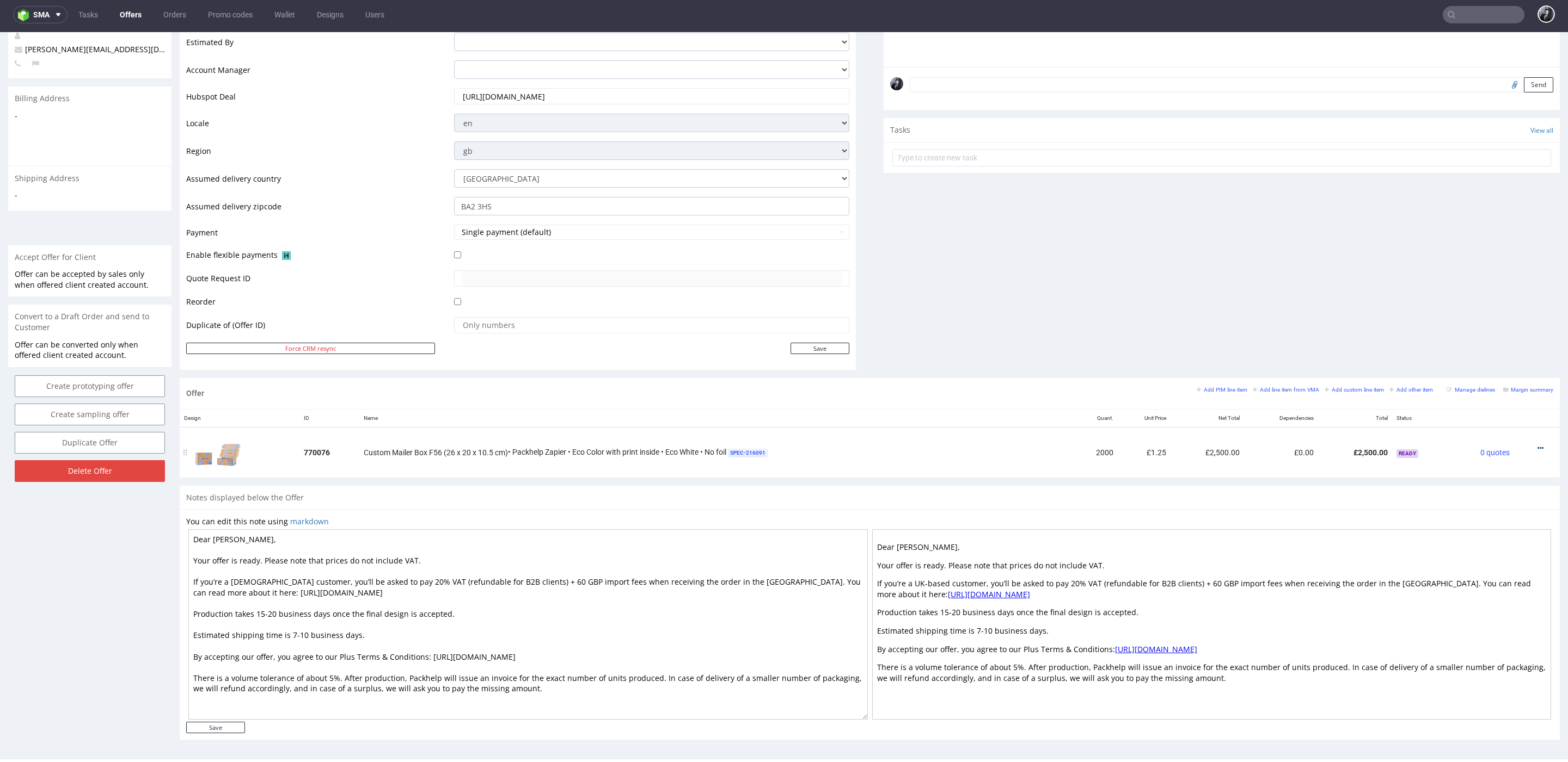
click at [1538, 449] on icon at bounding box center [1540, 448] width 6 height 8
click at [1468, 322] on span "Edit item specification" at bounding box center [1491, 327] width 88 height 11
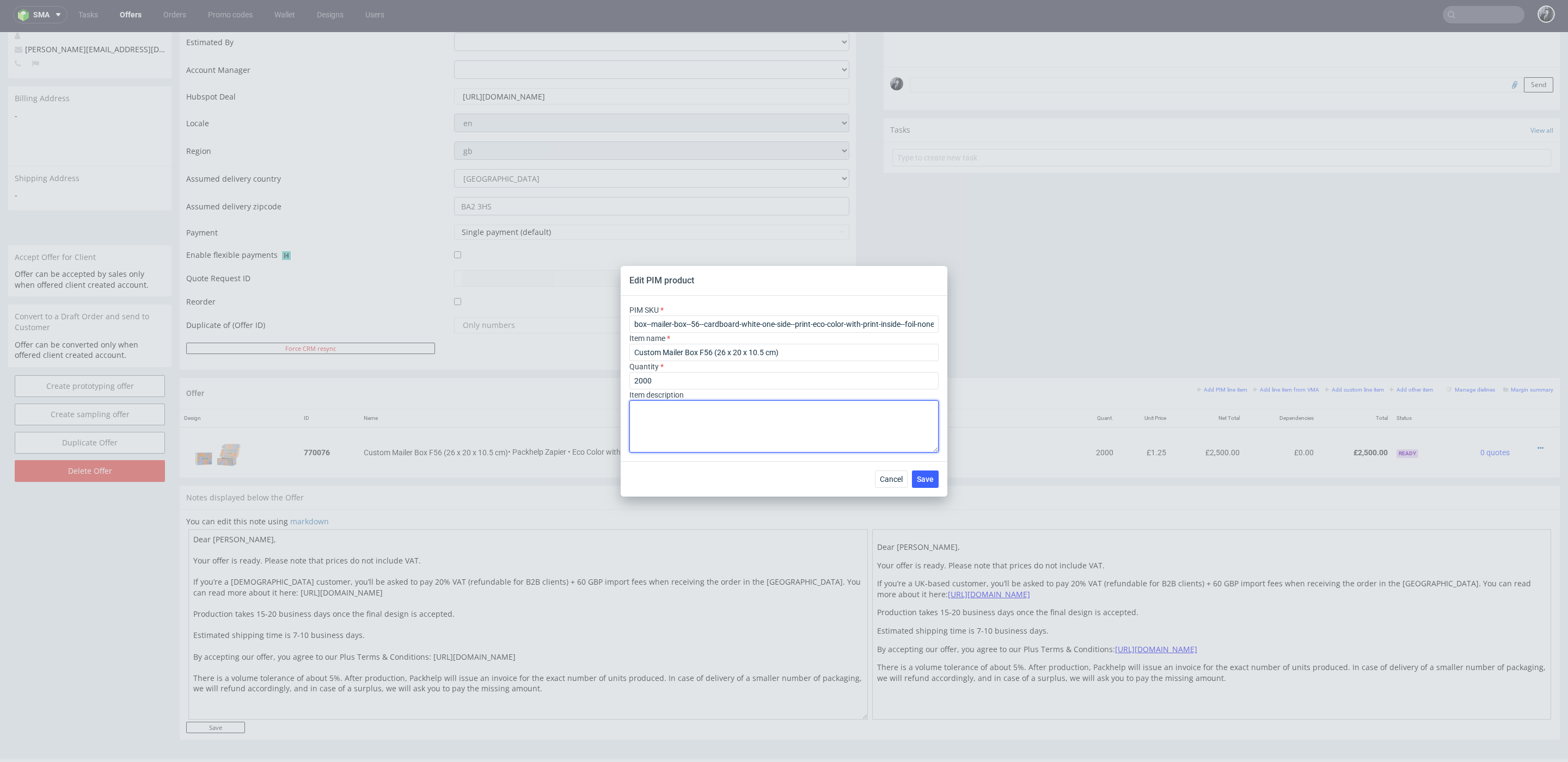
click at [750, 418] on textarea at bounding box center [783, 426] width 309 height 52
paste textarea "Material Corrugated bleached cardboard Material colour White - Brown Print colo…"
click at [633, 421] on textarea "Material Corrugated bleached cardboard Material colour White - Brown Print colo…" at bounding box center [783, 426] width 309 height 52
click at [633, 432] on textarea "Material : Corrugated bleached cardboard Material colour White - Brown Print co…" at bounding box center [783, 426] width 309 height 52
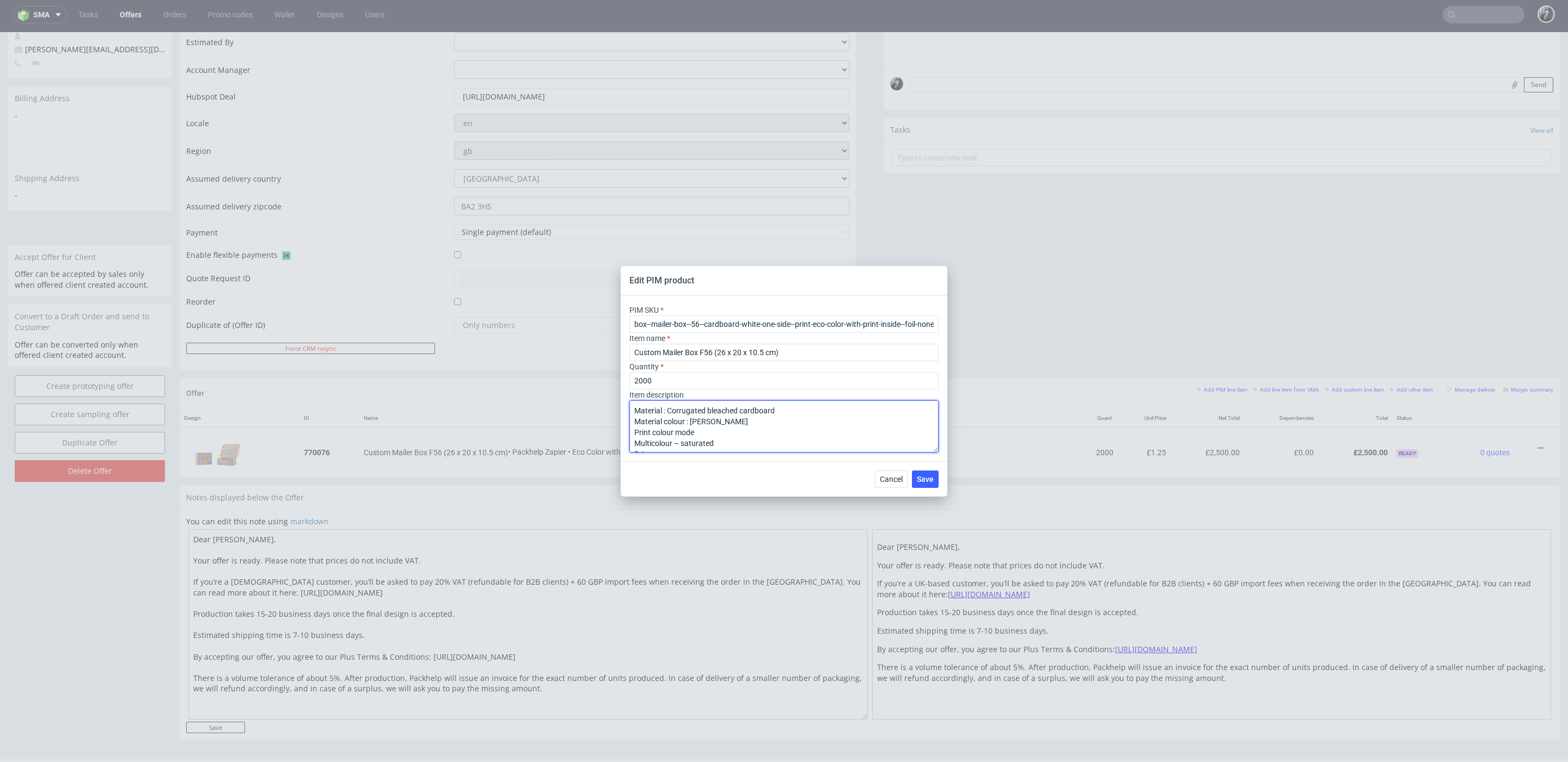
click at [633, 443] on textarea "Material : Corrugated bleached cardboard Material colour : White - Brown Print …" at bounding box center [783, 426] width 309 height 52
click at [633, 435] on textarea "Material : Corrugated bleached cardboard Material colour : White - Brown Print …" at bounding box center [783, 426] width 309 height 52
click at [634, 444] on textarea "Material : Corrugated bleached cardboard Material colour : White - Brown Print …" at bounding box center [783, 426] width 309 height 52
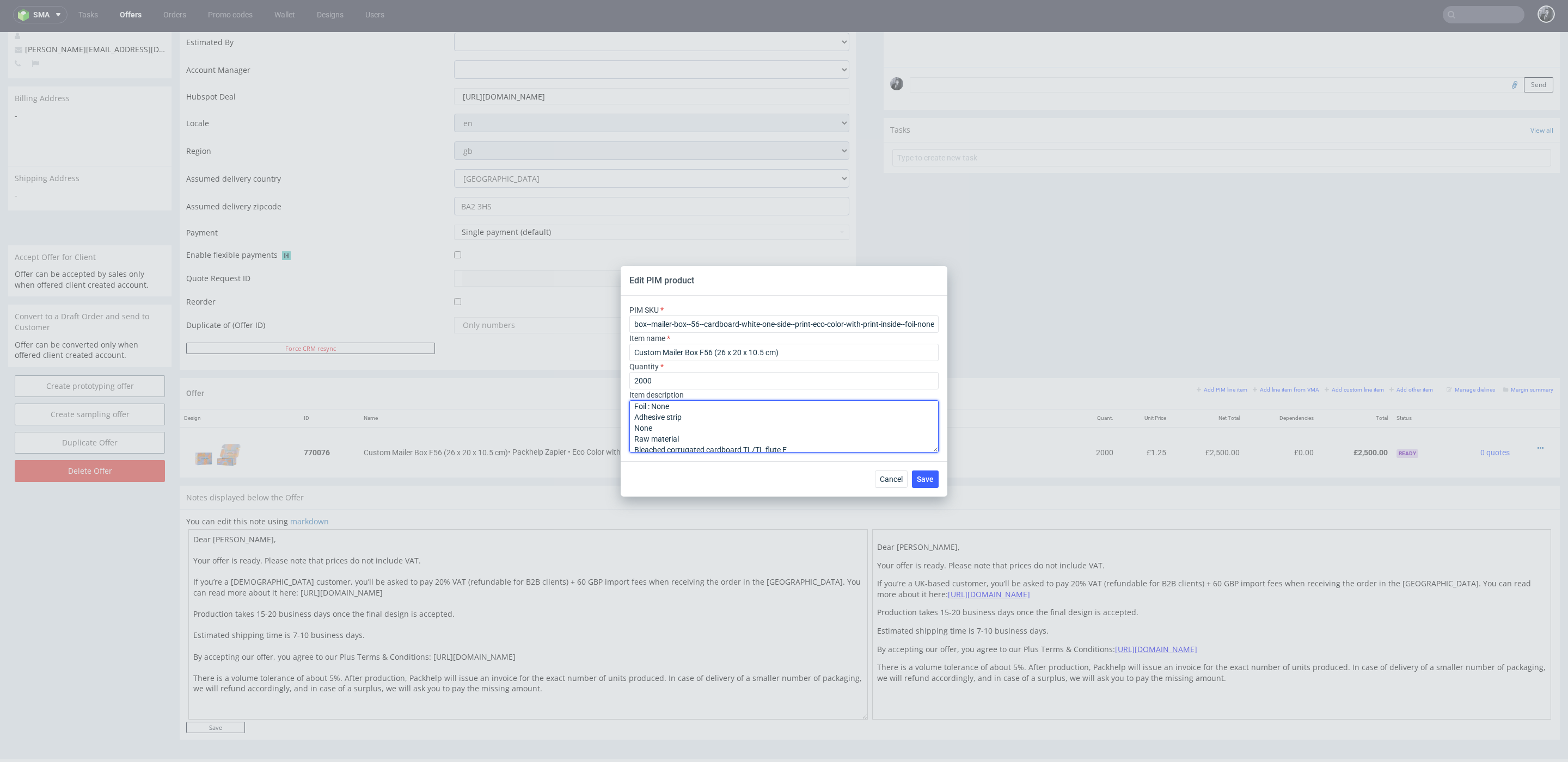
click at [634, 429] on textarea "Material : Corrugated bleached cardboard Material colour : White - Brown Print …" at bounding box center [783, 426] width 309 height 52
click at [634, 436] on textarea "Material : Corrugated bleached cardboard Material colour : White - Brown Print …" at bounding box center [783, 426] width 309 height 52
click at [634, 450] on textarea "Material : Corrugated bleached cardboard Material colour : White - Brown Print …" at bounding box center [783, 426] width 309 height 52
type textarea "Material : Corrugated bleached cardboard Material colour : White - Brown Print …"
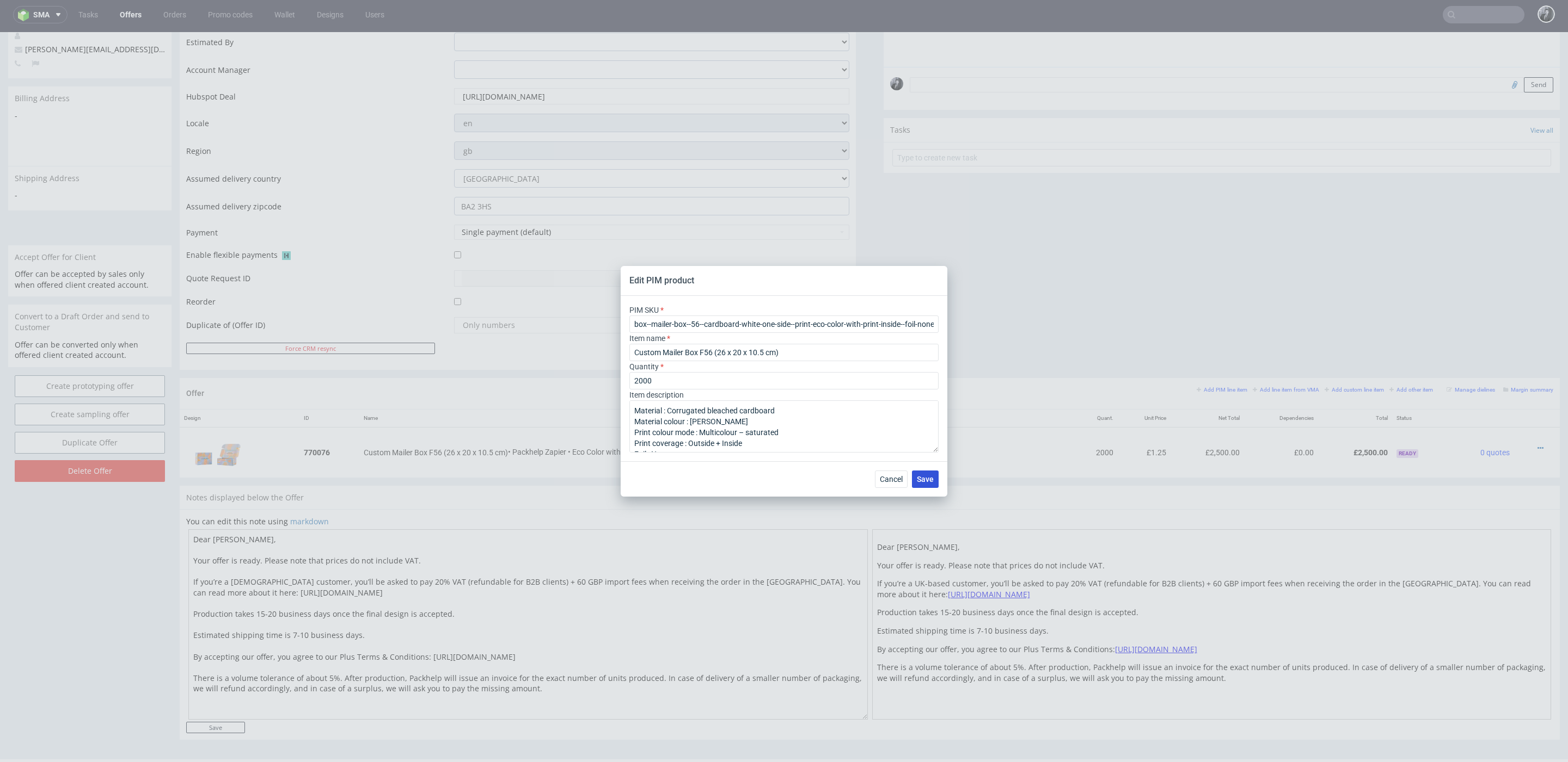
click at [921, 480] on span "Save" at bounding box center [924, 479] width 17 height 8
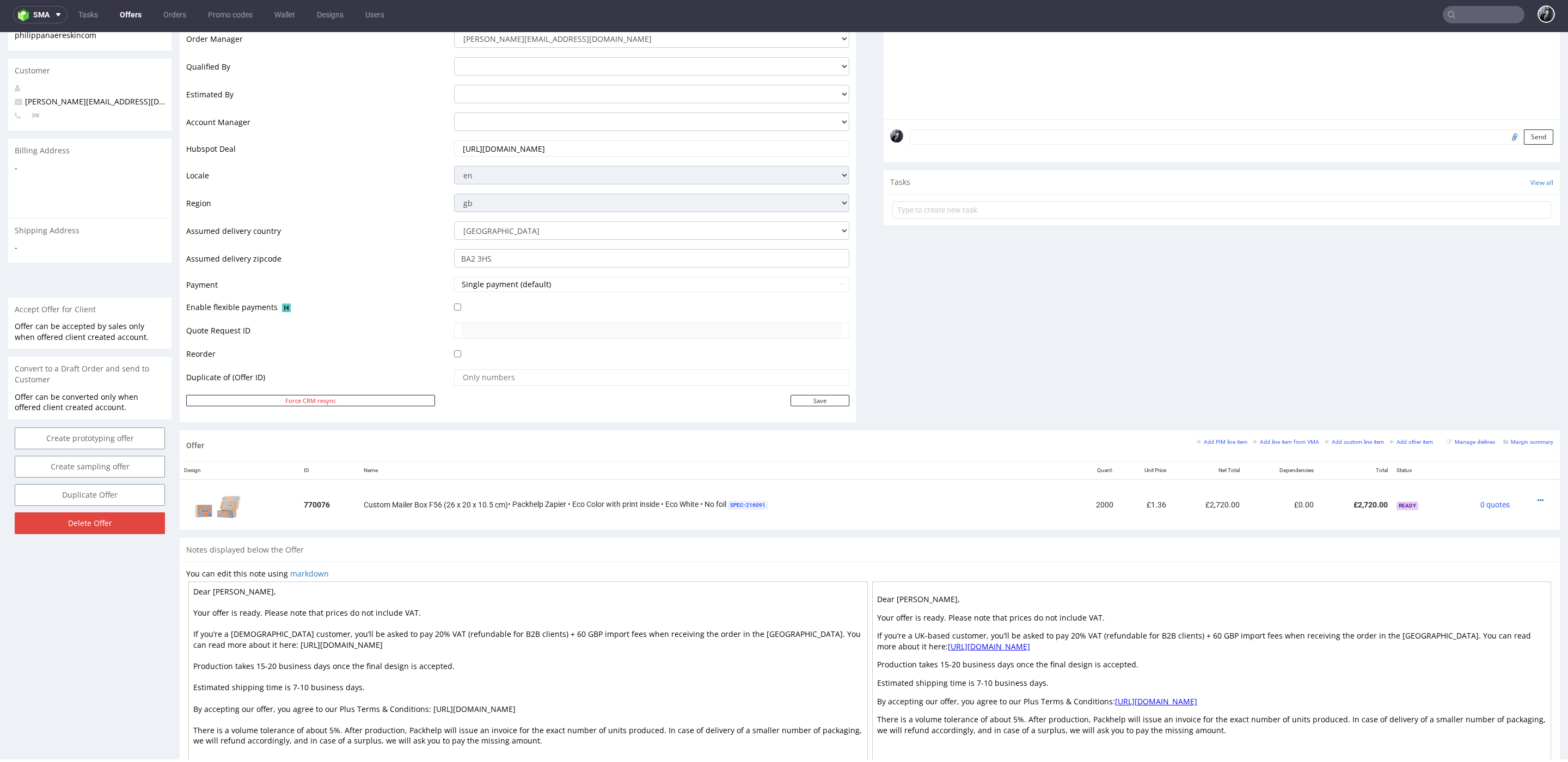
scroll to position [296, 0]
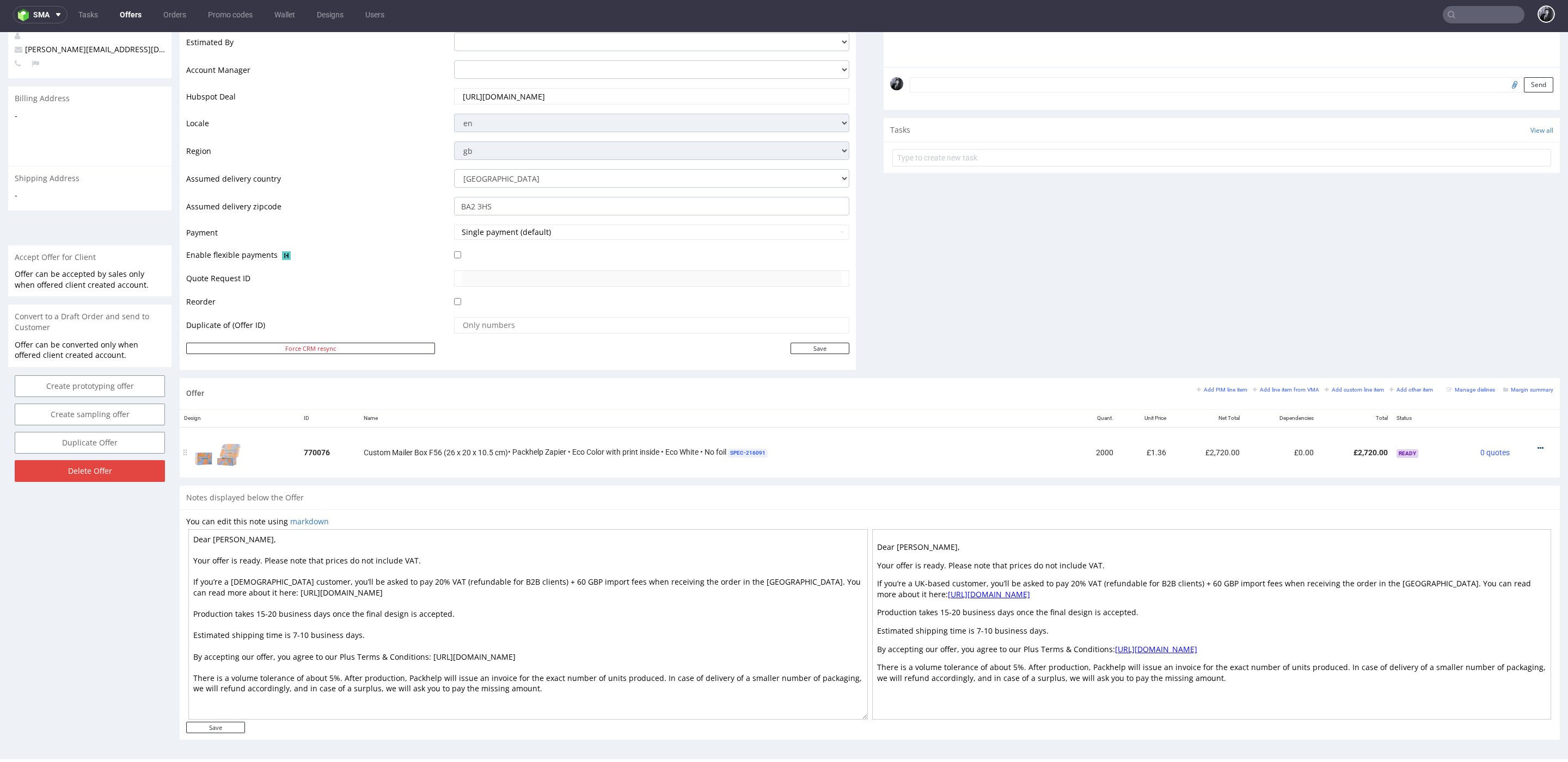
click at [1538, 447] on icon at bounding box center [1540, 448] width 6 height 8
click at [1486, 352] on li "Edit item price" at bounding box center [1486, 346] width 105 height 20
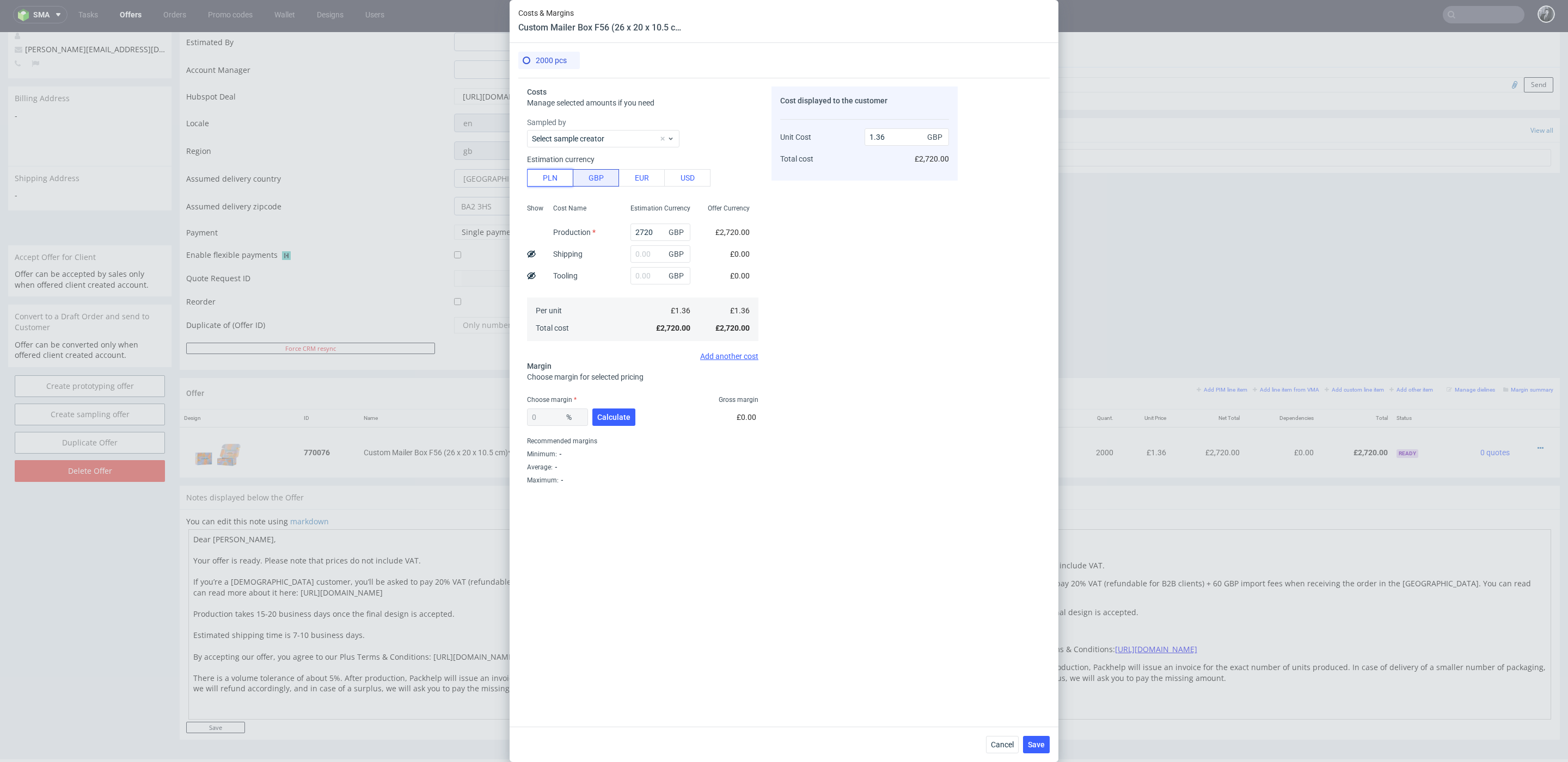
click at [562, 173] on button "PLN" at bounding box center [550, 178] width 46 height 17
type input "0.28"
click at [653, 230] on input "2720" at bounding box center [660, 232] width 60 height 17
type input "2"
type input "0"
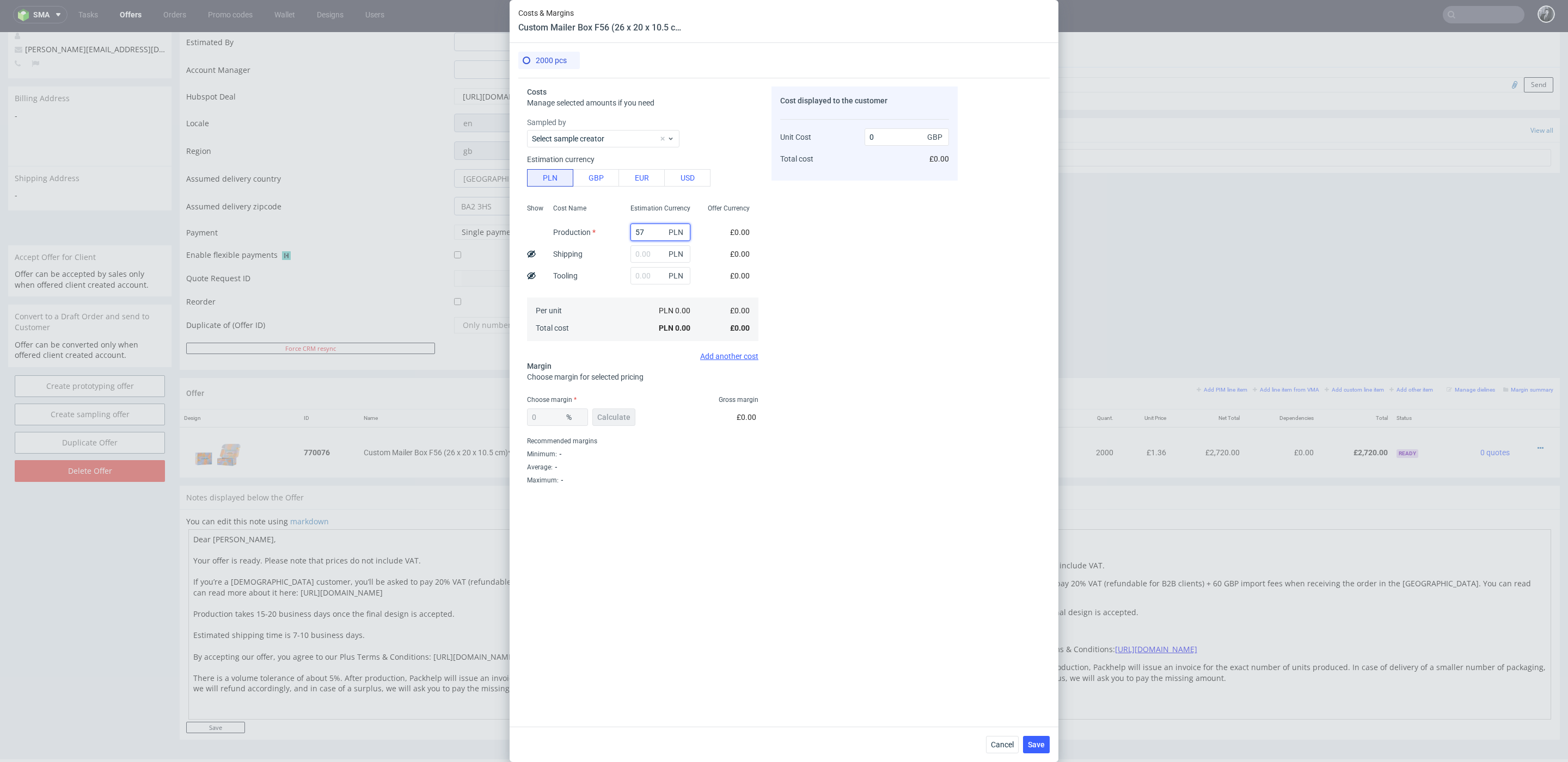
type input "576"
type input "0.01"
type input "5760"
type input "0.59"
type input "5760"
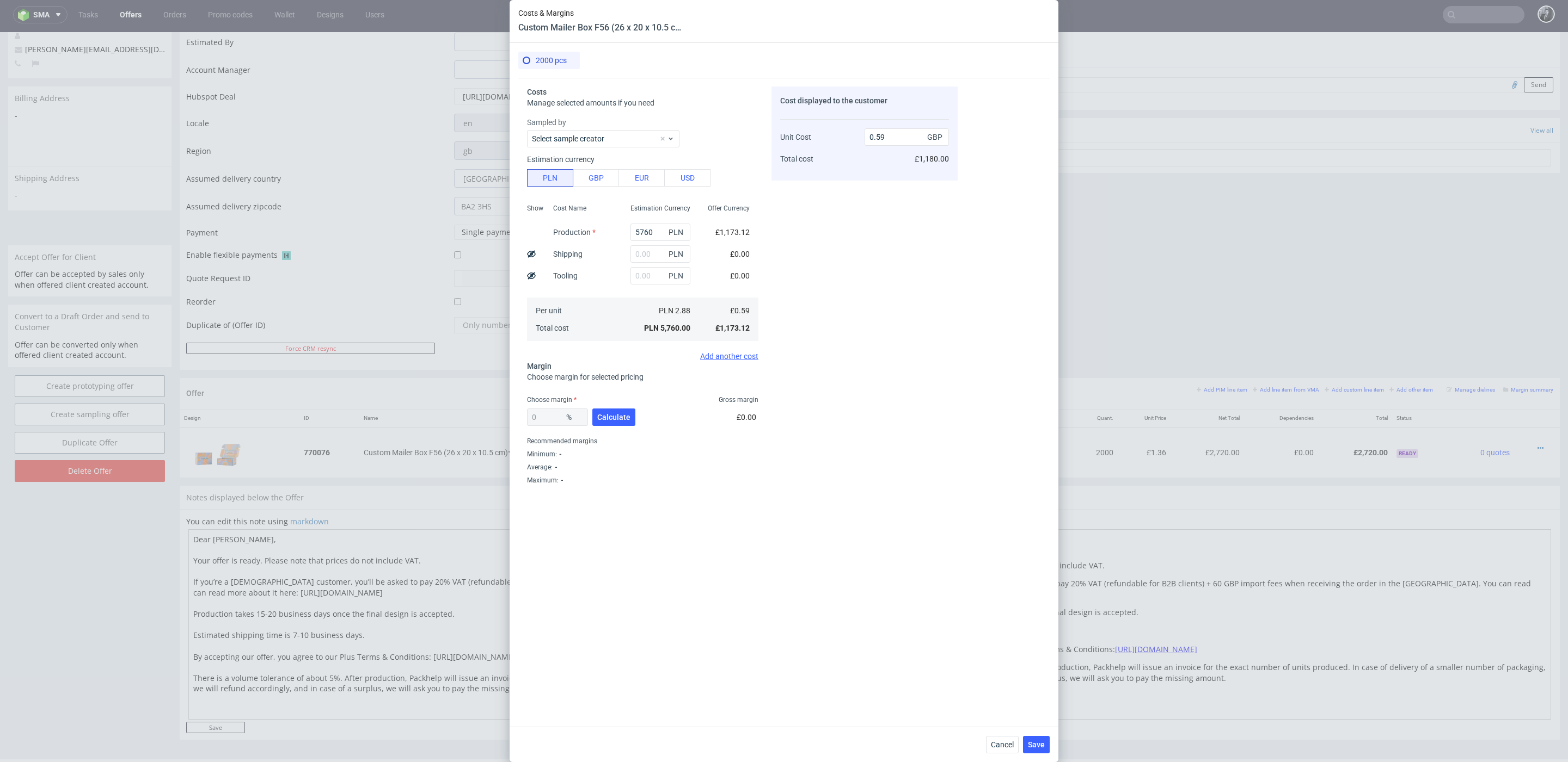
click at [618, 257] on div "Cost Name Production Shipping Tooling Per unit Total cost" at bounding box center [583, 271] width 77 height 144
click at [651, 255] on input "text" at bounding box center [660, 254] width 60 height 17
drag, startPoint x: 657, startPoint y: 257, endPoint x: 597, endPoint y: 257, distance: 60.0
click at [597, 257] on div "Show Cost Name Production Shipping Tooling Per unit Total cost Estimation Curre…" at bounding box center [643, 271] width 231 height 144
type input "0.76"
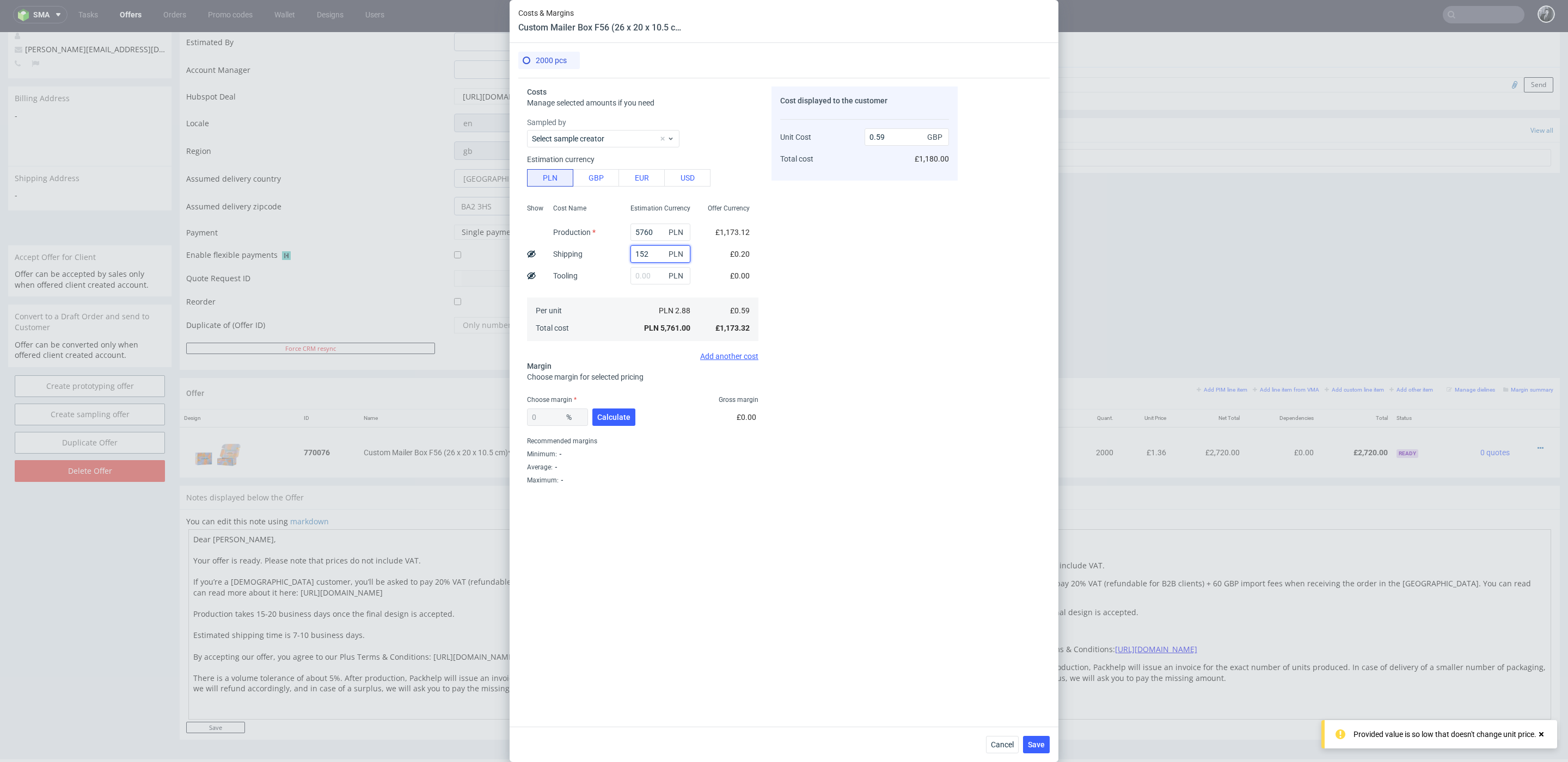
type input "1520"
type input "0.74"
type input "1520"
click at [832, 401] on div "Cost displayed to the customer Unit Cost Total cost 0.74 GBP £1,480.00" at bounding box center [864, 384] width 186 height 597
click at [606, 413] on span "Calculate" at bounding box center [613, 417] width 33 height 8
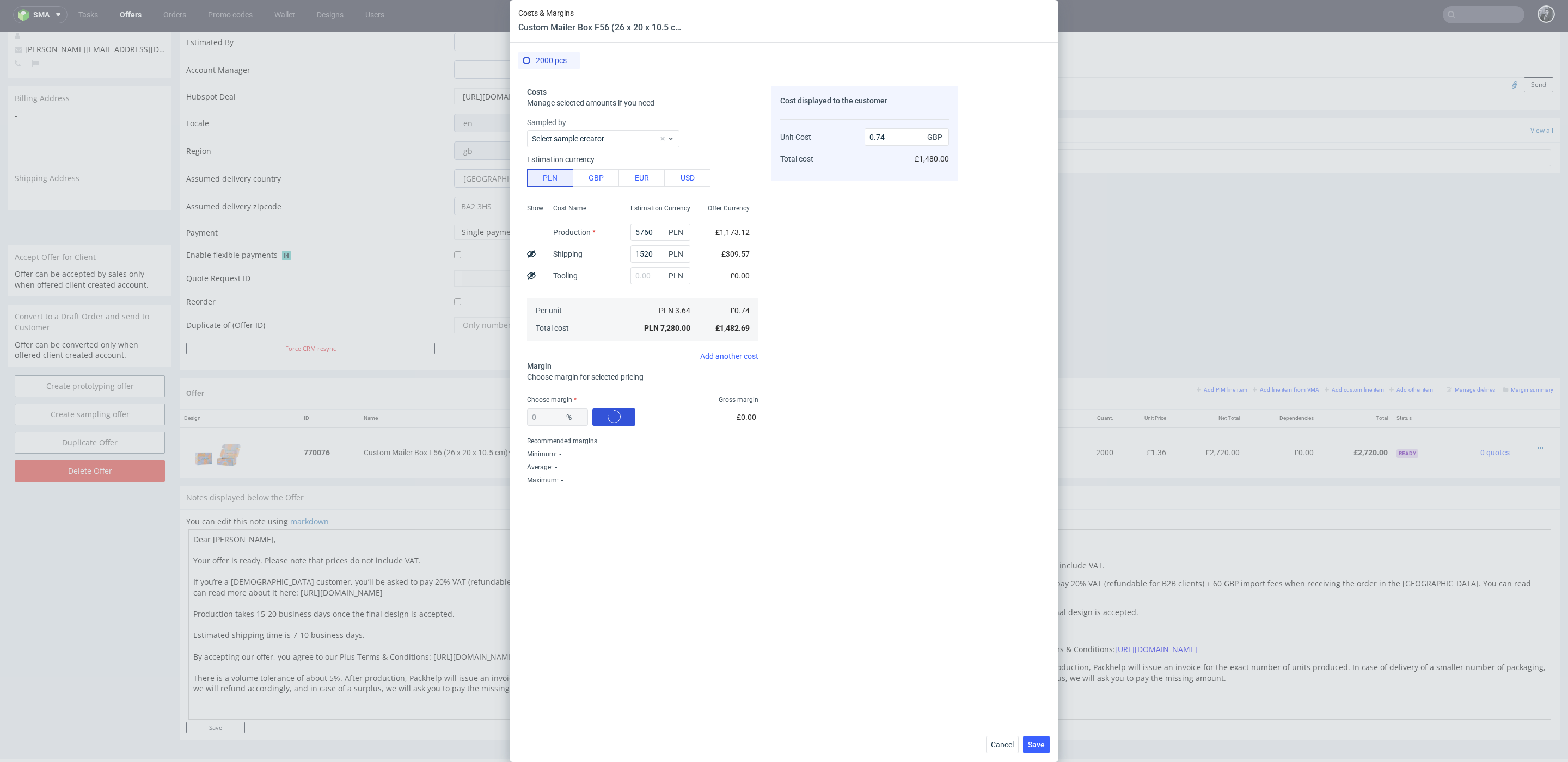
type input "35.79"
click at [902, 144] on input "1.15" at bounding box center [906, 137] width 84 height 17
type input "1.2"
type input "38.333333333333336"
type input "1.25"
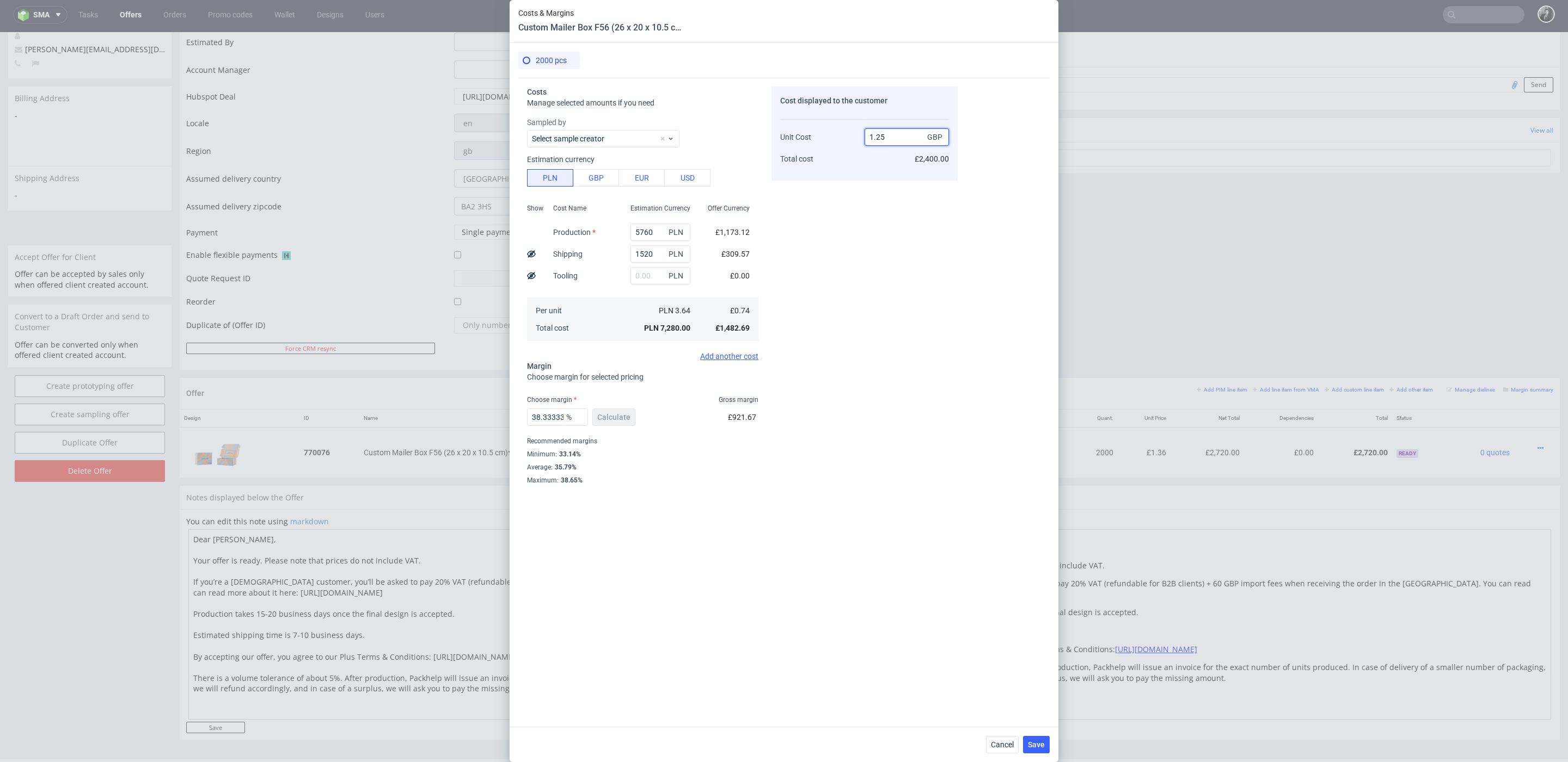
type input "40.8"
type input "1.25"
click at [823, 400] on div "Cost displayed to the customer Unit Cost Total cost 1.25 GBP £2,500.00" at bounding box center [864, 384] width 186 height 597
click at [1039, 748] on span "Save" at bounding box center [1035, 745] width 17 height 8
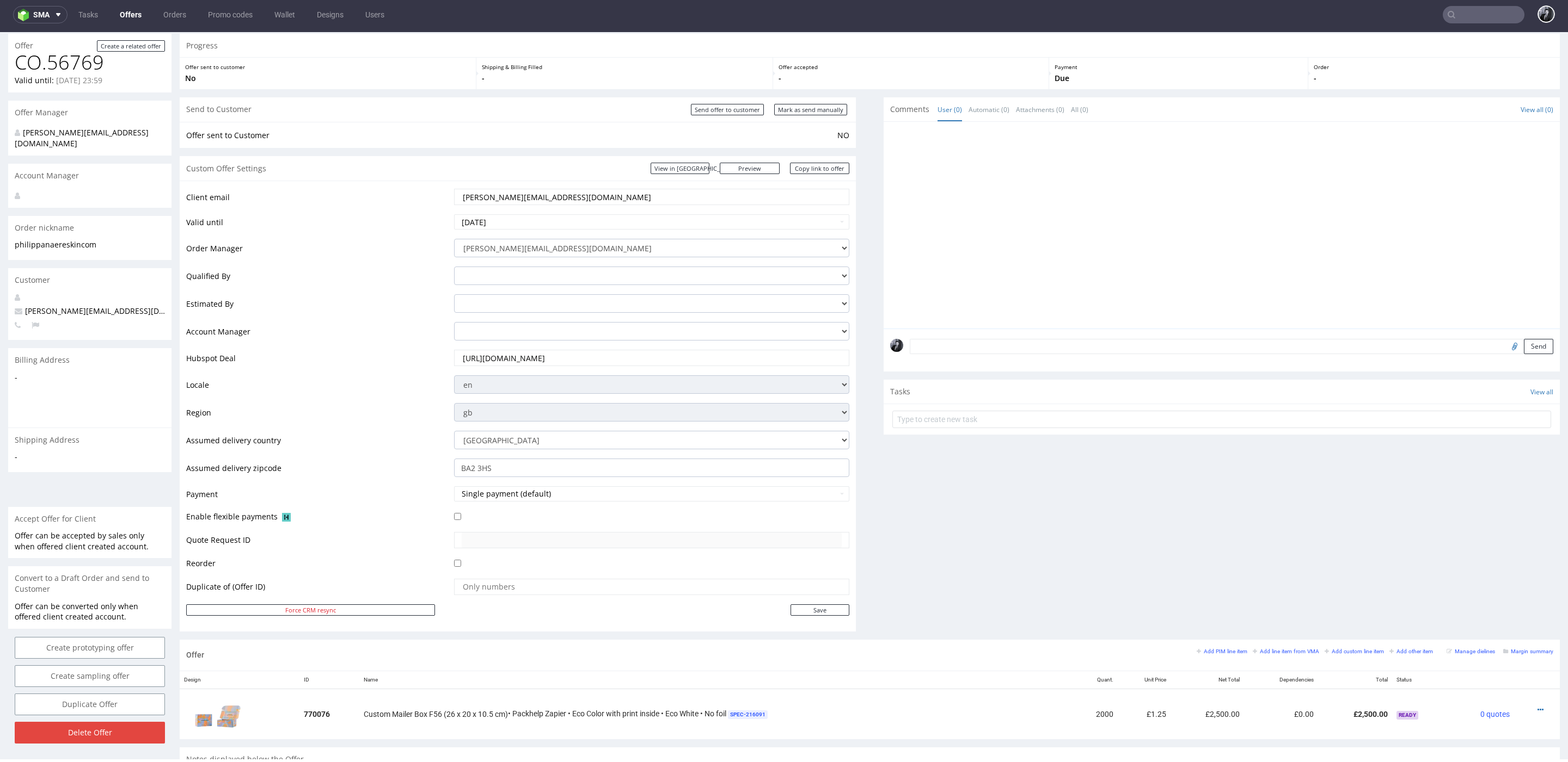
scroll to position [0, 0]
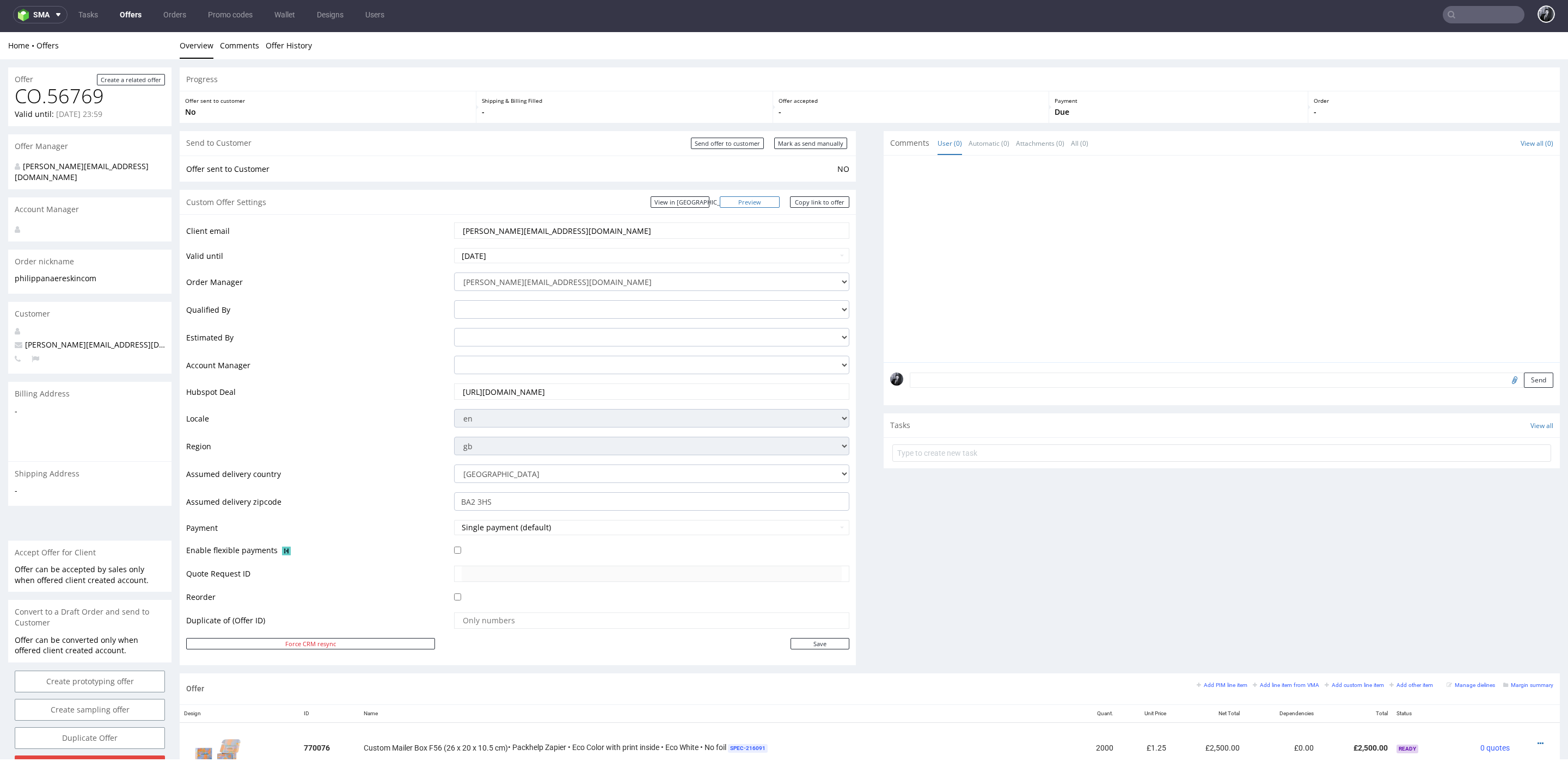
click at [762, 198] on link "Preview" at bounding box center [749, 202] width 60 height 11
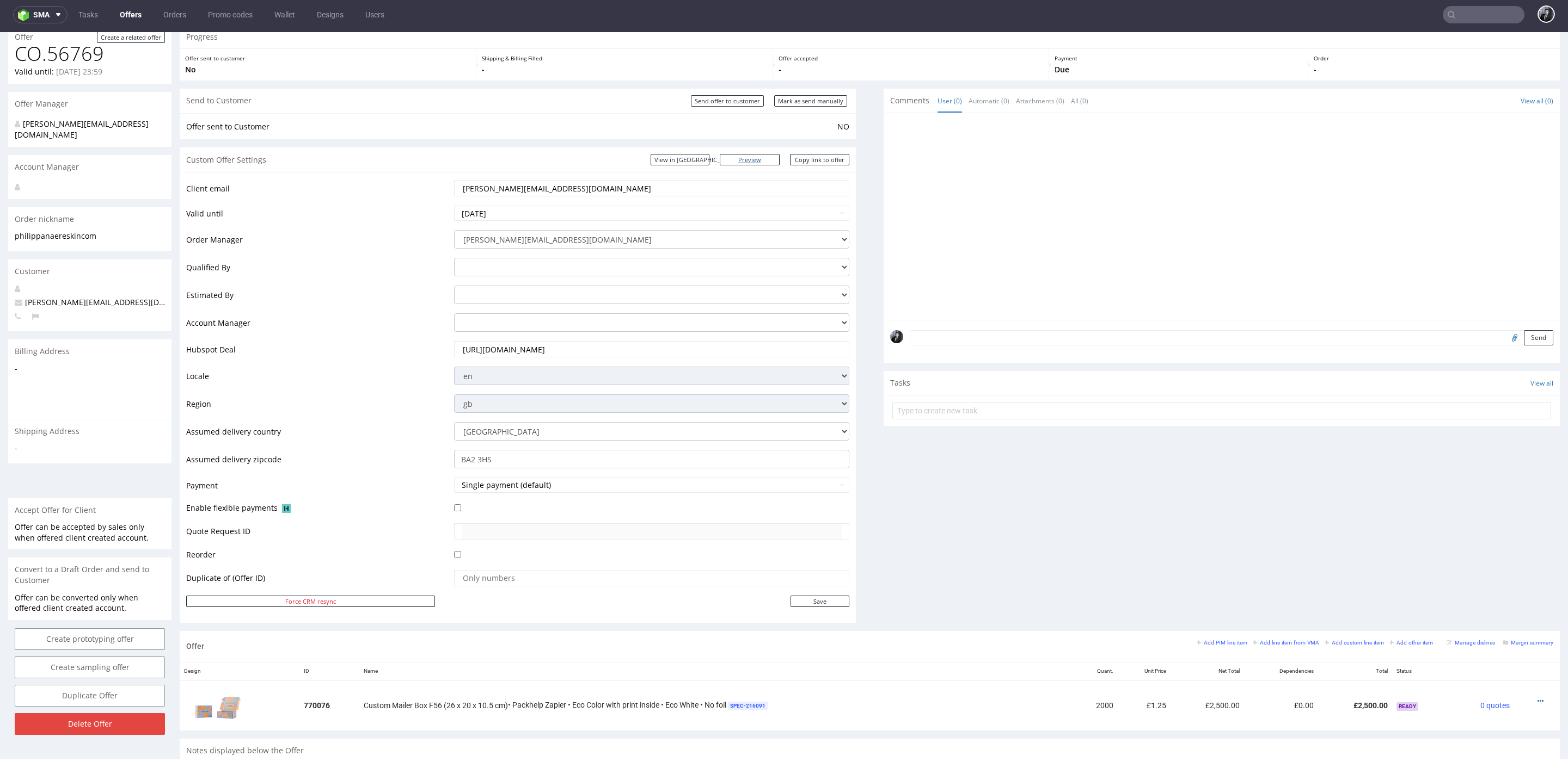
scroll to position [42, 0]
click at [733, 102] on input "Send offer to customer" at bounding box center [727, 102] width 73 height 11
type input "In progress..."
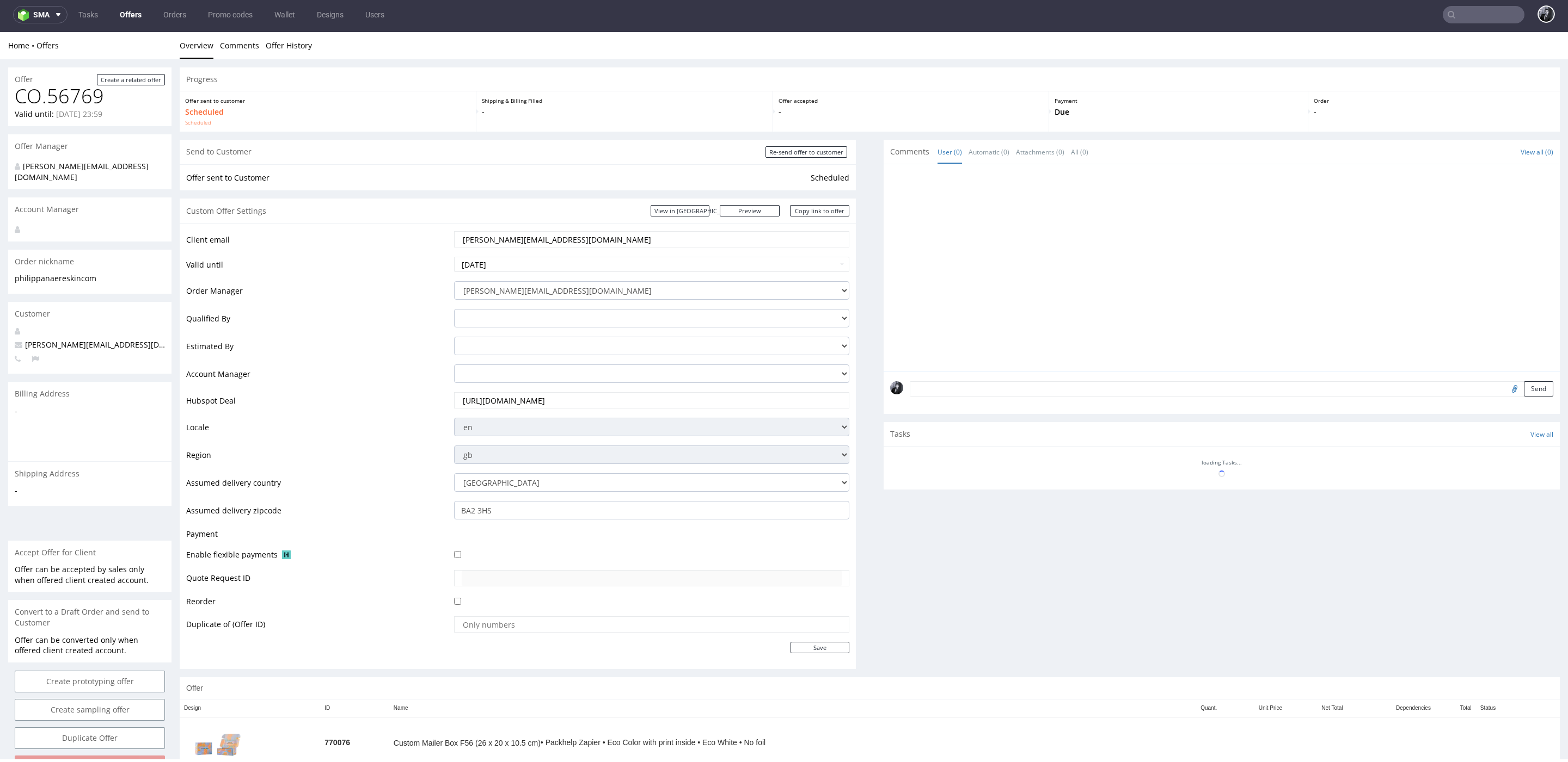
scroll to position [0, 0]
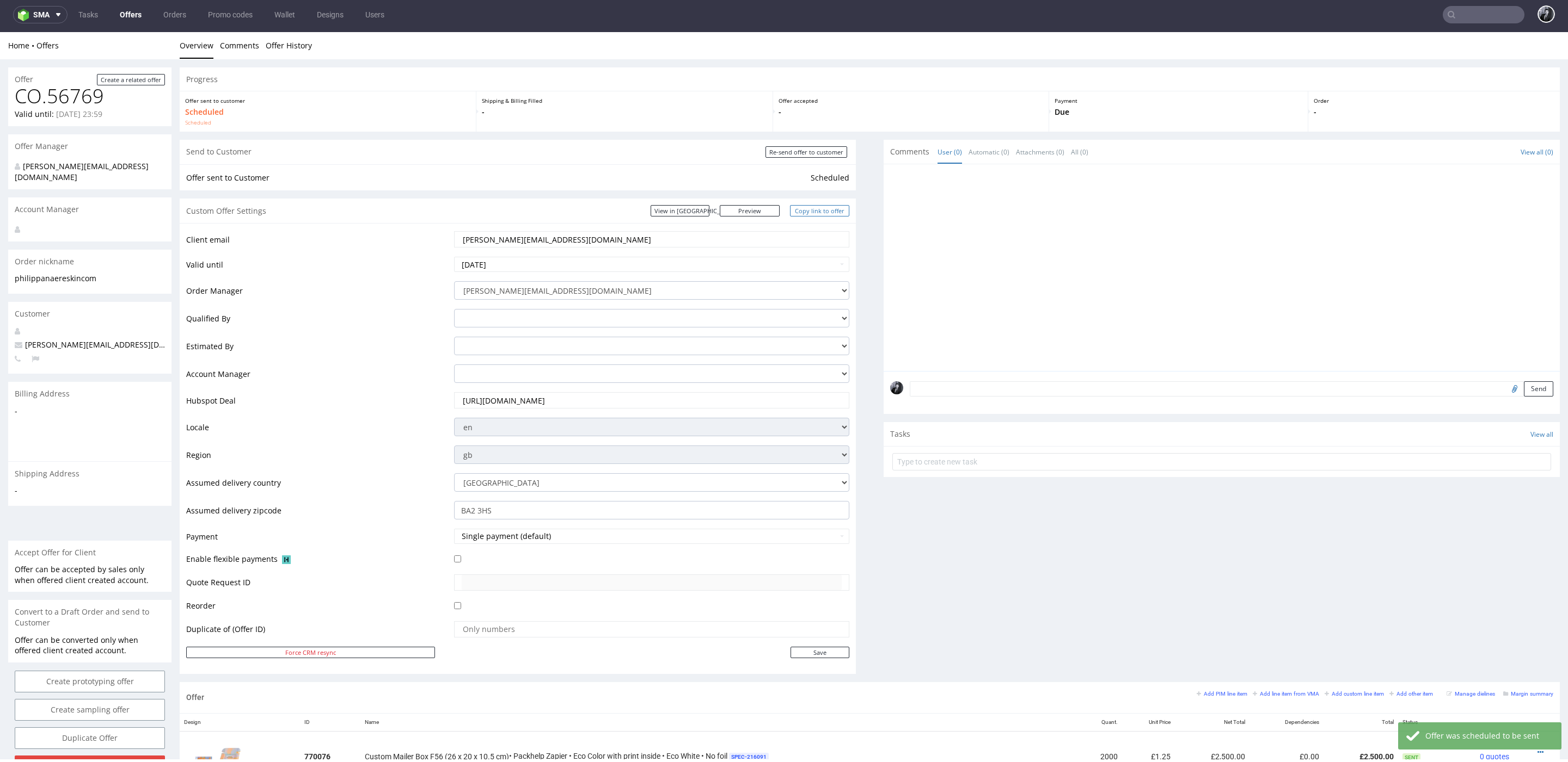
click at [816, 207] on link "Copy link to offer" at bounding box center [820, 211] width 60 height 11
click at [816, 215] on link "Copy link to offer" at bounding box center [820, 211] width 60 height 11
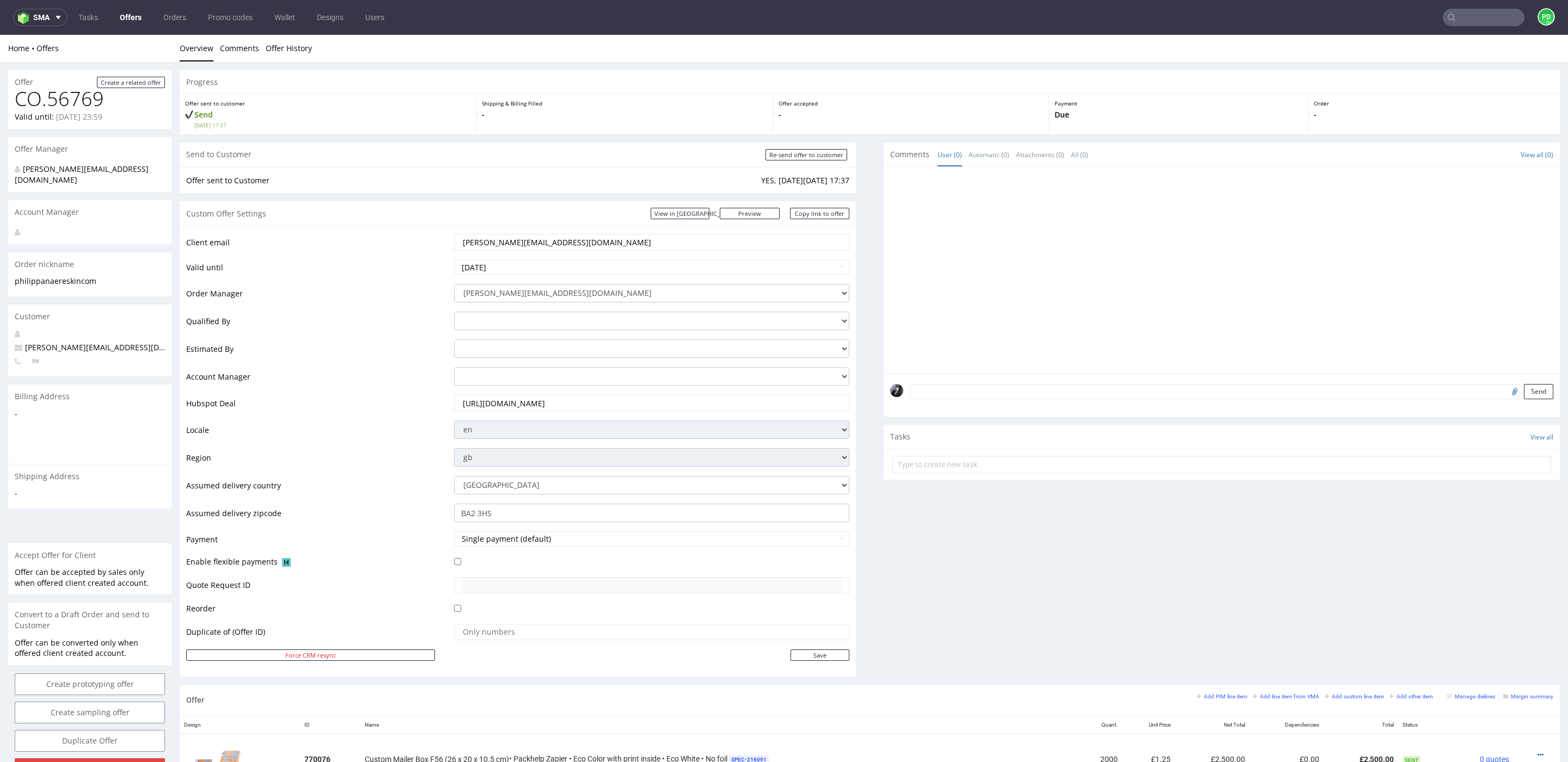
click at [121, 17] on link "Offers" at bounding box center [131, 17] width 35 height 17
